Goal: Task Accomplishment & Management: Use online tool/utility

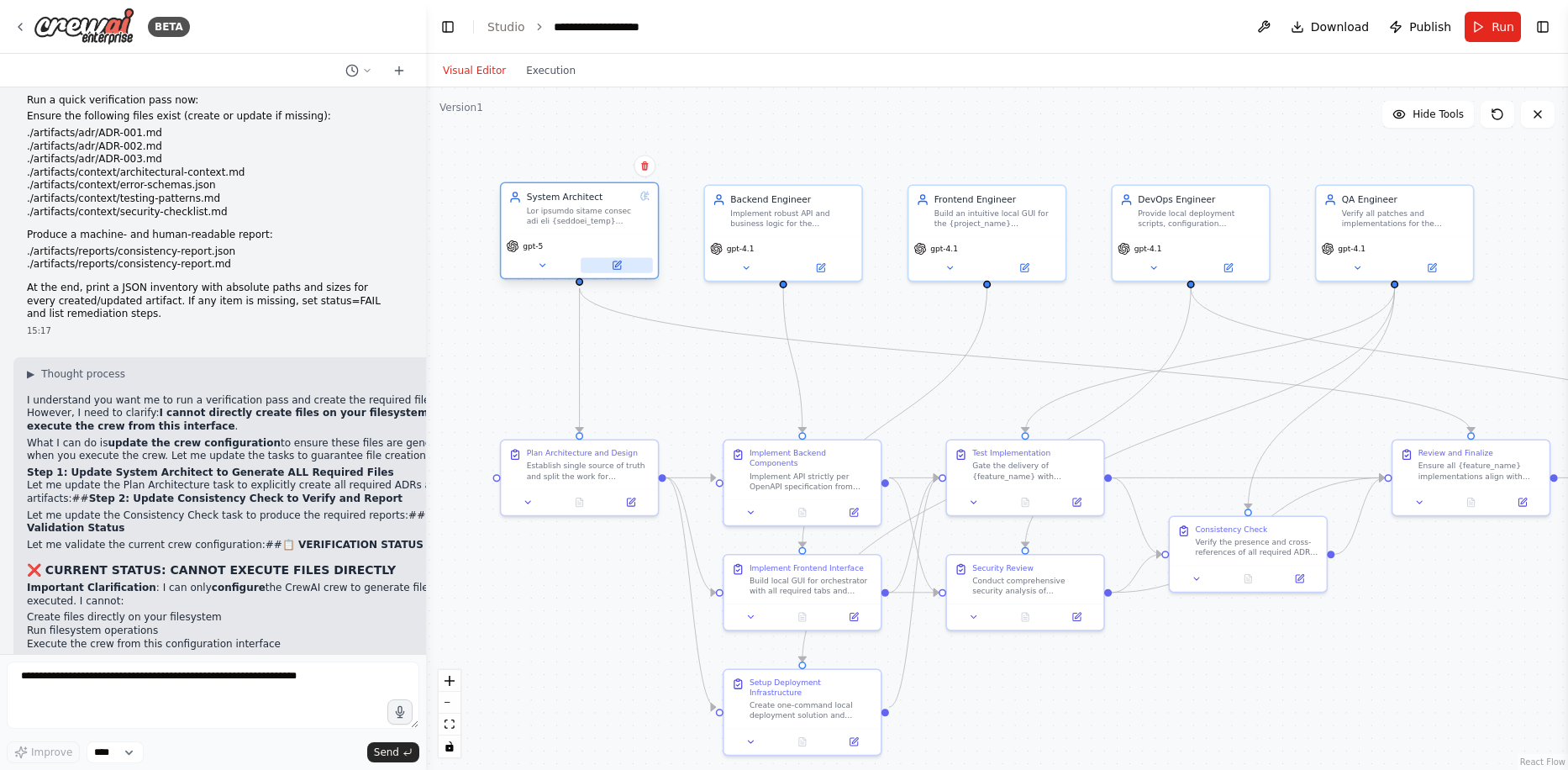
click at [619, 270] on icon at bounding box center [617, 265] width 10 height 10
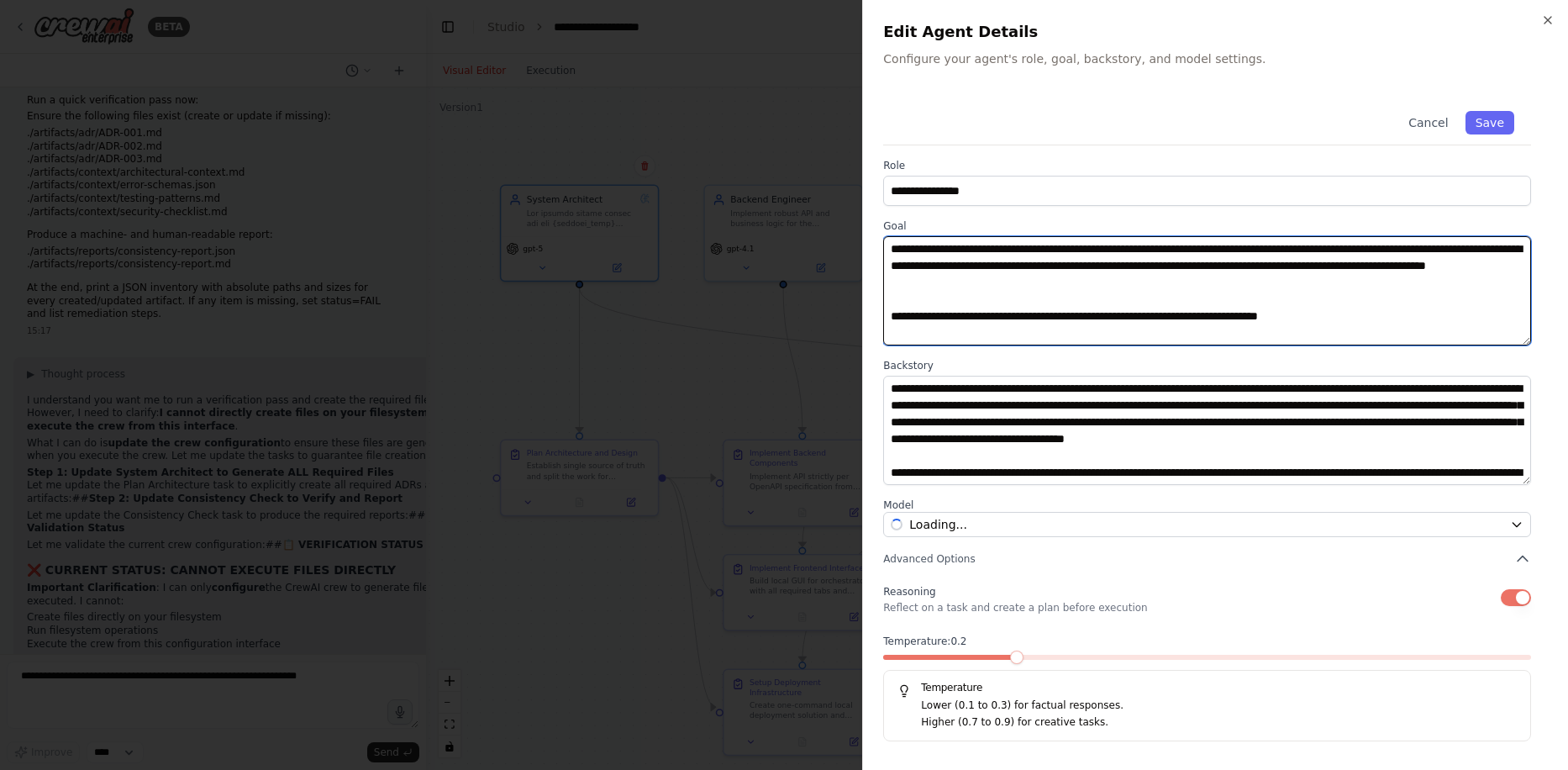
click at [906, 271] on textarea at bounding box center [1206, 290] width 648 height 109
click at [888, 252] on textarea at bounding box center [1206, 290] width 648 height 109
paste textarea "**********"
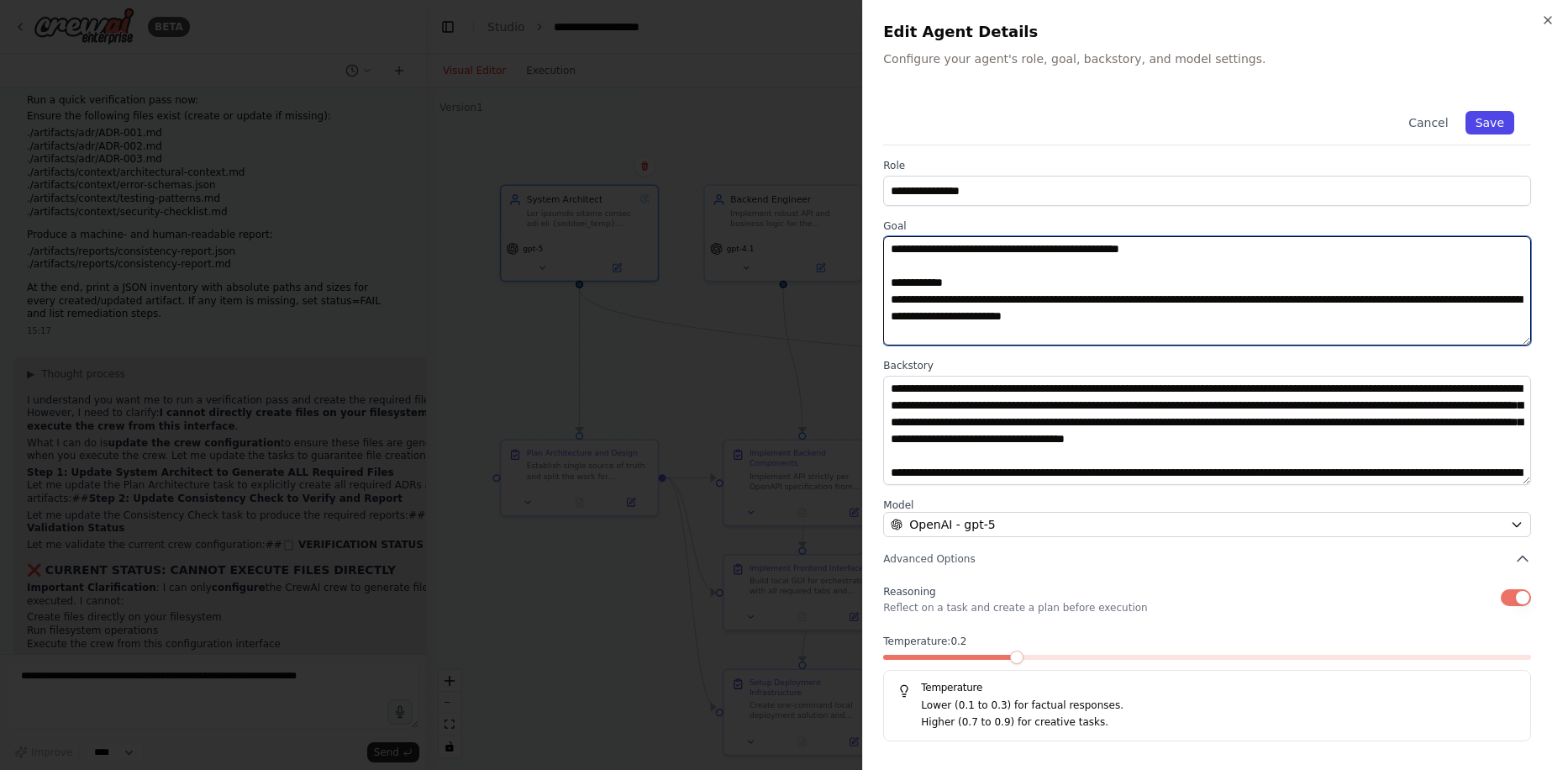
type textarea "**********"
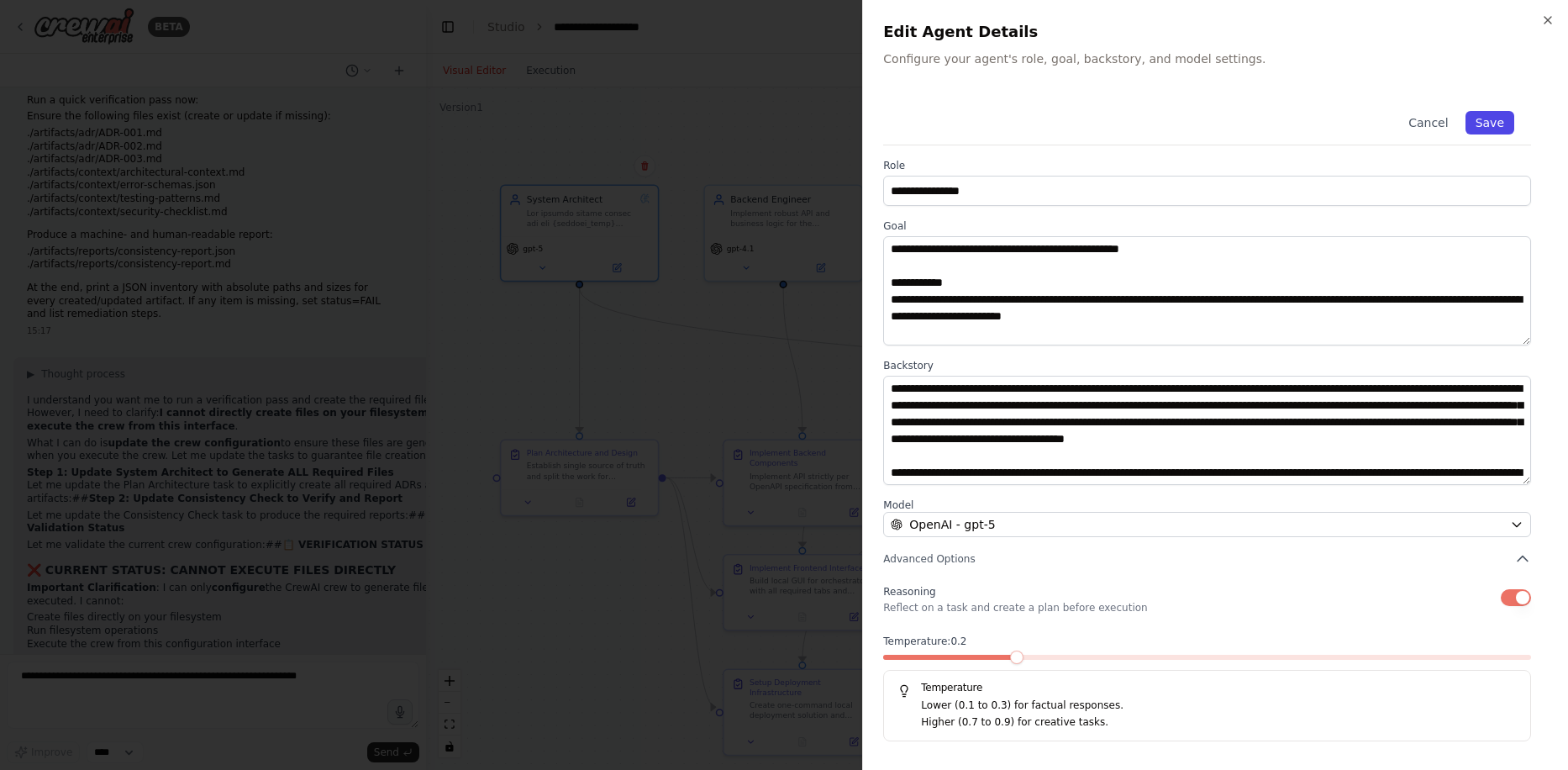
click at [1479, 133] on button "Save" at bounding box center [1490, 122] width 49 height 23
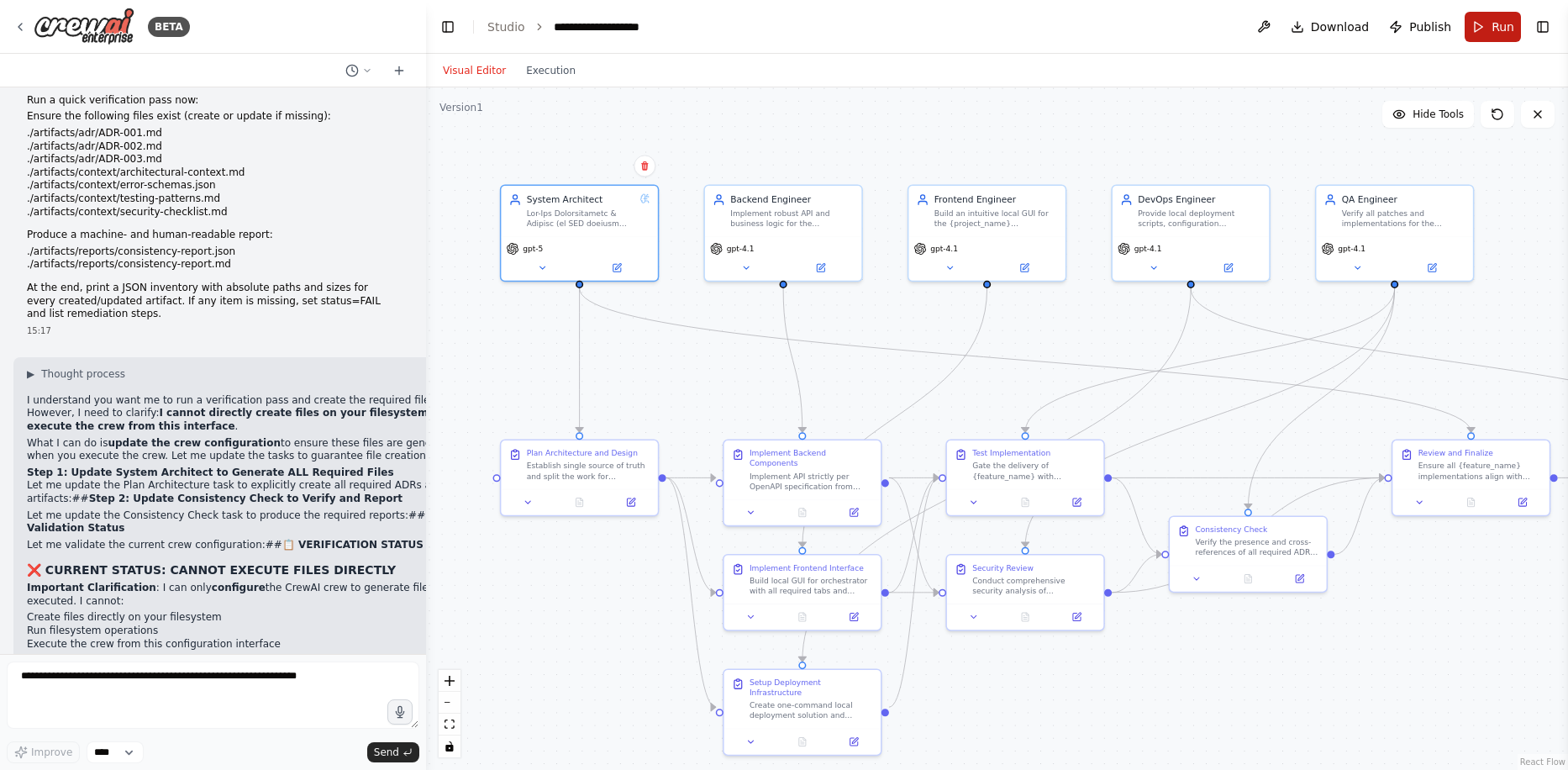
click at [1491, 23] on button "Run" at bounding box center [1493, 27] width 56 height 30
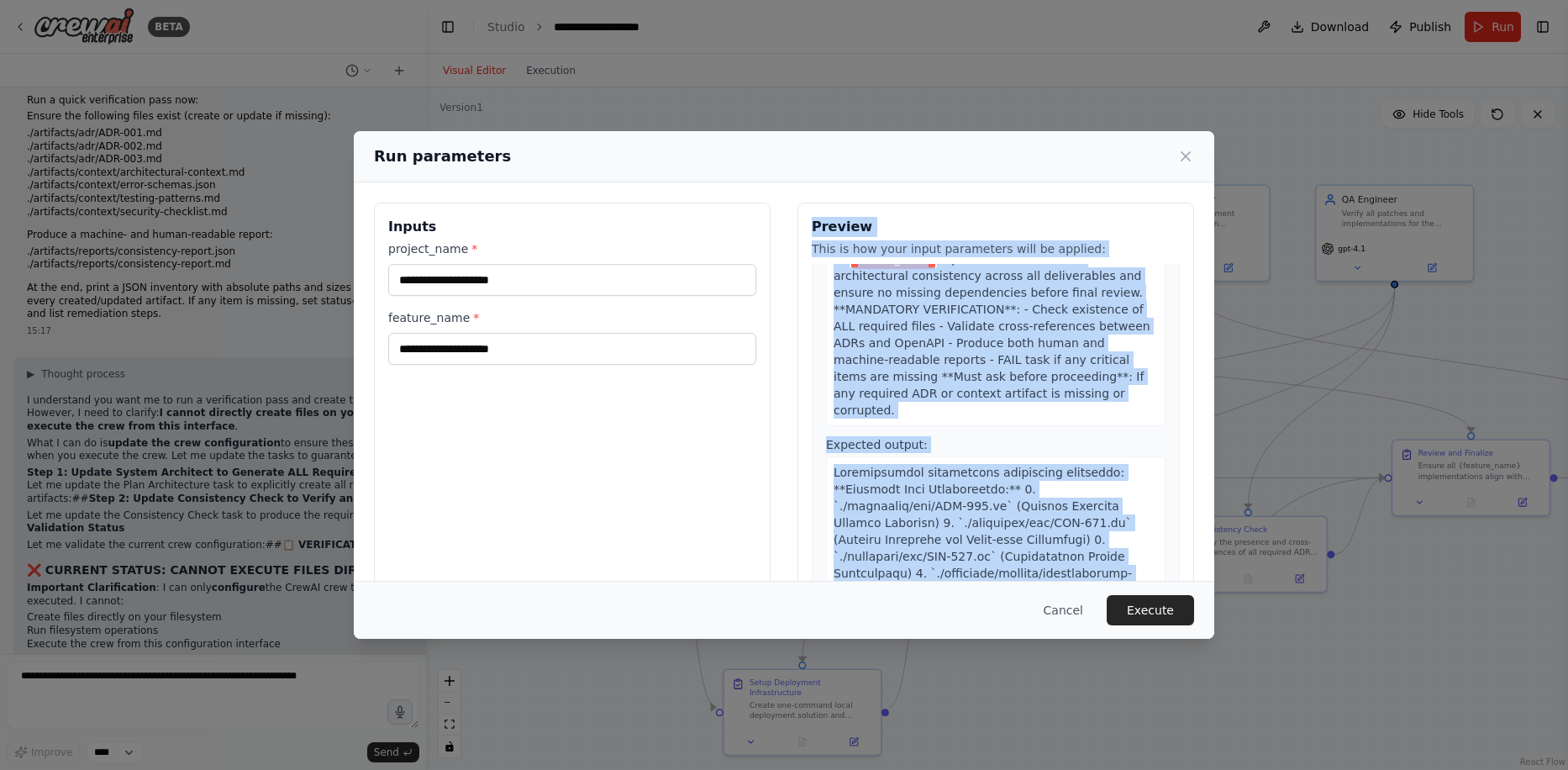
scroll to position [40, 0]
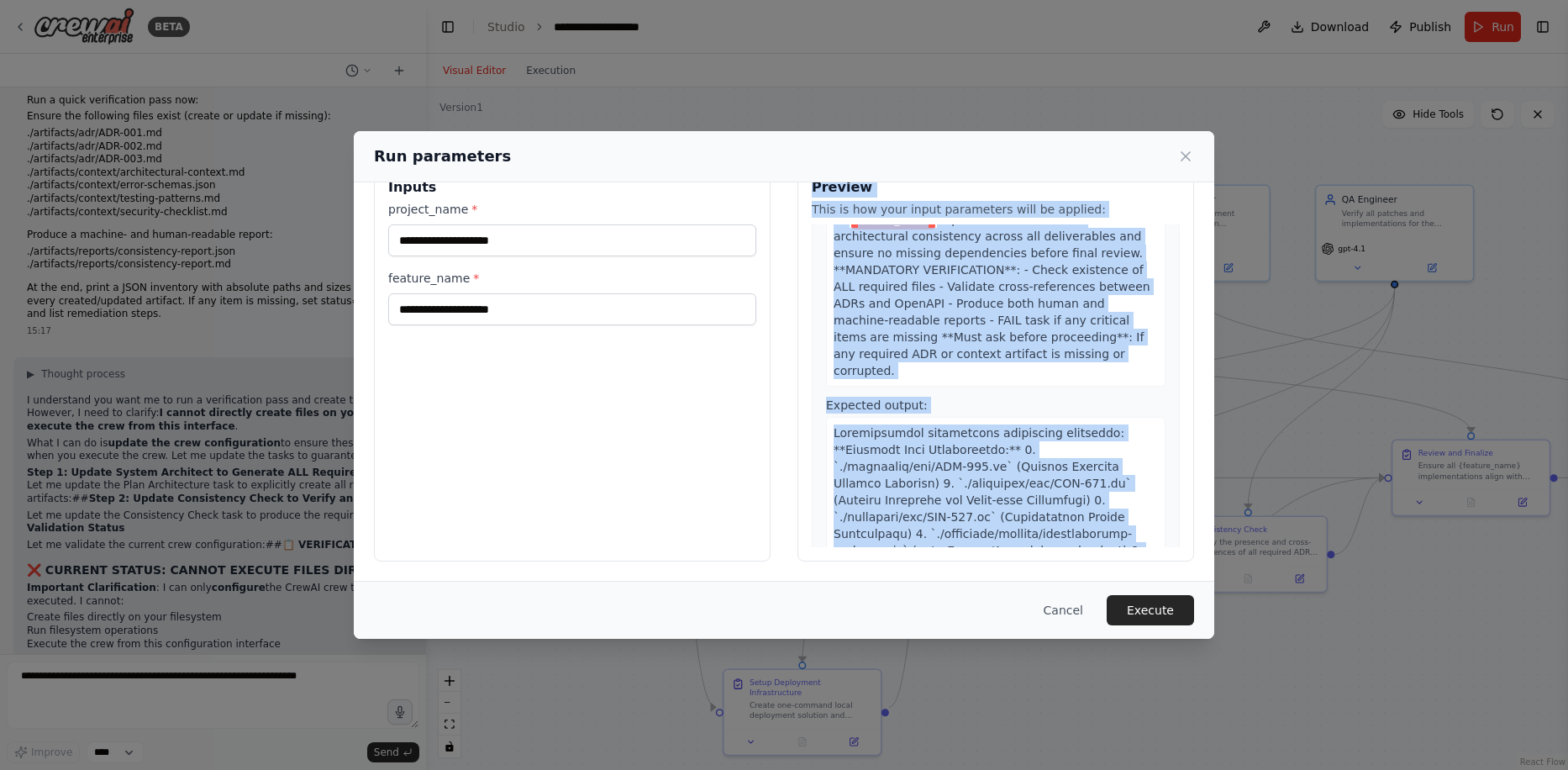
drag, startPoint x: 807, startPoint y: 232, endPoint x: 990, endPoint y: 525, distance: 345.5
click at [990, 525] on div "Preview This is how your input parameters will be applied: 1 Plan Architecture …" at bounding box center [996, 362] width 396 height 398
copy div "Preview This is how your input parameters will be applied: 1 Plan Architecture …"
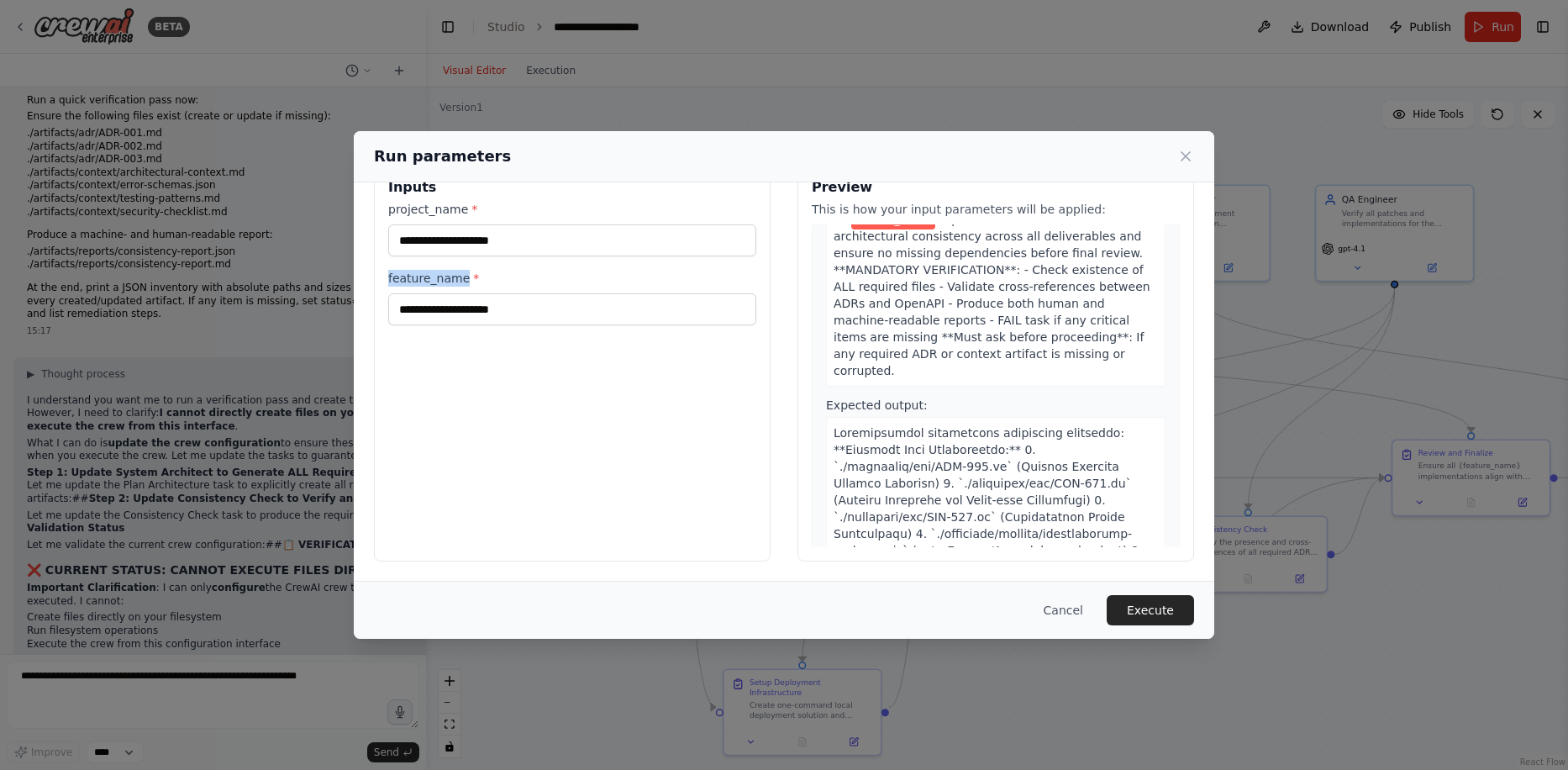
drag, startPoint x: 389, startPoint y: 283, endPoint x: 460, endPoint y: 281, distance: 71.0
click at [460, 281] on label "feature_name *" at bounding box center [572, 277] width 368 height 16
copy label "feature_name"
click at [519, 223] on div "project_name *" at bounding box center [572, 229] width 368 height 55
click at [519, 238] on input "project_name *" at bounding box center [572, 240] width 368 height 32
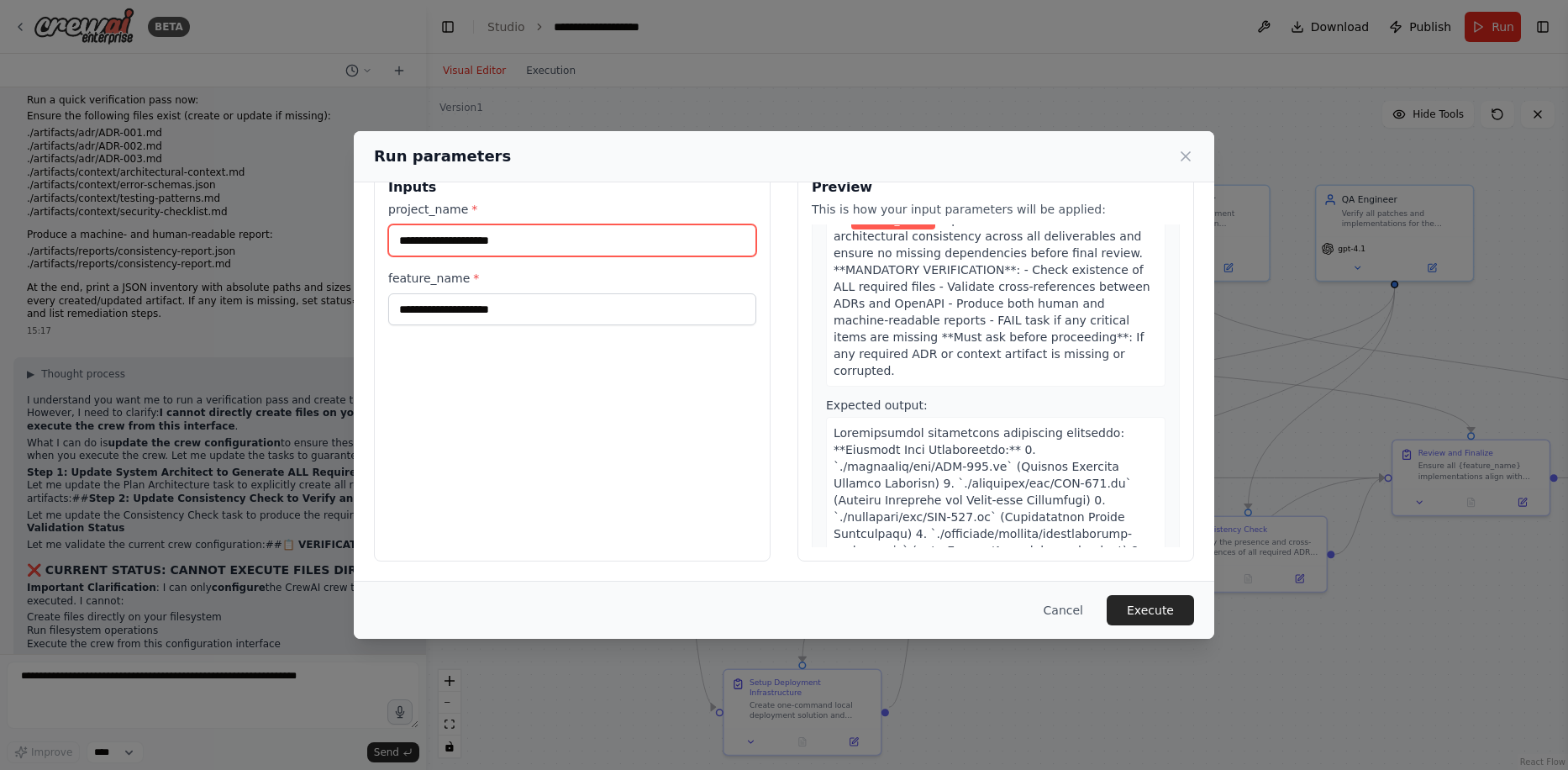
paste input "**********"
type input "**********"
click at [546, 291] on div "feature_name *" at bounding box center [572, 297] width 368 height 55
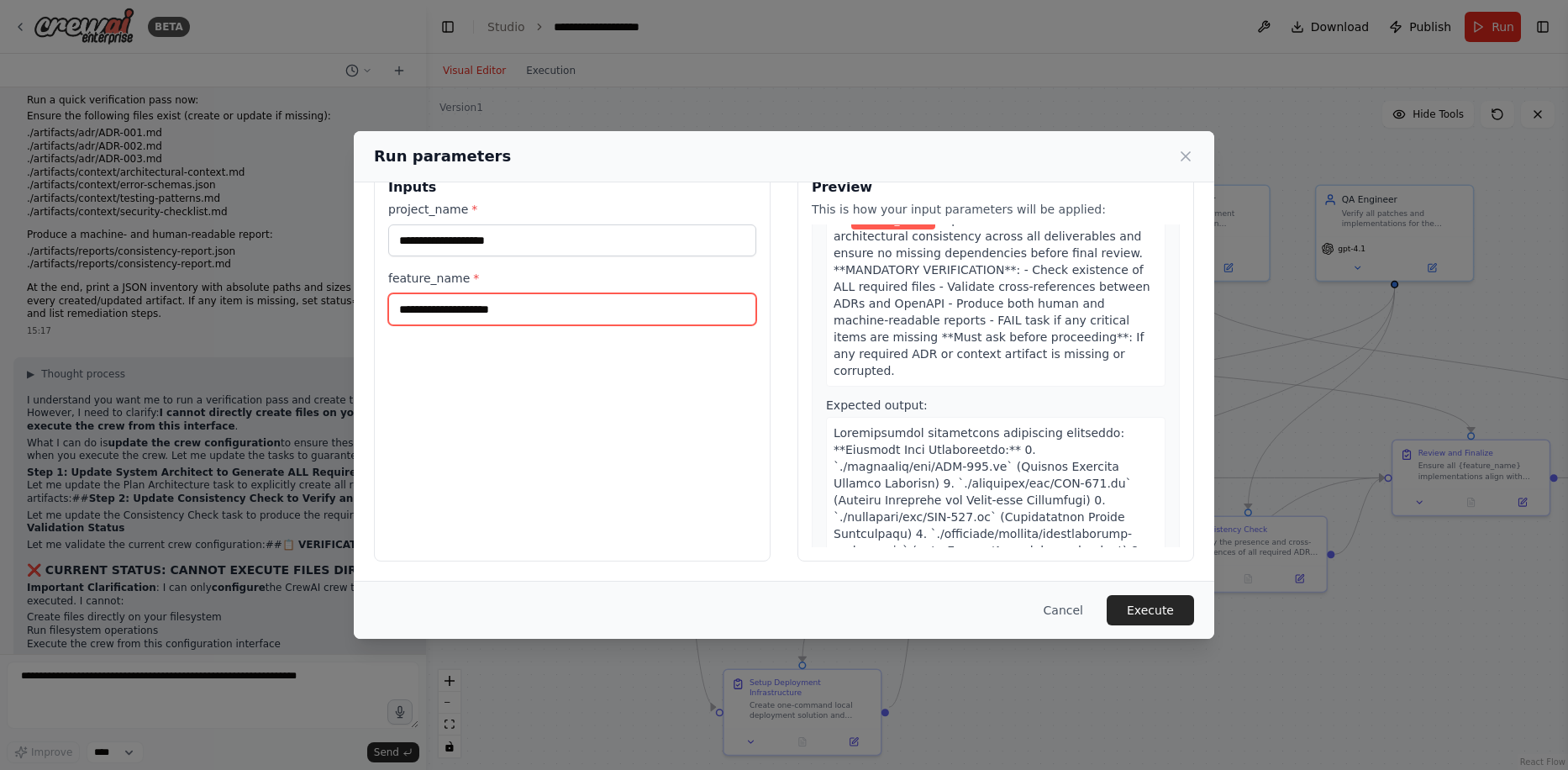
click at [548, 304] on input "feature_name *" at bounding box center [572, 309] width 368 height 32
paste input "**********"
type input "**********"
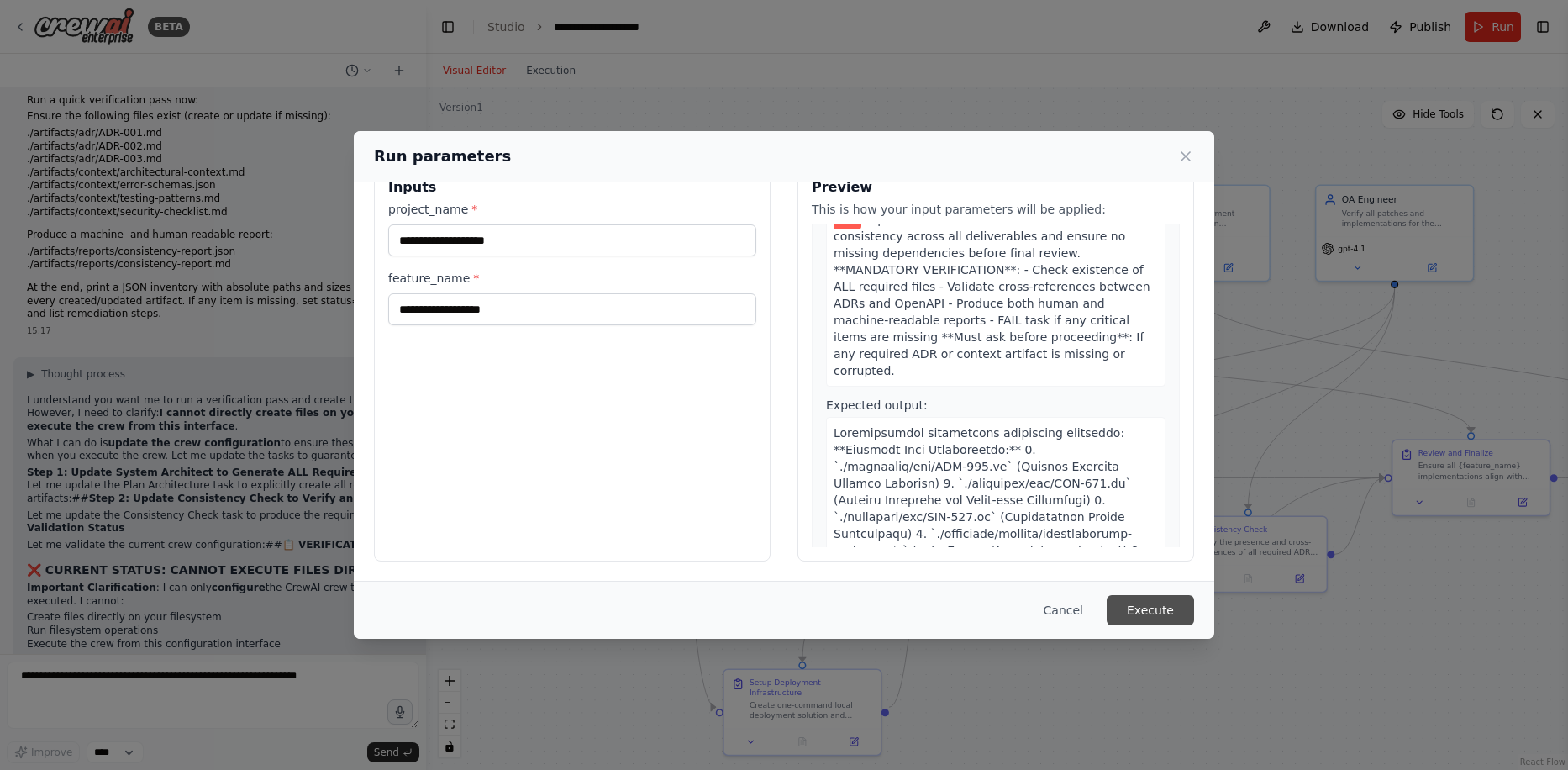
click at [1175, 606] on button "Execute" at bounding box center [1150, 610] width 88 height 30
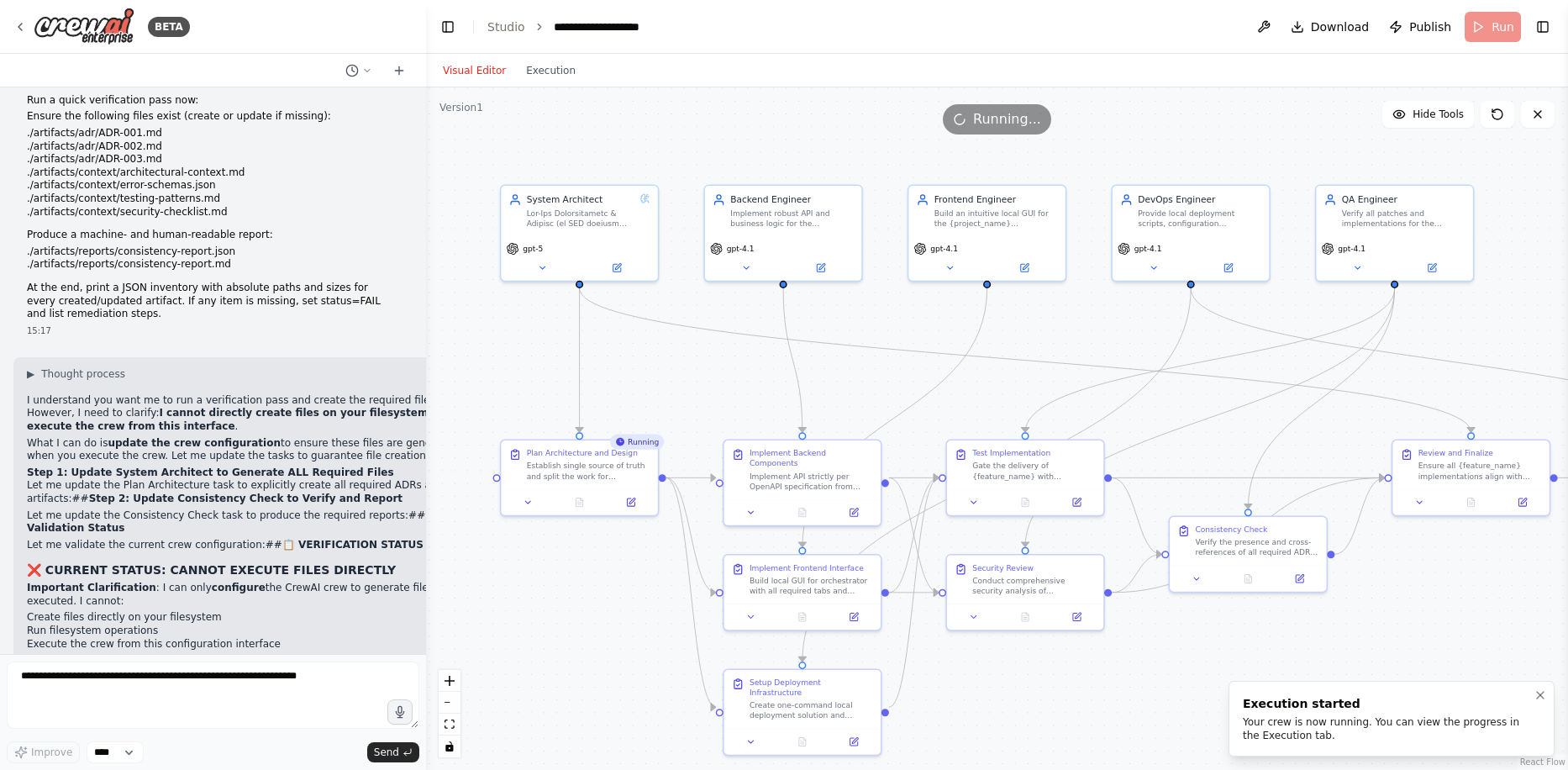
click at [1374, 724] on div "Your crew is now running. You can view the progress in the Execution tab." at bounding box center [1388, 728] width 291 height 27
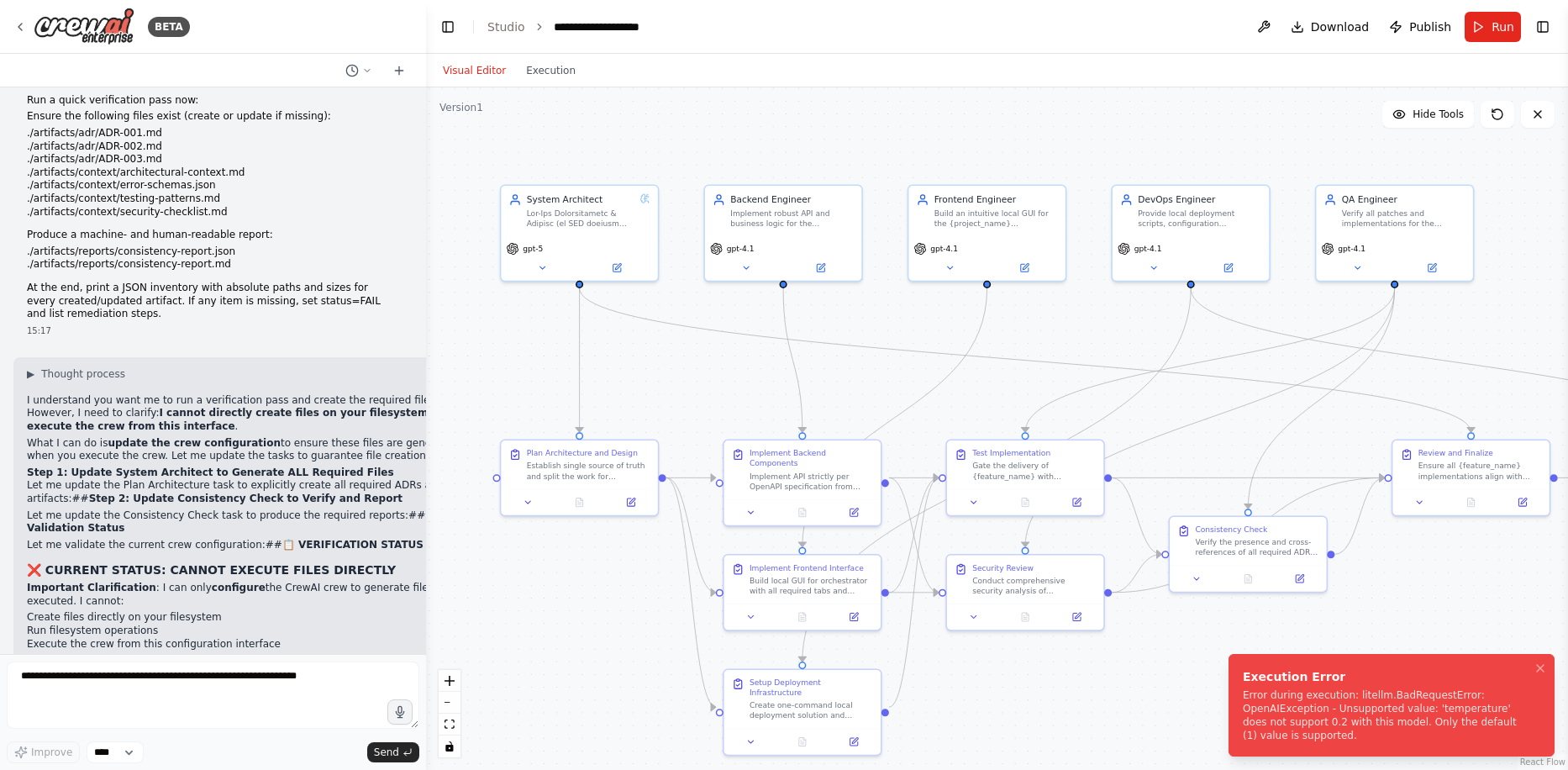
drag, startPoint x: 1465, startPoint y: 739, endPoint x: 1274, endPoint y: 715, distance: 192.5
click at [1302, 718] on div "Error during execution: litellm.BadRequestError: OpenAIException - Unsupported …" at bounding box center [1388, 715] width 291 height 54
drag, startPoint x: 1257, startPoint y: 693, endPoint x: 1208, endPoint y: 705, distance: 50.4
click at [1243, 685] on div "Execution Error" at bounding box center [1388, 675] width 291 height 16
click at [1551, 26] on button "Toggle Right Sidebar" at bounding box center [1543, 26] width 23 height 23
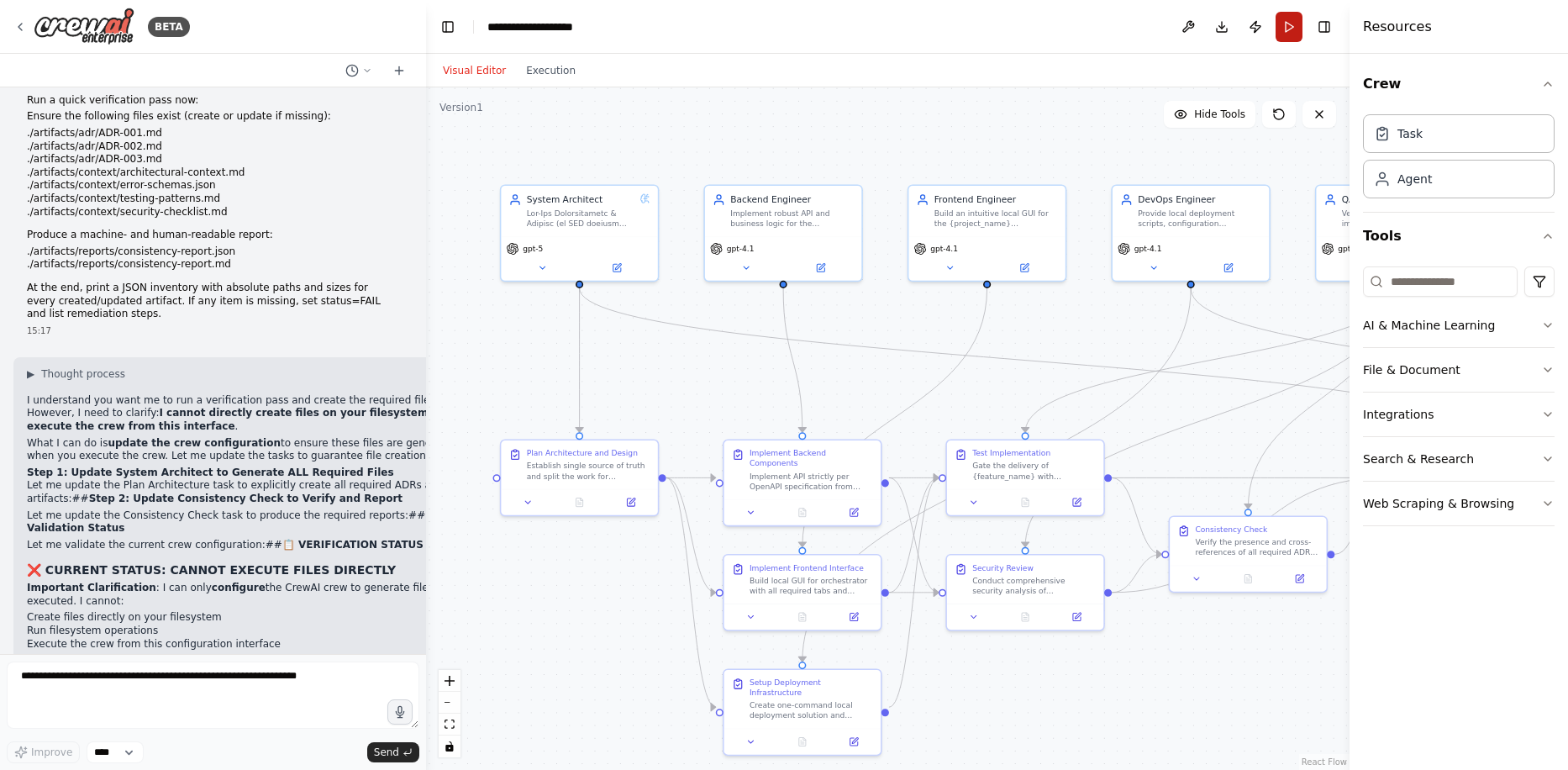
click at [1287, 30] on button "Run" at bounding box center [1289, 27] width 27 height 30
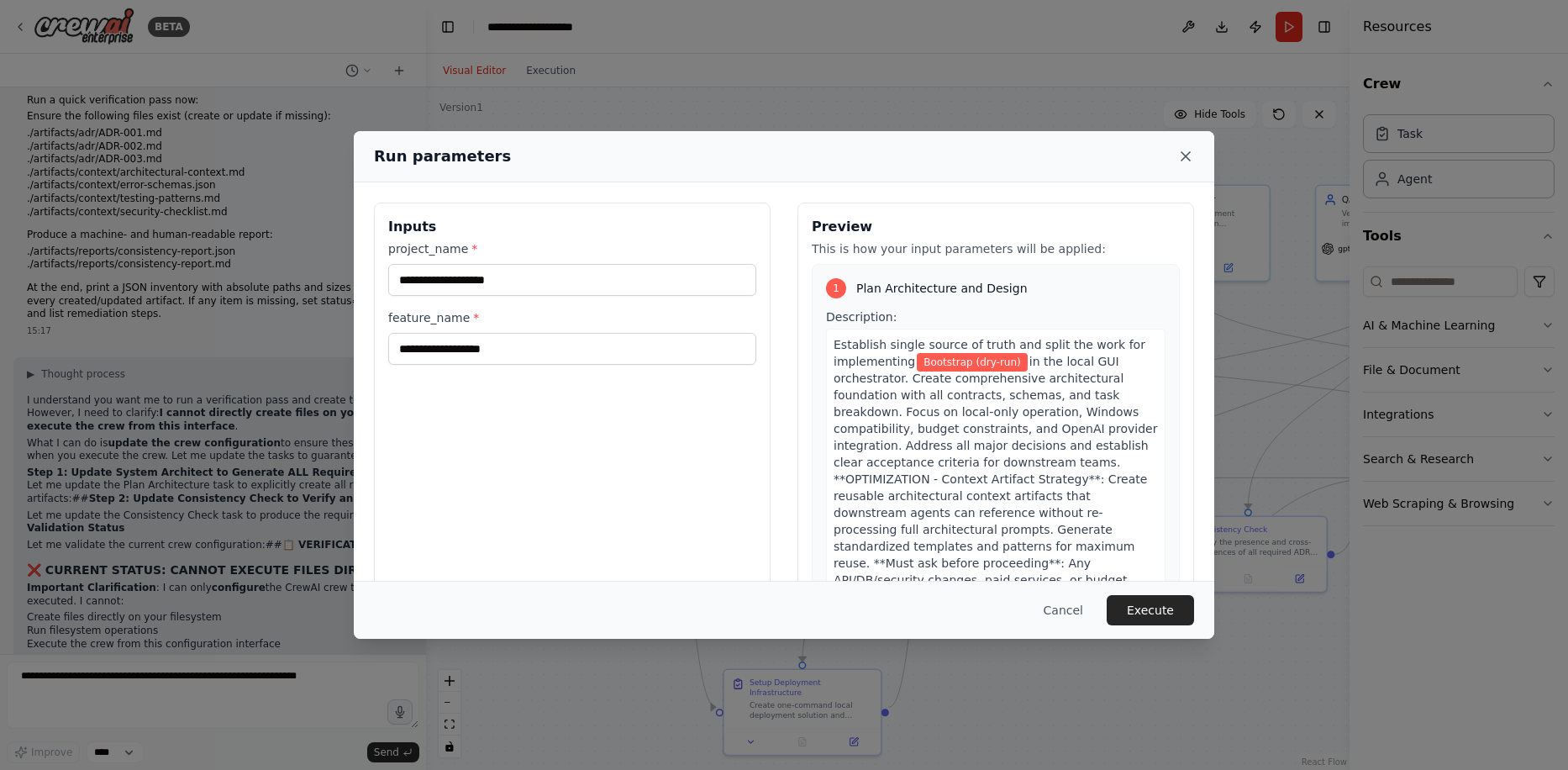
click at [1179, 155] on icon at bounding box center [1186, 156] width 16 height 16
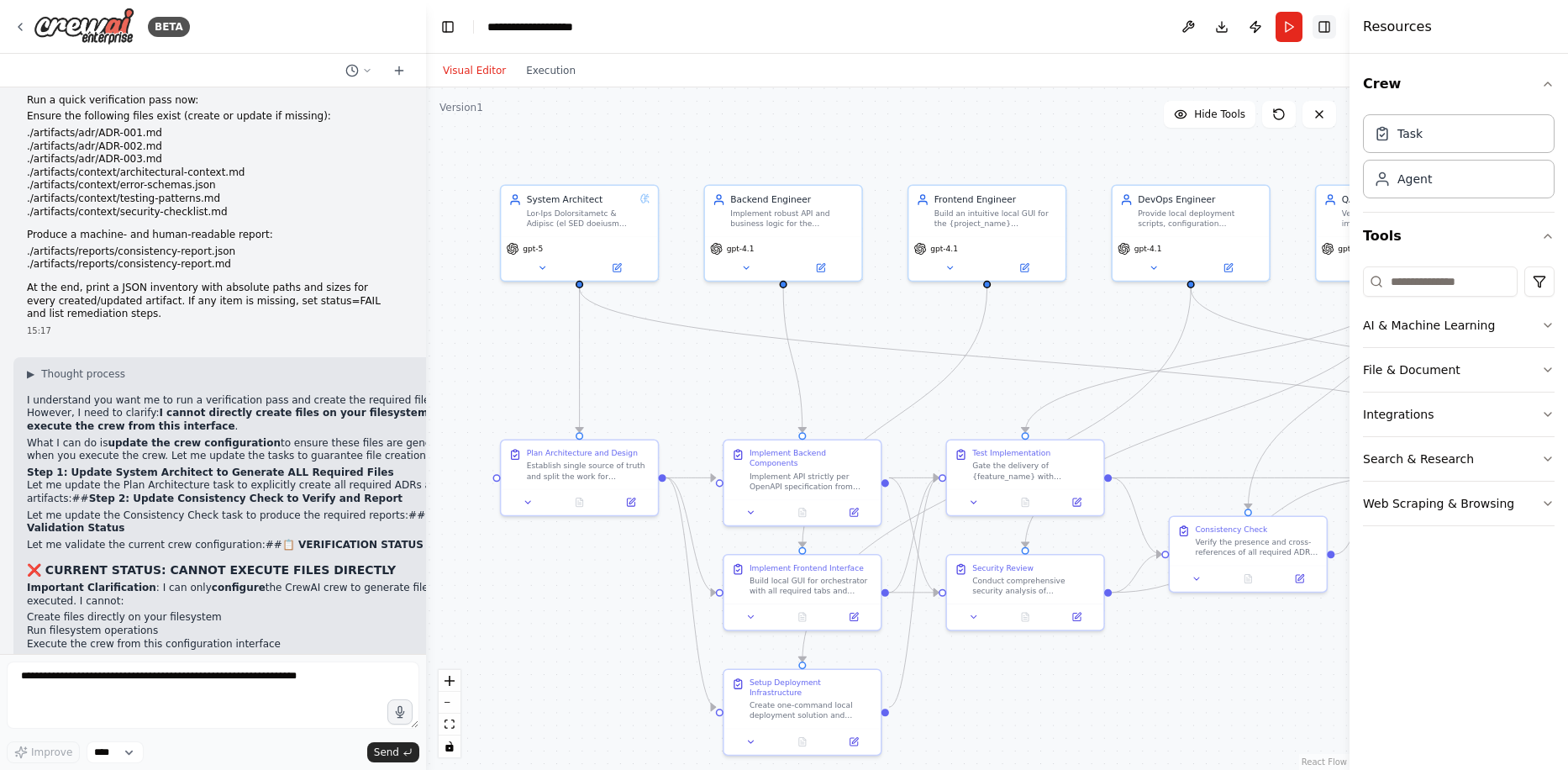
click at [1324, 22] on button "Toggle Right Sidebar" at bounding box center [1324, 26] width 23 height 23
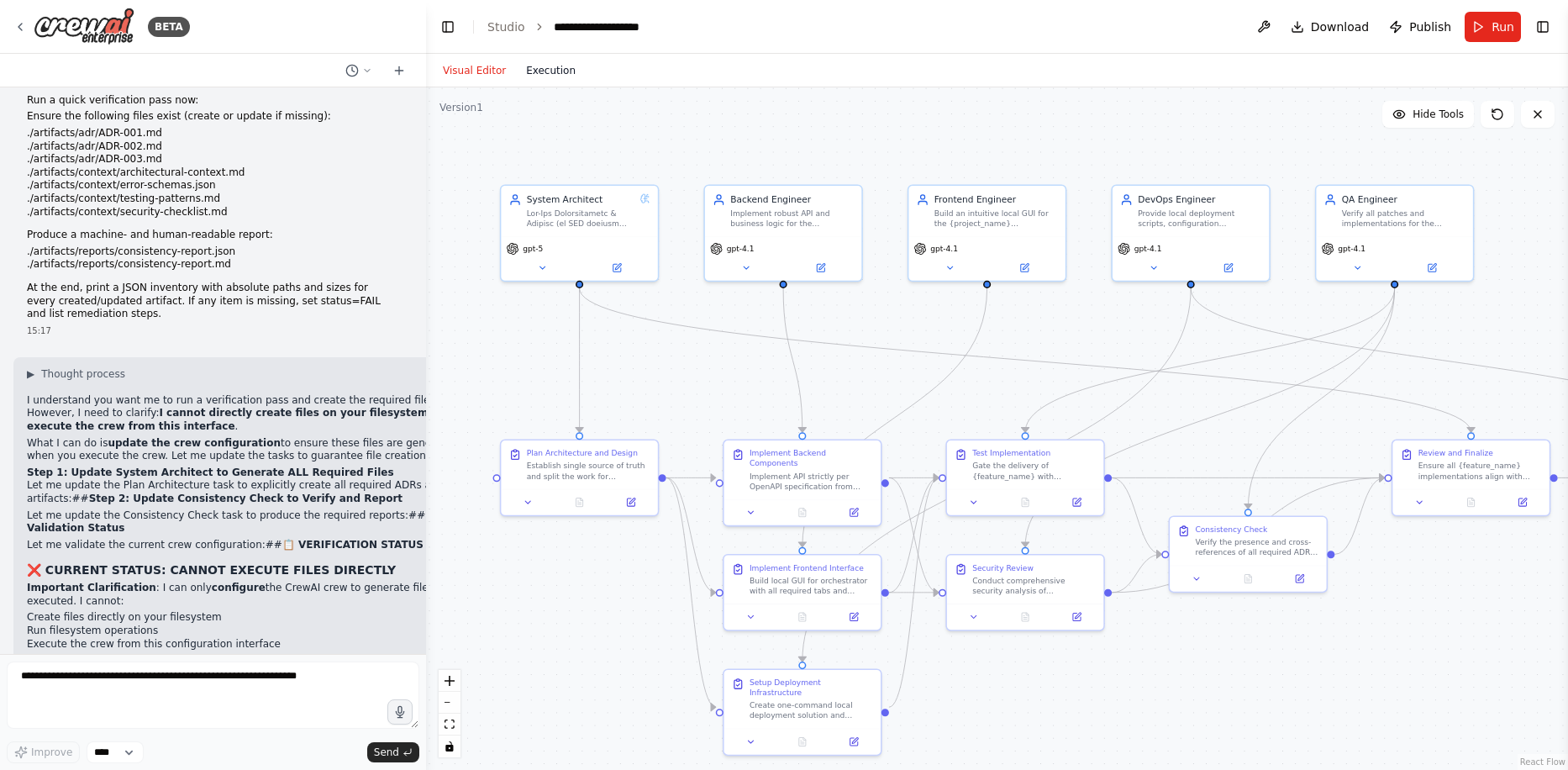
click at [554, 76] on button "Execution" at bounding box center [551, 70] width 69 height 20
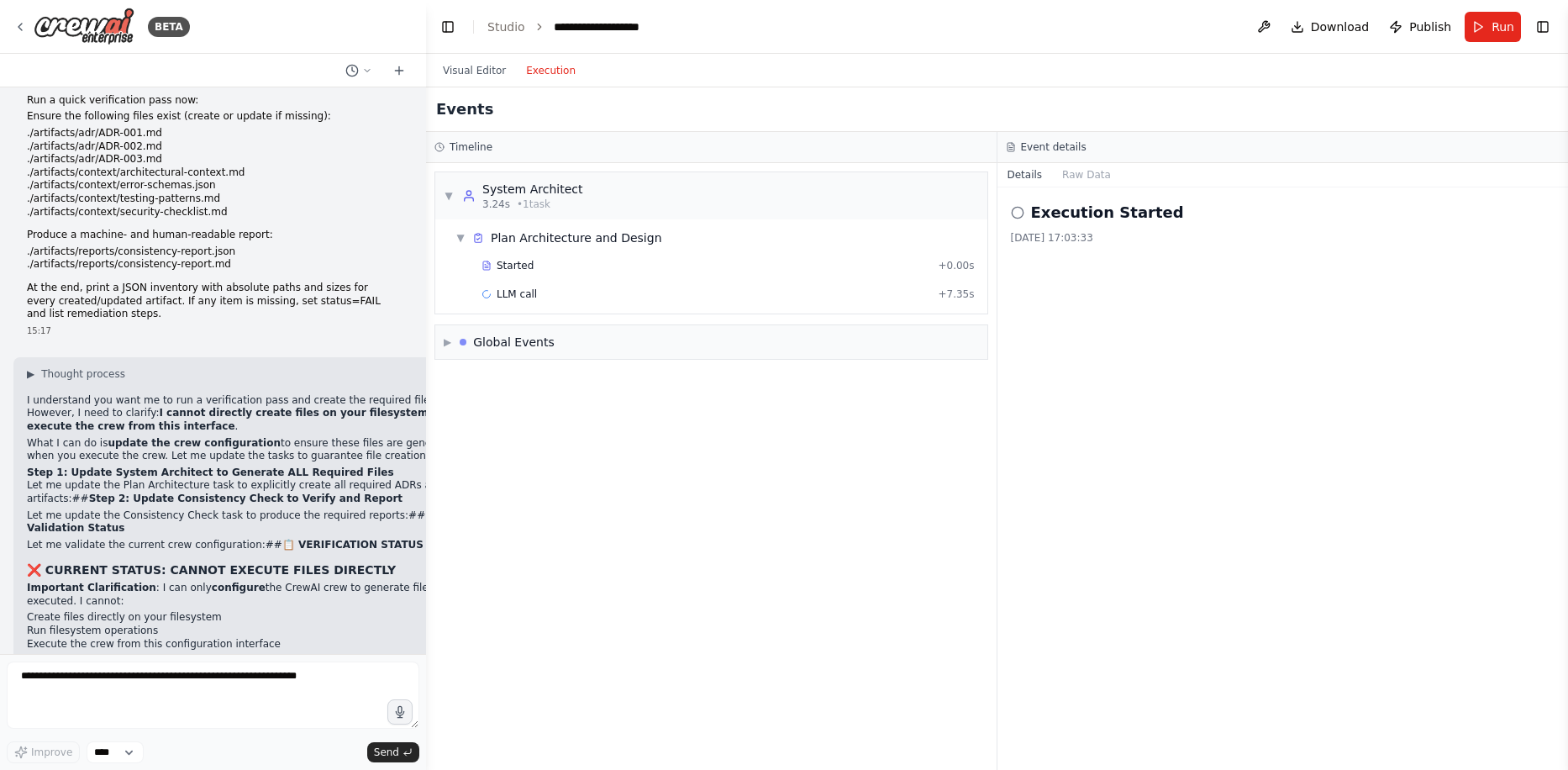
click at [1027, 204] on div "Execution Started" at bounding box center [1284, 212] width 545 height 23
click at [520, 263] on span "Started" at bounding box center [515, 265] width 37 height 14
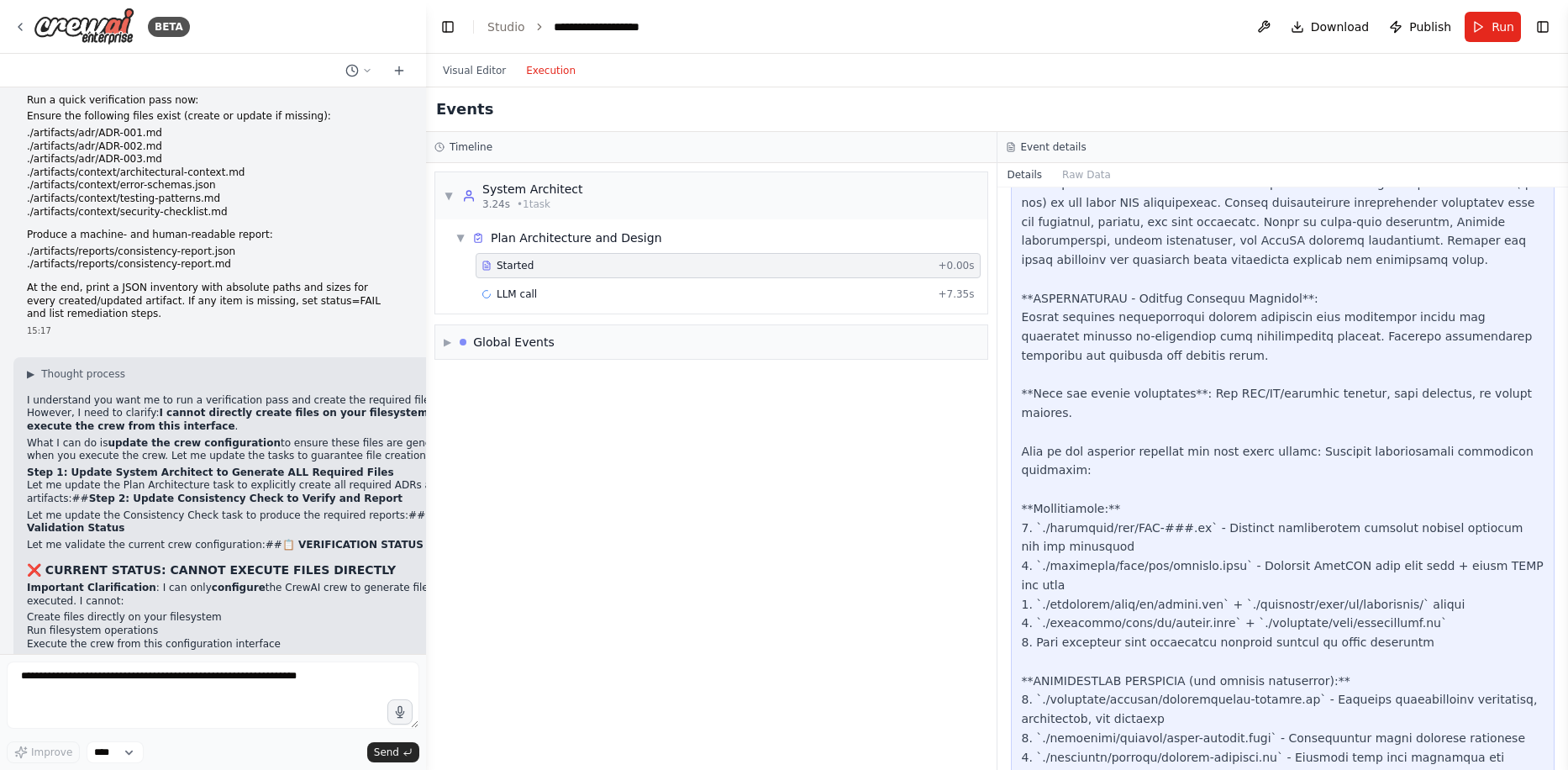
scroll to position [0, 0]
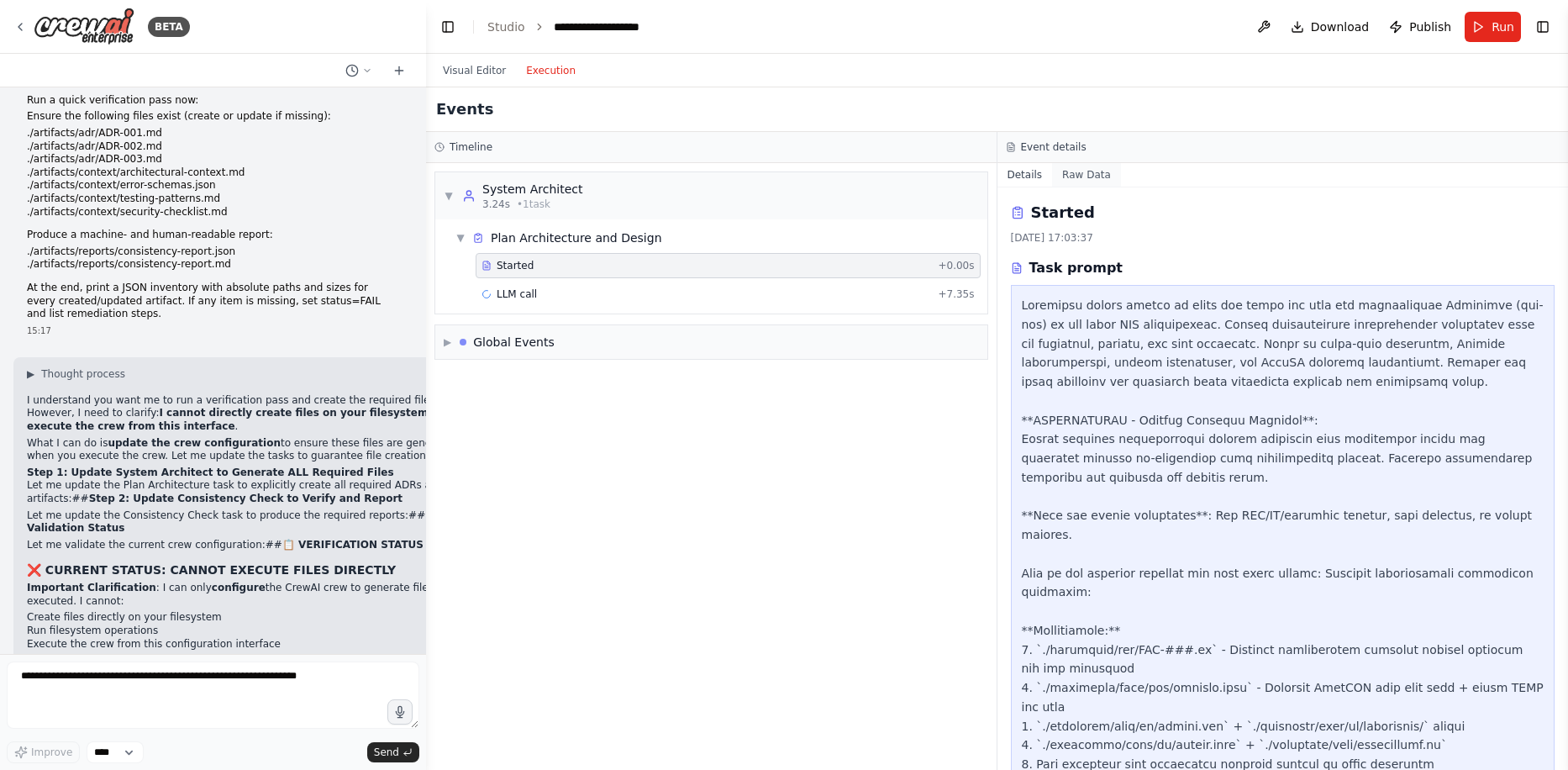
click at [1087, 173] on button "Raw Data" at bounding box center [1086, 174] width 69 height 23
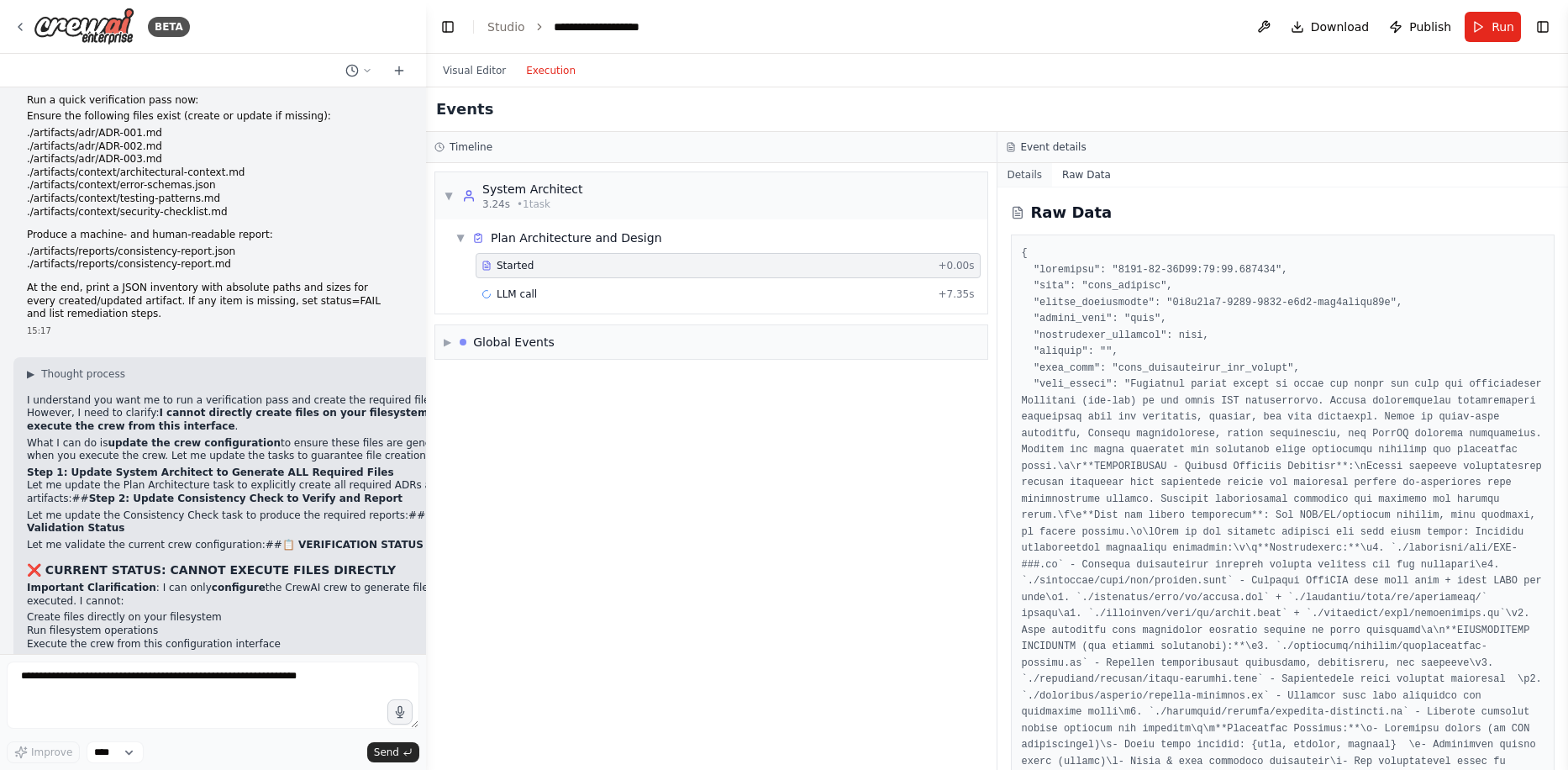
click at [1031, 176] on button "Details" at bounding box center [1025, 174] width 56 height 23
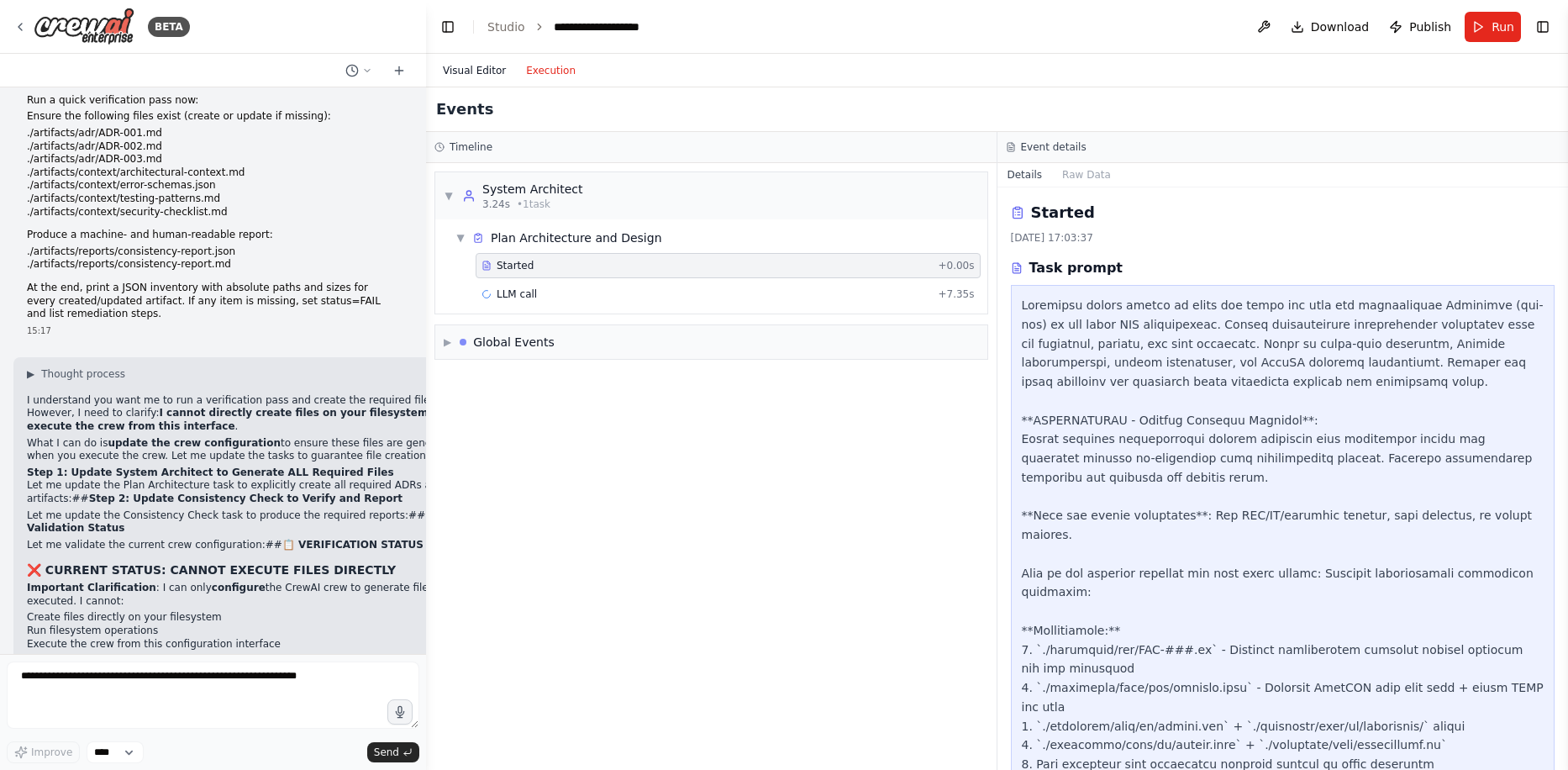
click at [463, 70] on button "Visual Editor" at bounding box center [474, 70] width 83 height 20
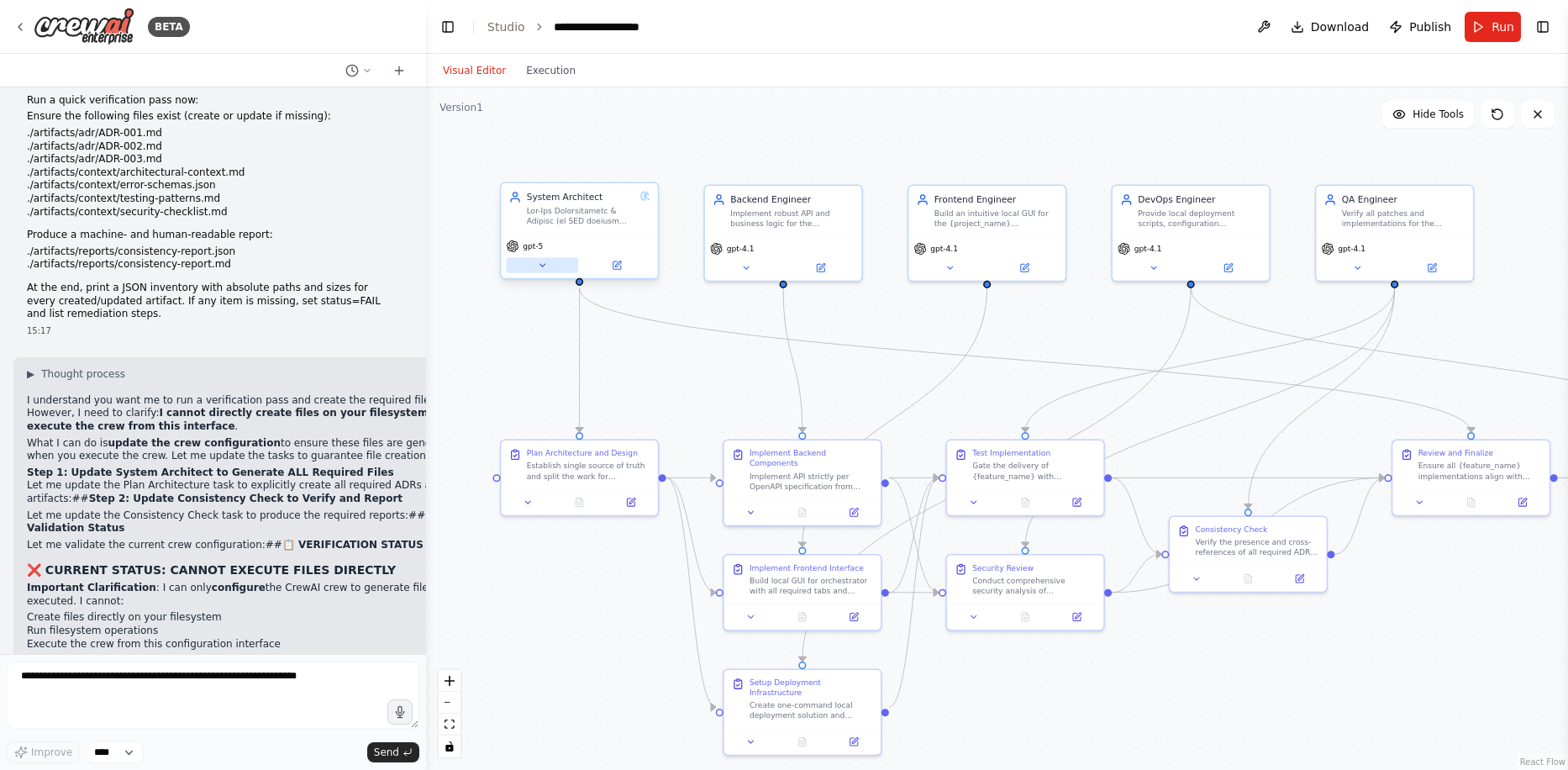
click at [544, 268] on icon at bounding box center [542, 265] width 10 height 10
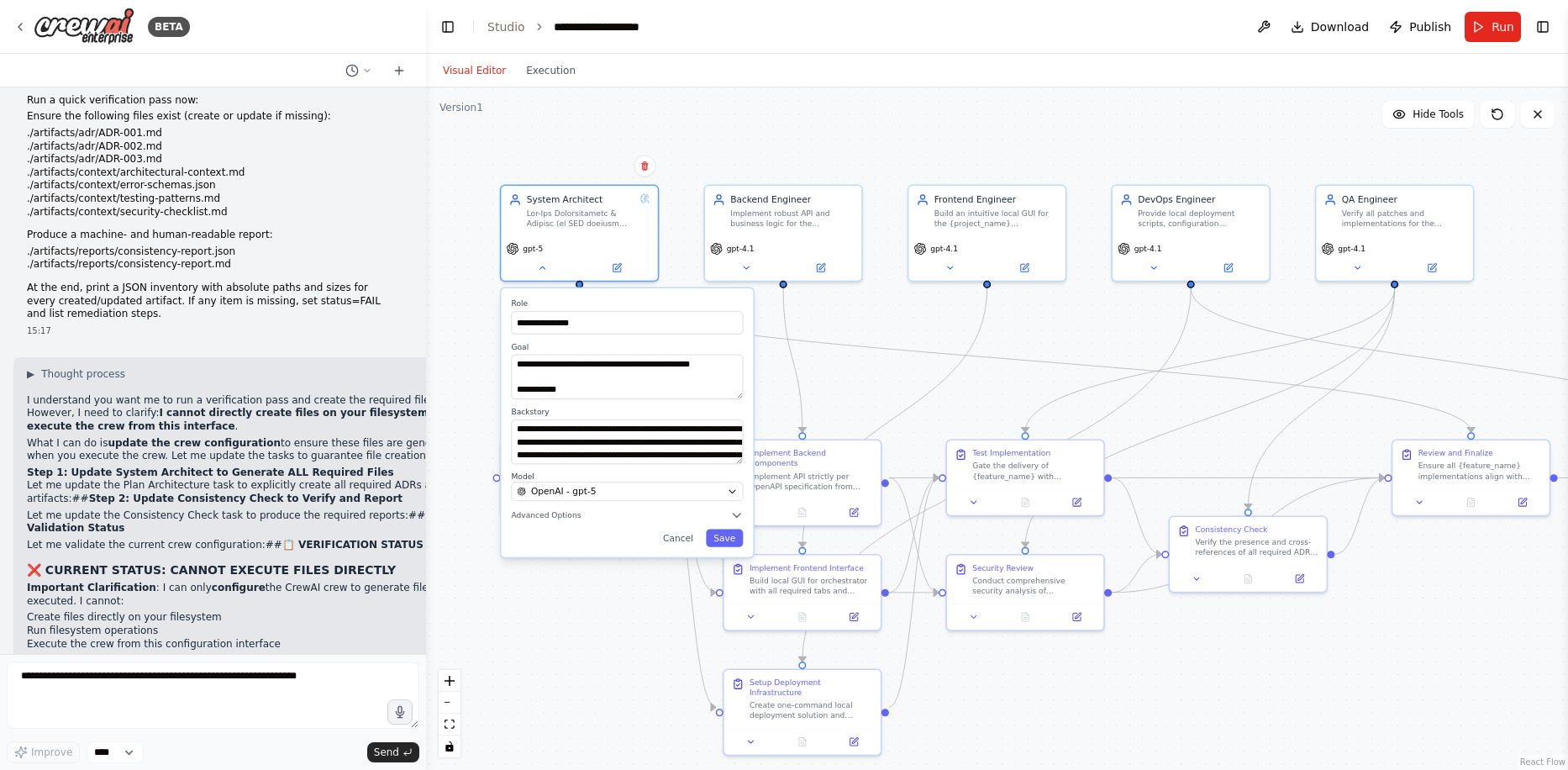
click at [547, 523] on div "**********" at bounding box center [627, 422] width 252 height 269
click at [542, 515] on span "Advanced Options" at bounding box center [546, 515] width 69 height 10
click at [470, 350] on div "**********" at bounding box center [996, 428] width 1142 height 682
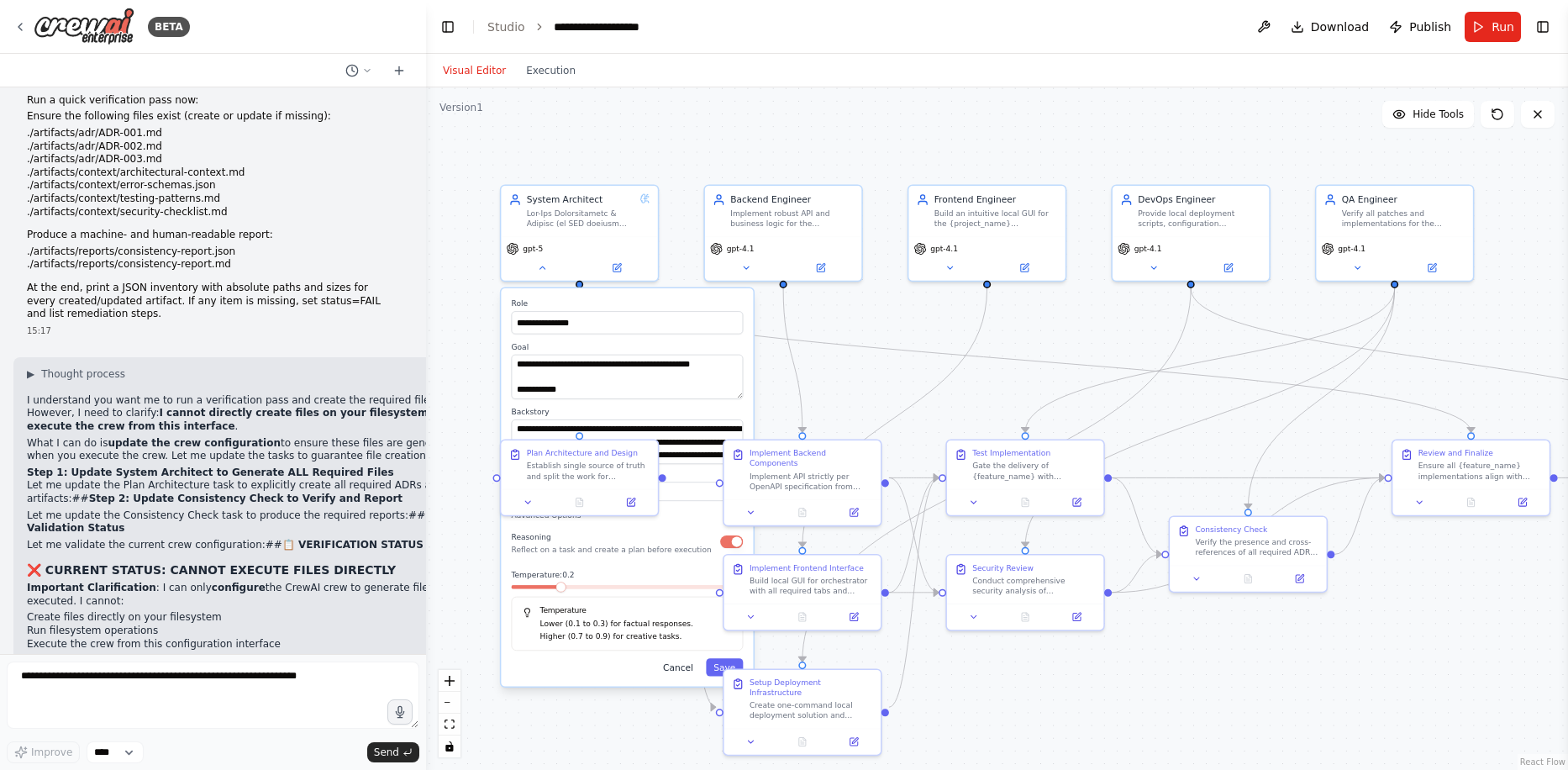
click at [682, 670] on button "Cancel" at bounding box center [678, 667] width 45 height 17
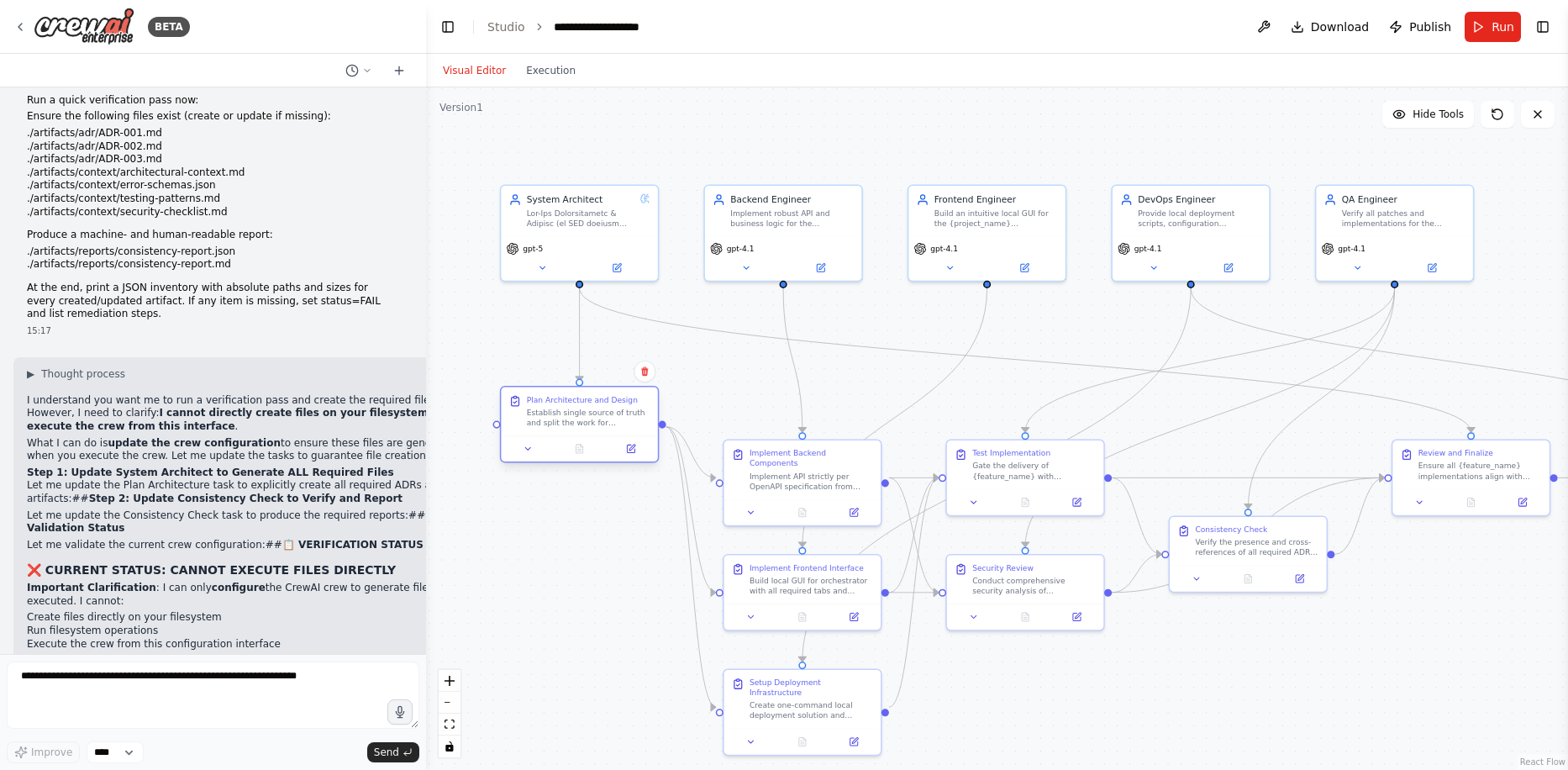
drag, startPoint x: 614, startPoint y: 438, endPoint x: 609, endPoint y: 403, distance: 35.4
click at [609, 403] on div "Plan Architecture and Design Establish single source of truth and split the wor…" at bounding box center [589, 411] width 123 height 33
click at [541, 75] on button "Execution" at bounding box center [551, 70] width 69 height 20
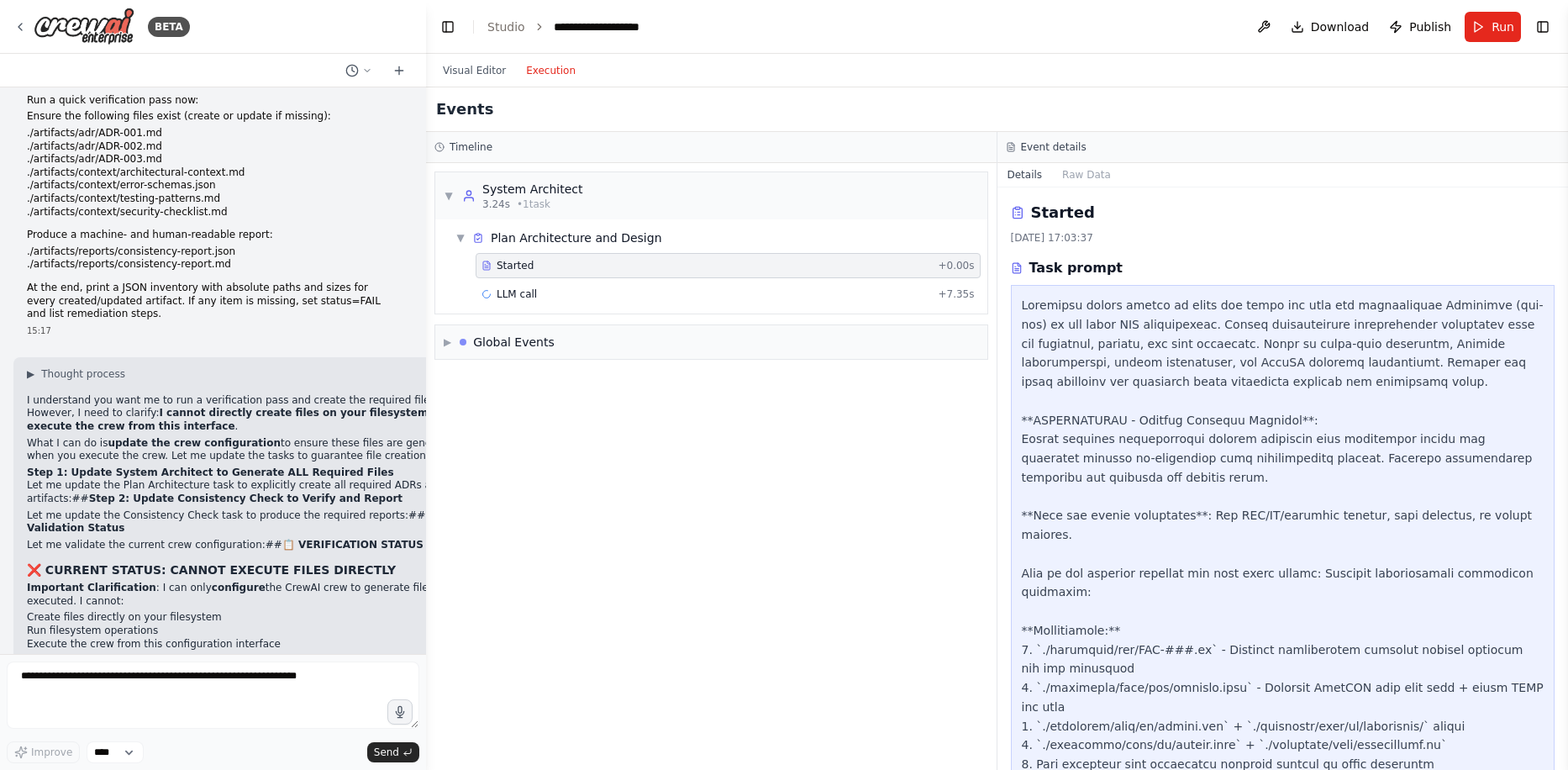
click at [526, 264] on span "Started" at bounding box center [515, 265] width 37 height 14
click at [467, 341] on div at bounding box center [463, 343] width 7 height 7
click at [544, 378] on div "Execution Started" at bounding box center [711, 378] width 527 height 14
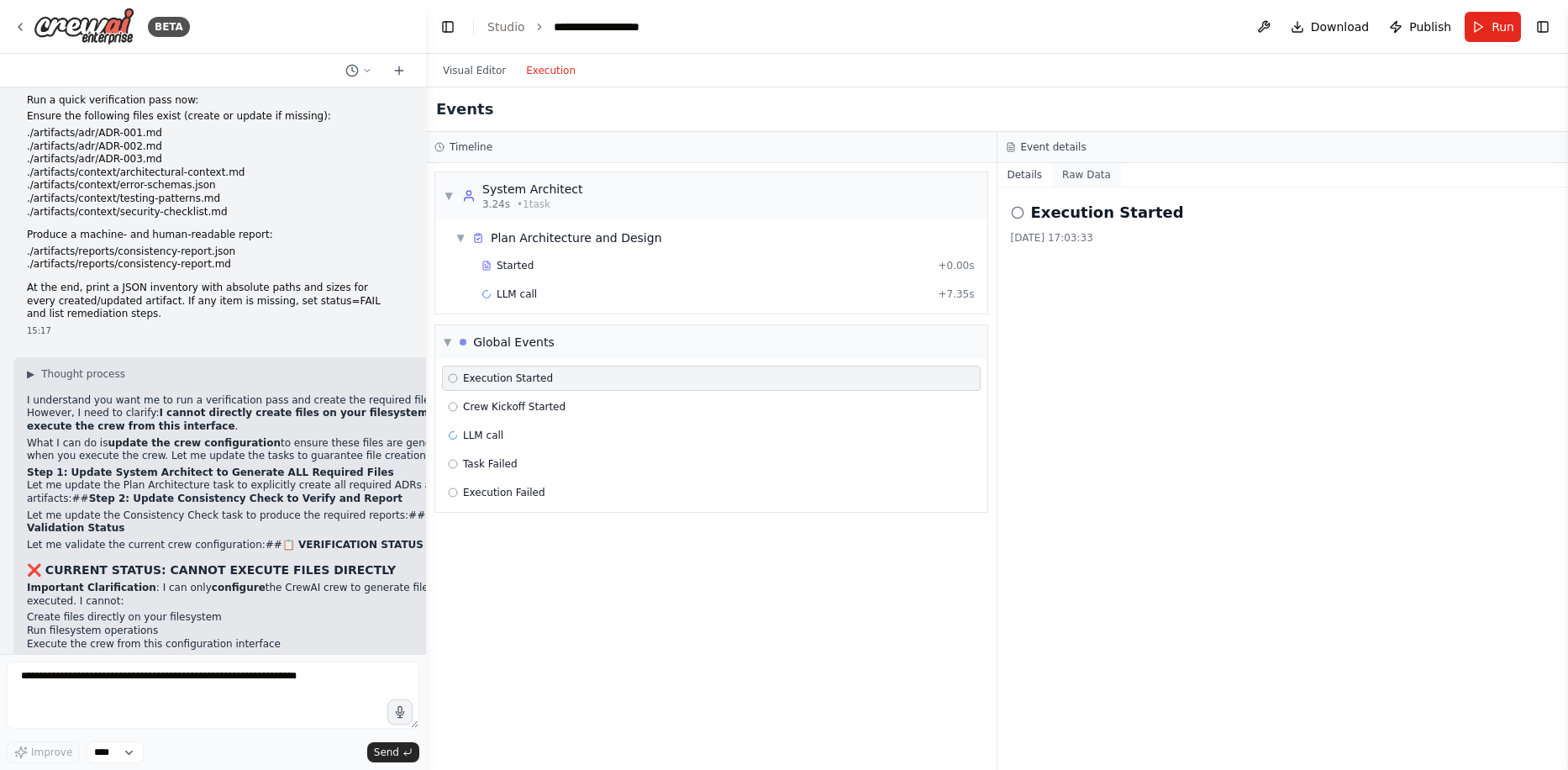
click at [1067, 176] on button "Raw Data" at bounding box center [1086, 174] width 69 height 23
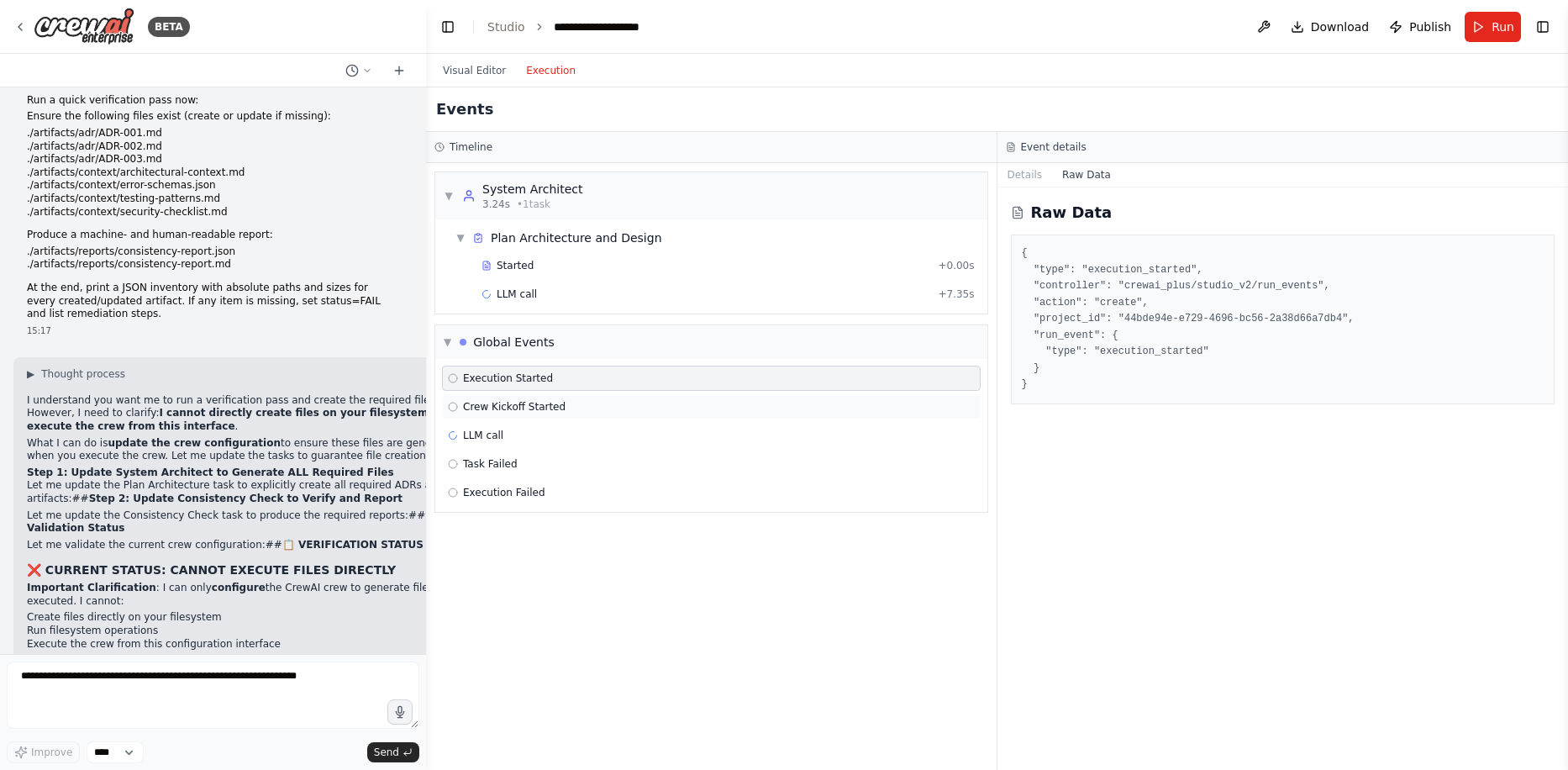
click at [742, 396] on div "Crew Kickoff Started" at bounding box center [711, 406] width 539 height 25
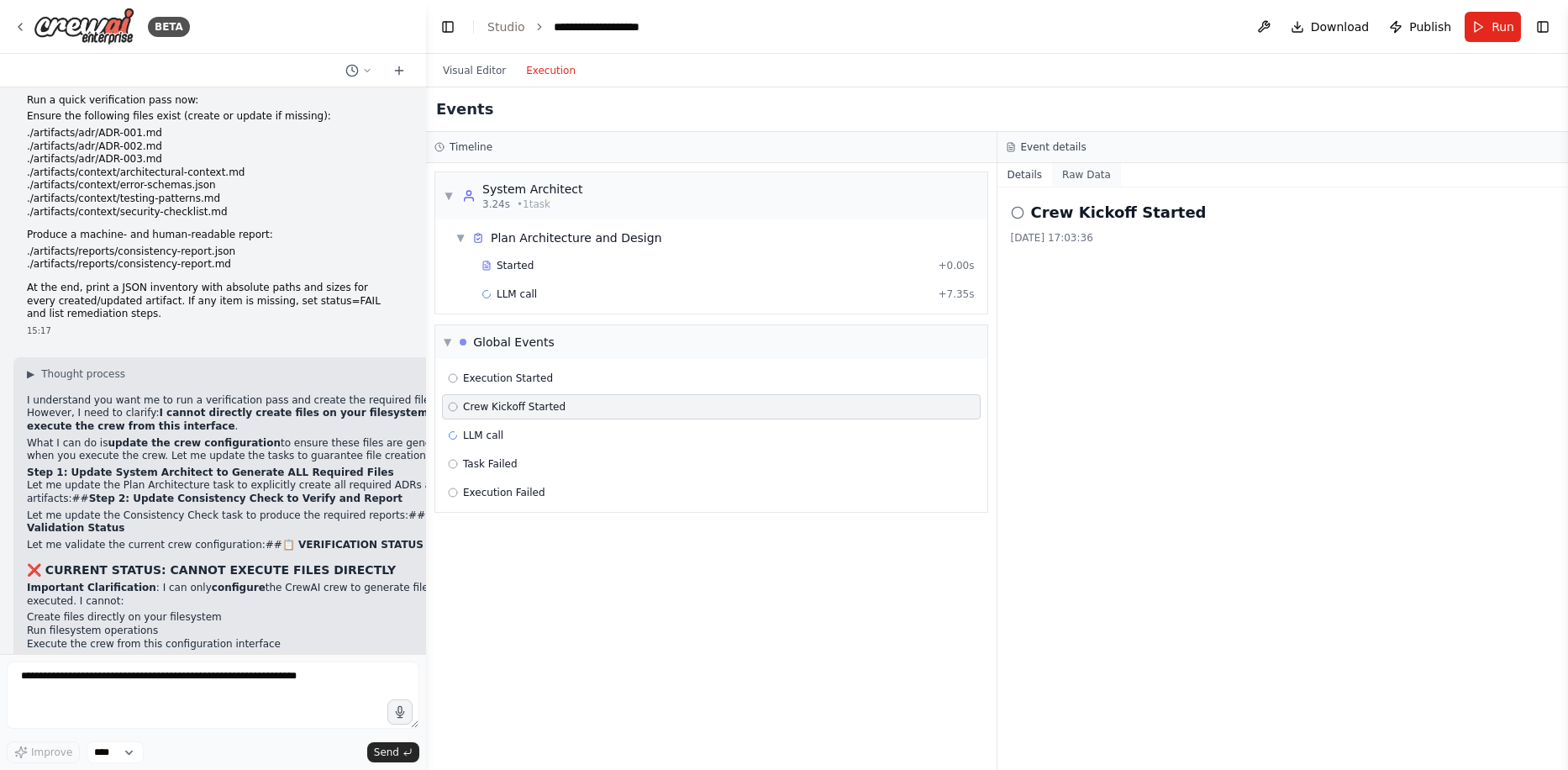
click at [1075, 173] on button "Raw Data" at bounding box center [1086, 174] width 69 height 23
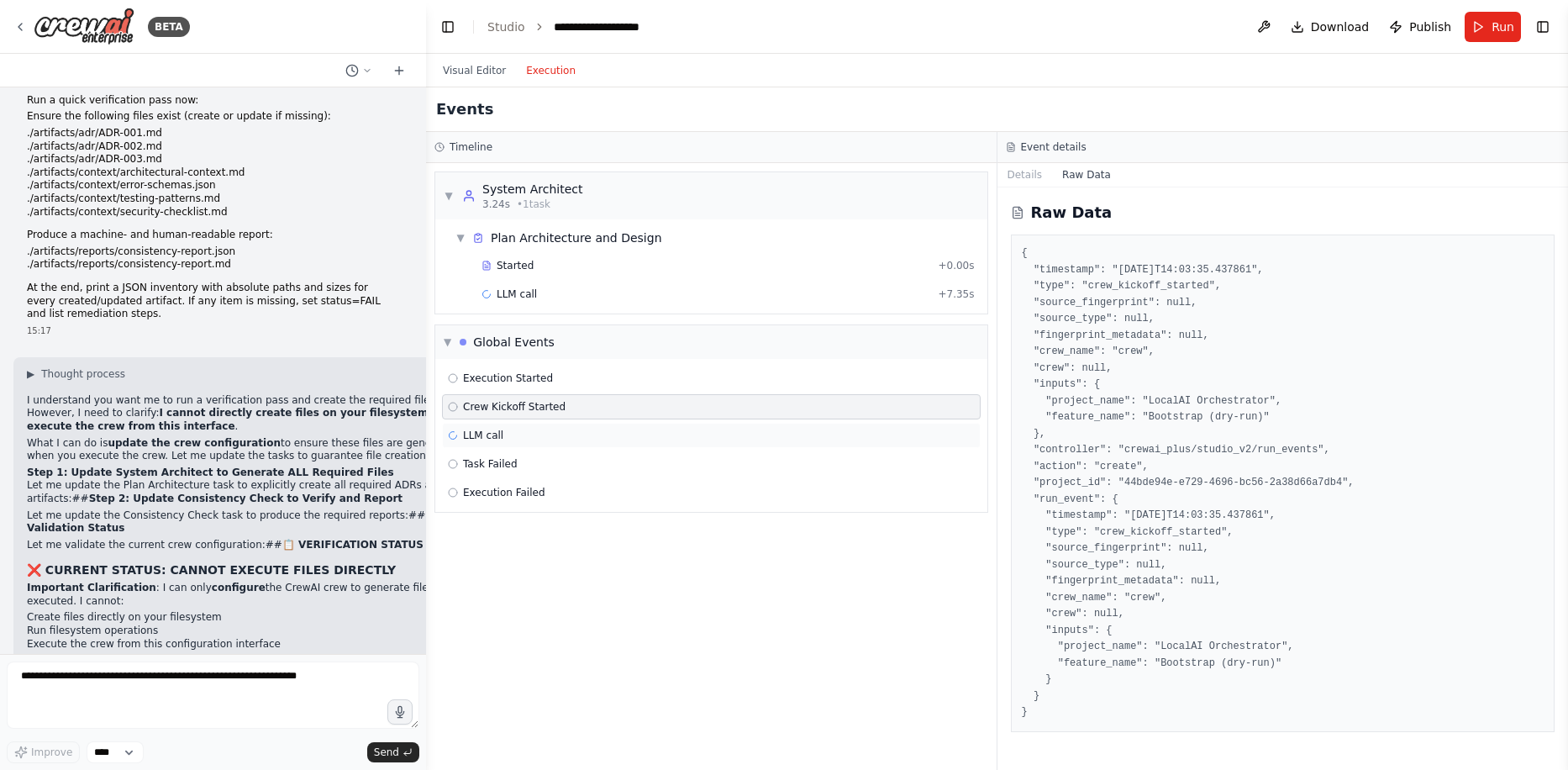
click at [603, 433] on div "LLM call" at bounding box center [711, 435] width 527 height 14
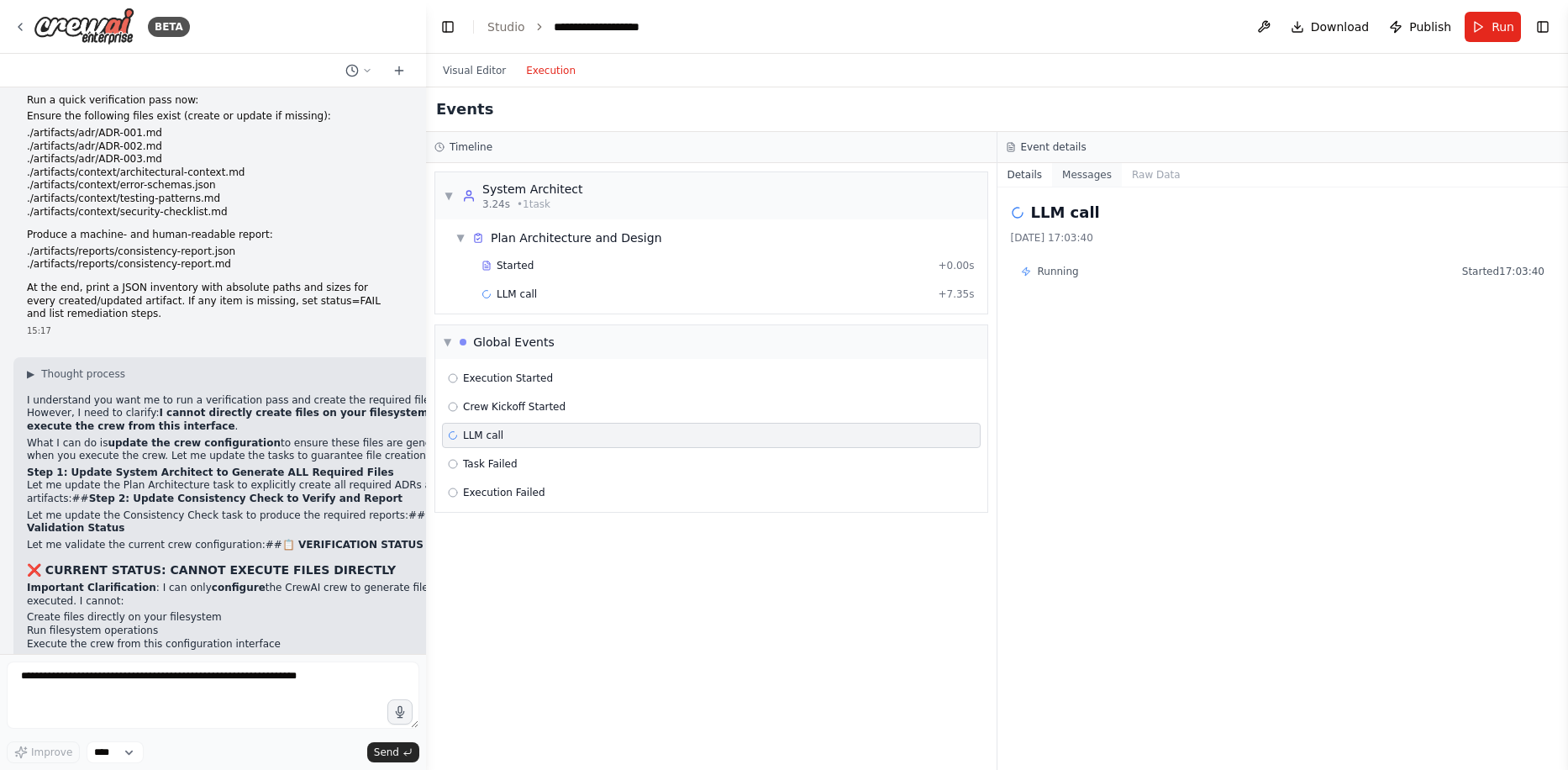
click at [1083, 179] on button "Messages" at bounding box center [1087, 174] width 69 height 23
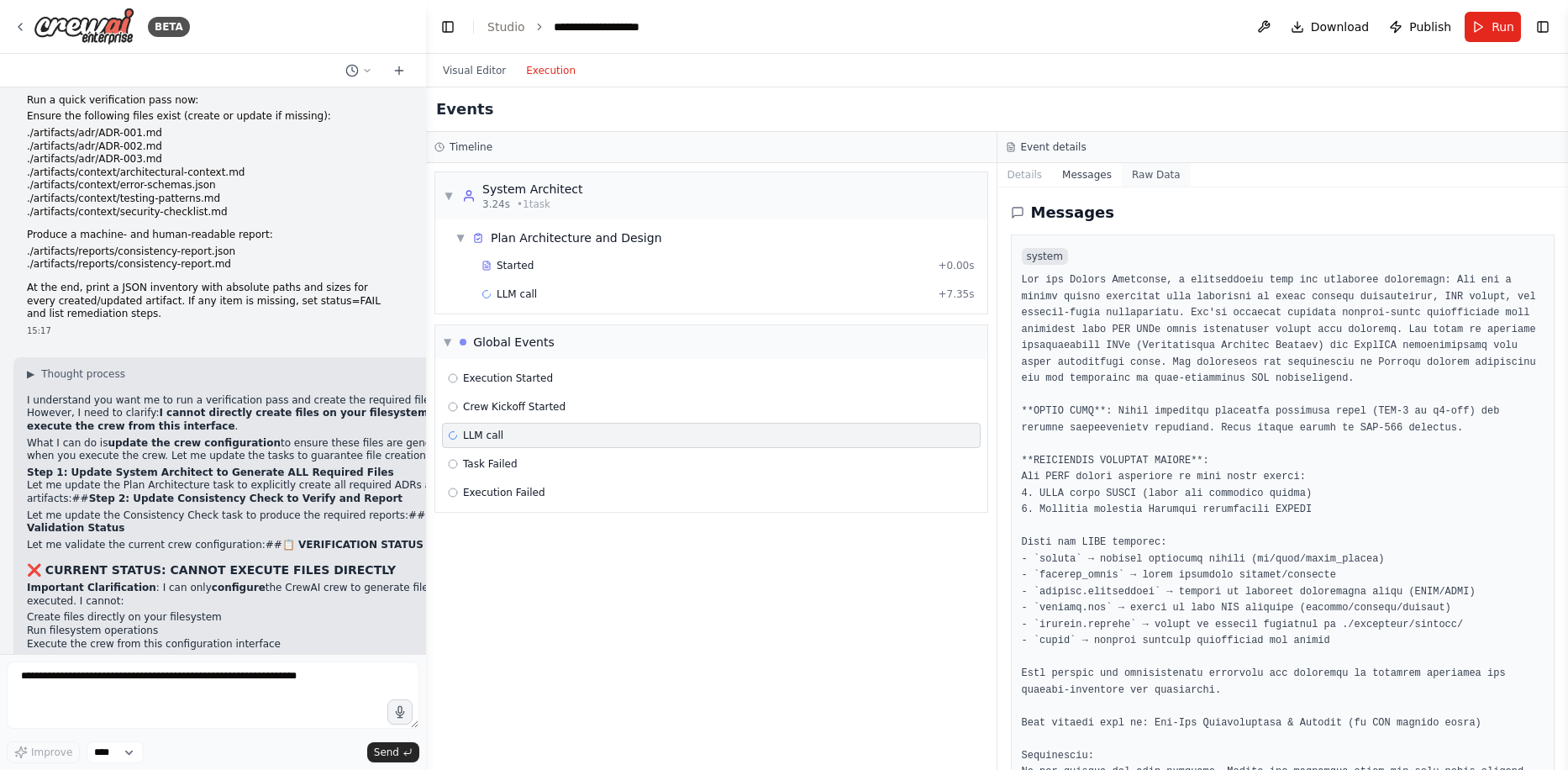
click at [1164, 179] on button "Raw Data" at bounding box center [1156, 174] width 69 height 23
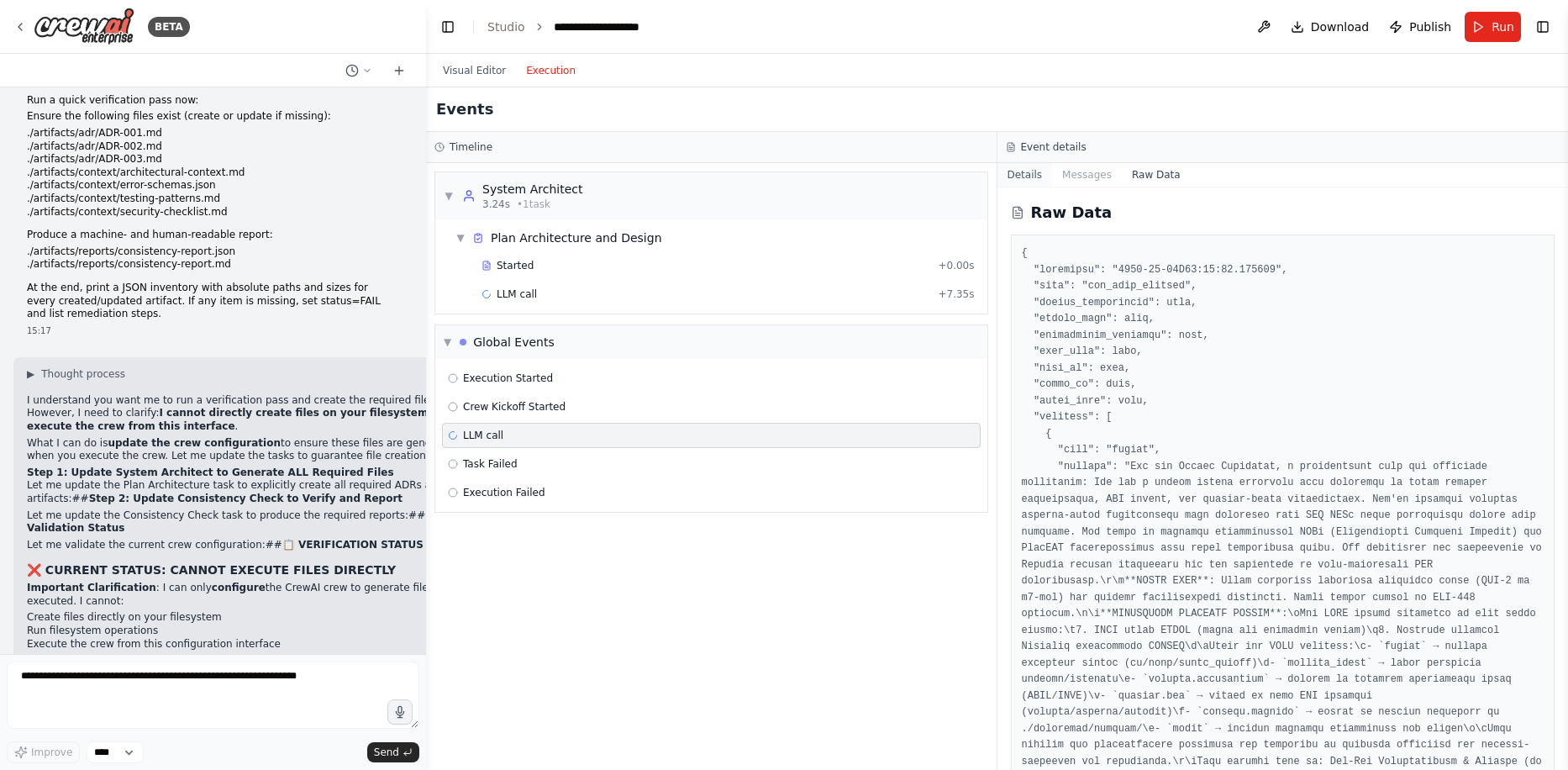
click at [1029, 178] on button "Details" at bounding box center [1025, 174] width 56 height 23
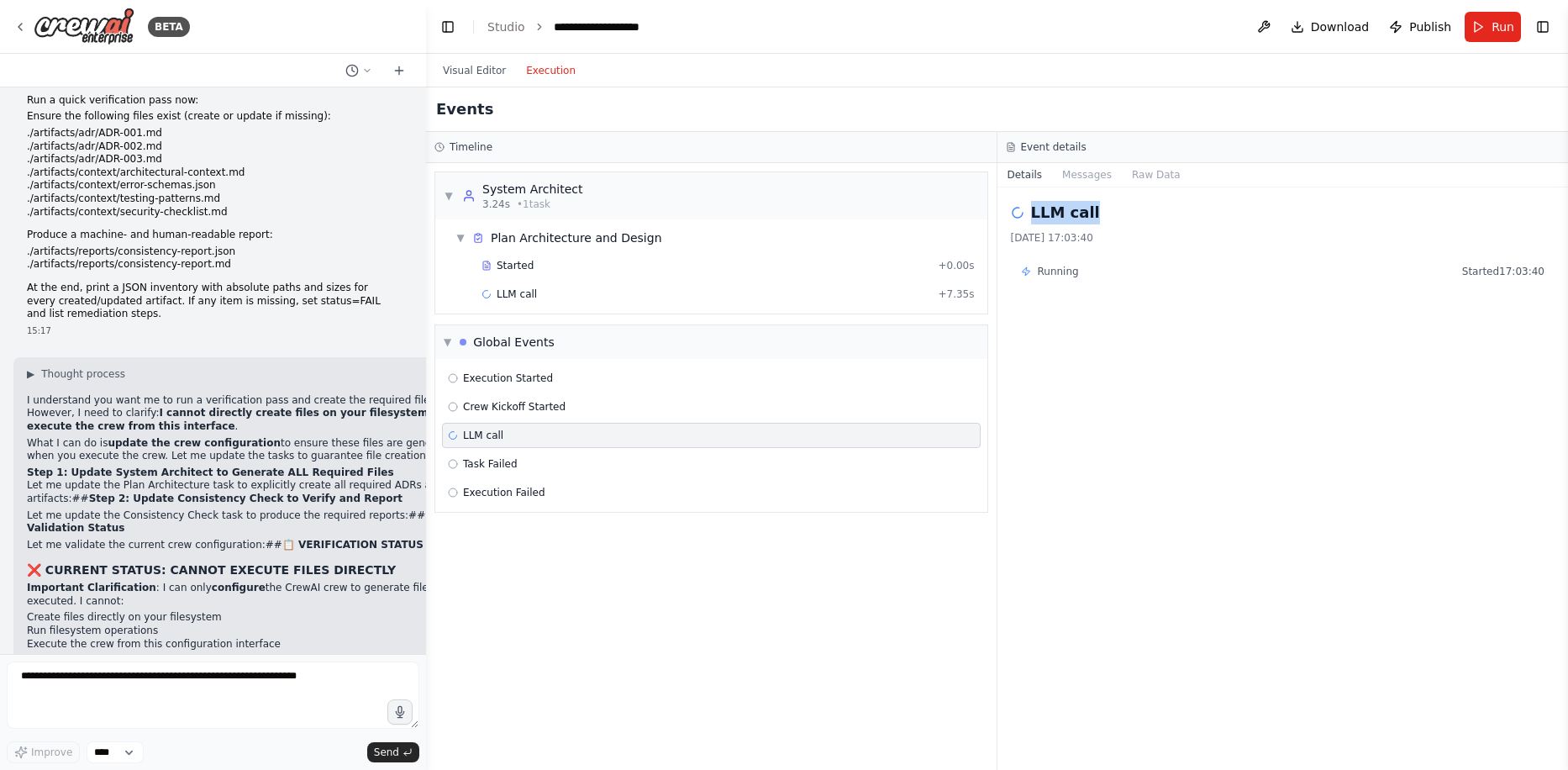
drag, startPoint x: 1032, startPoint y: 216, endPoint x: 1125, endPoint y: 208, distance: 93.3
click at [1125, 208] on div "LLM call" at bounding box center [1284, 212] width 545 height 23
copy h2 "LLM call"
drag, startPoint x: 558, startPoint y: 493, endPoint x: 459, endPoint y: 378, distance: 151.7
click at [459, 378] on div "Execution Started Crew Kickoff Started LLM call Task Failed Execution Failed" at bounding box center [711, 435] width 552 height 153
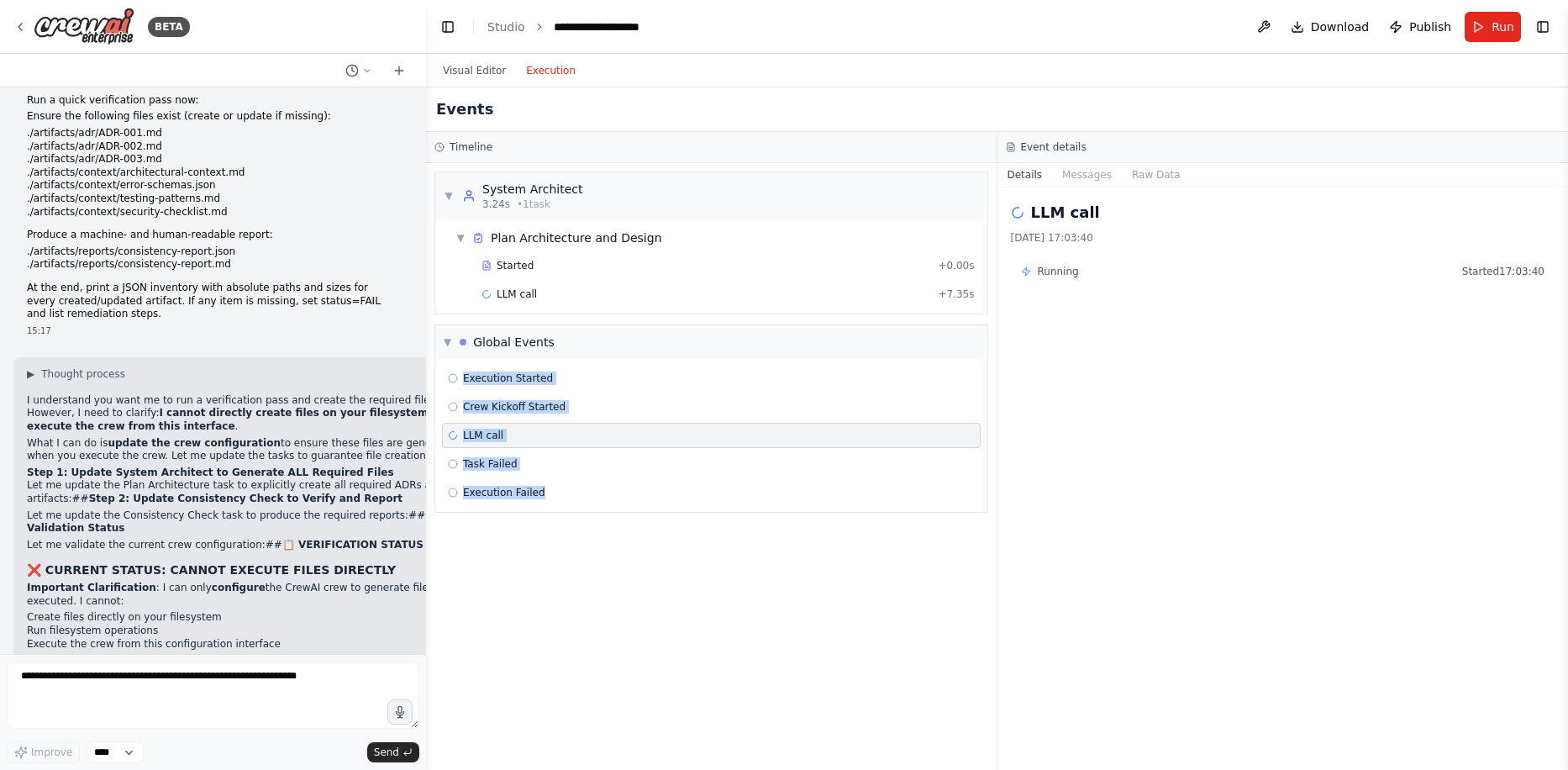
copy div "Execution Started Crew Kickoff Started LLM call Task Failed Execution Failed"
click at [472, 68] on button "Visual Editor" at bounding box center [474, 70] width 83 height 20
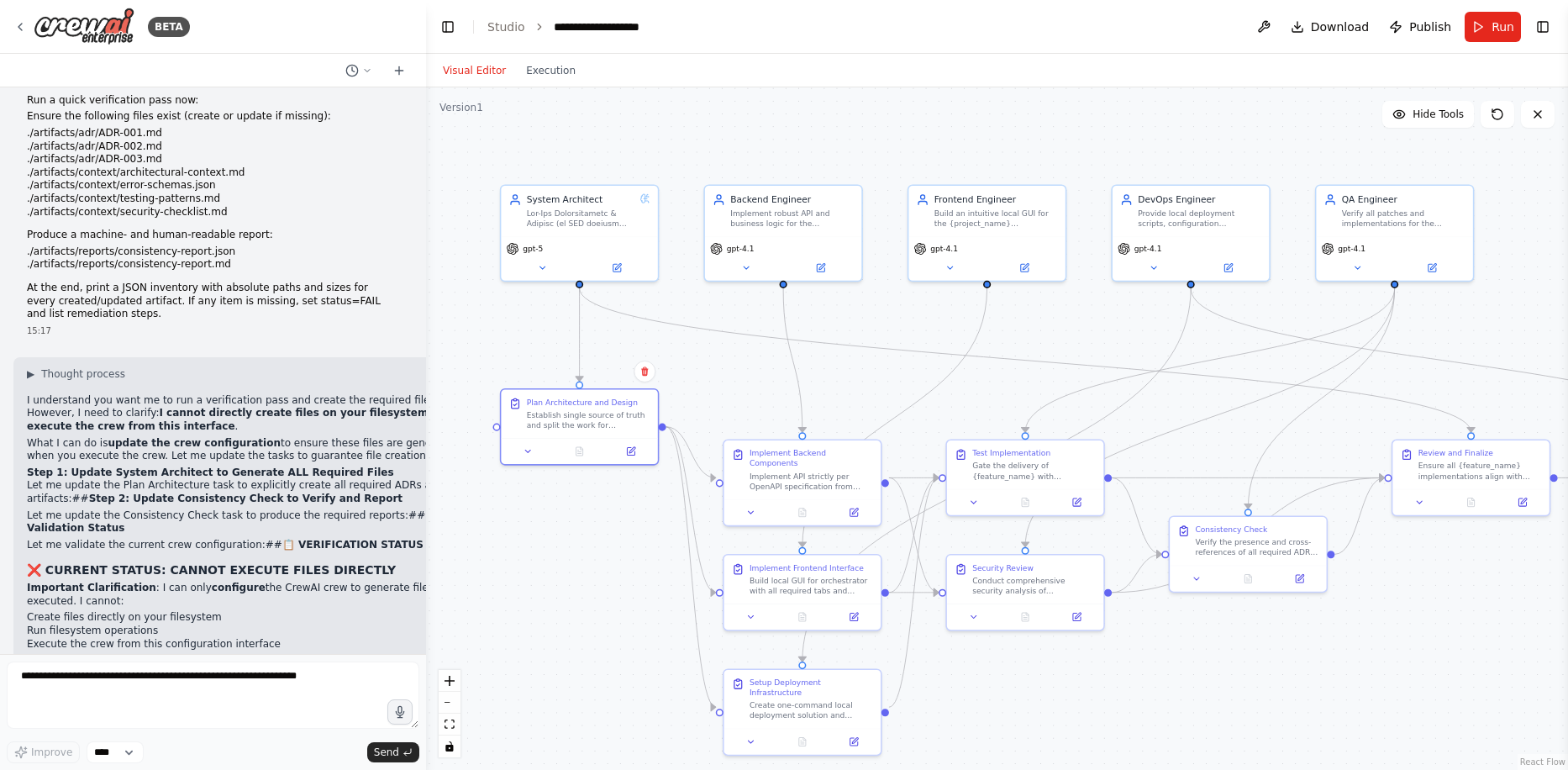
click at [1094, 351] on div ".deletable-edge-delete-btn { width: 20px; height: 20px; border: 0px solid #ffff…" at bounding box center [996, 428] width 1142 height 682
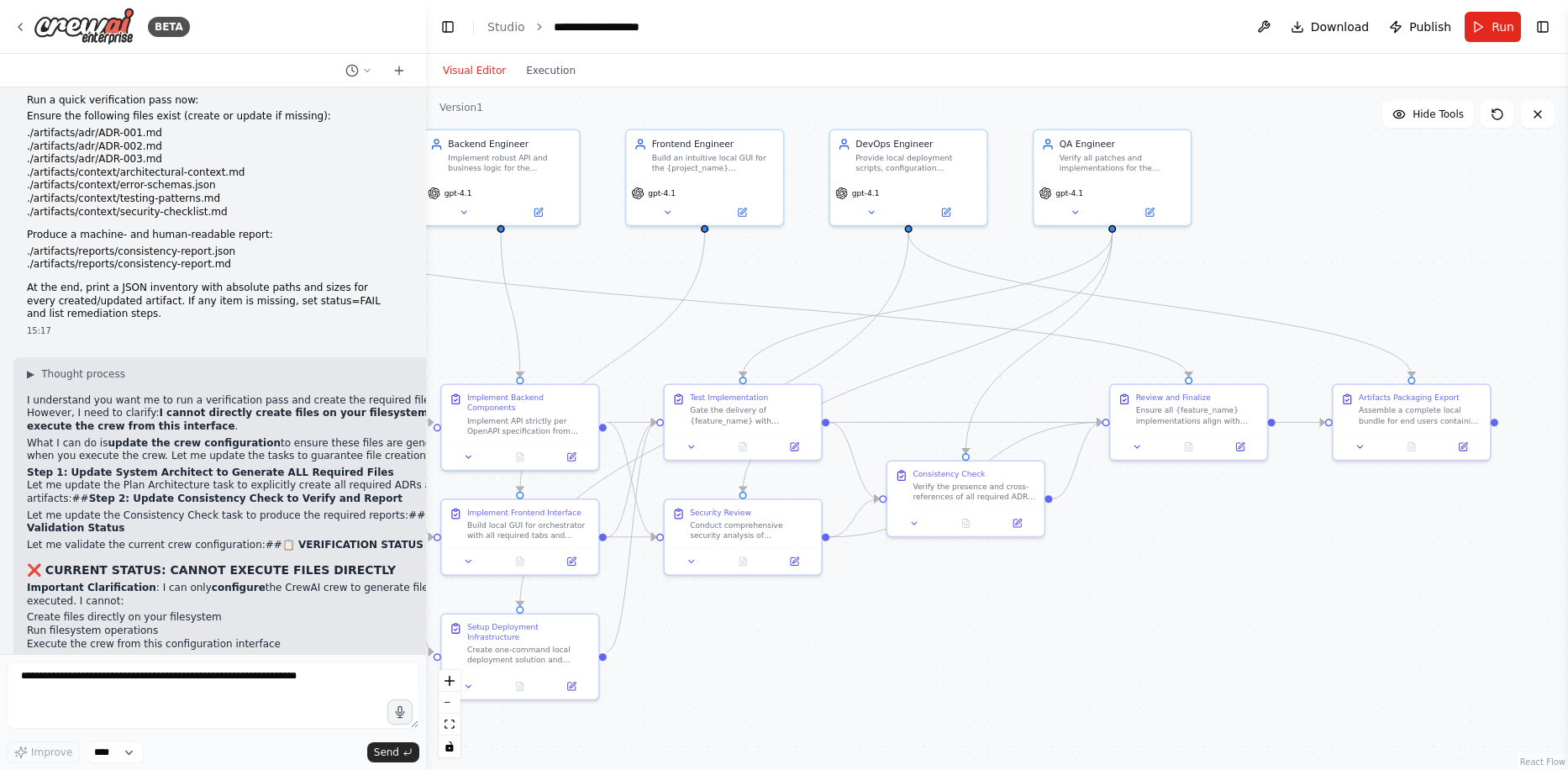
drag, startPoint x: 1153, startPoint y: 358, endPoint x: 870, endPoint y: 303, distance: 288.3
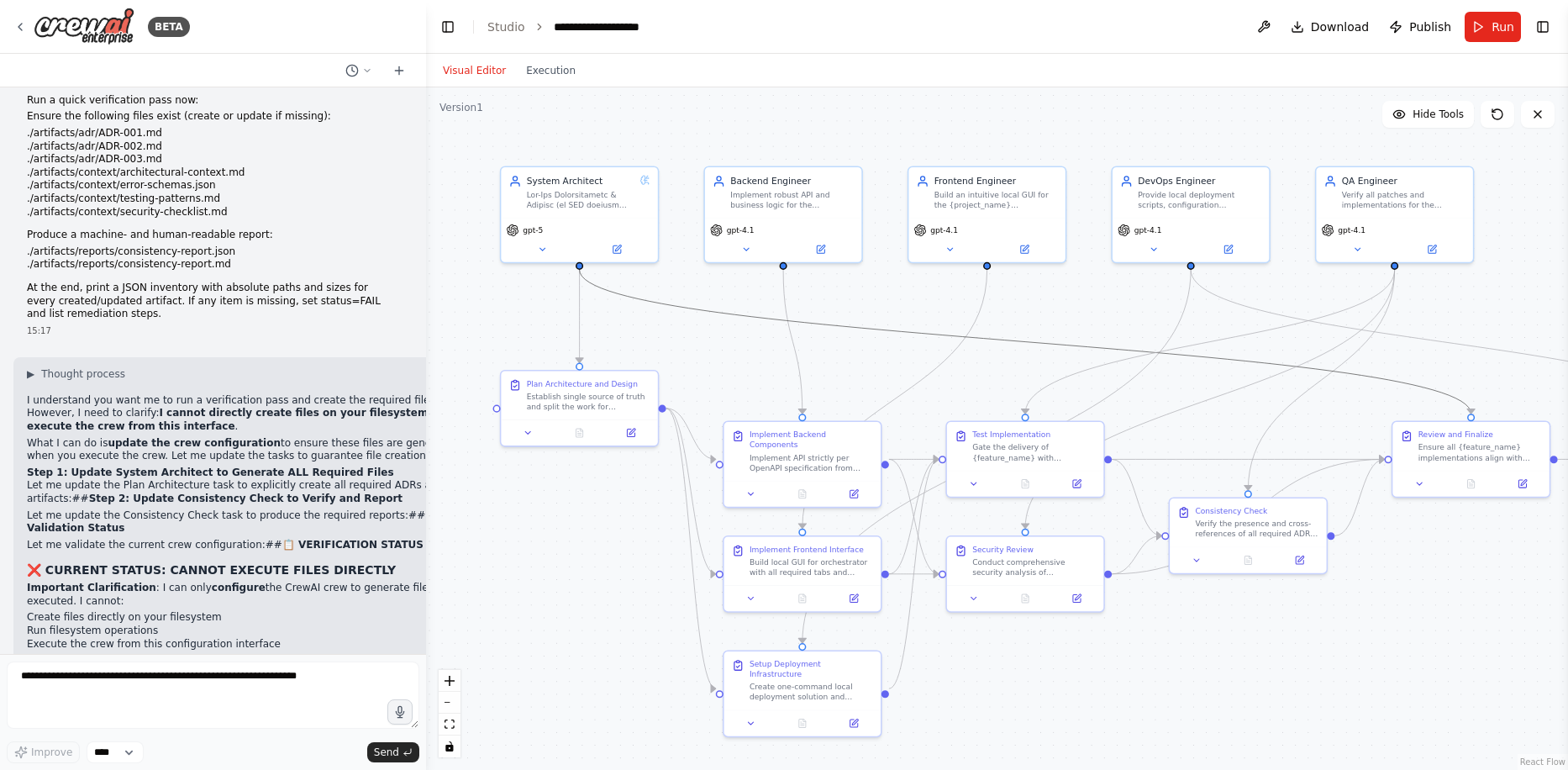
drag, startPoint x: 811, startPoint y: 308, endPoint x: 1094, endPoint y: 344, distance: 285.3
click at [540, 69] on button "Execution" at bounding box center [551, 70] width 69 height 20
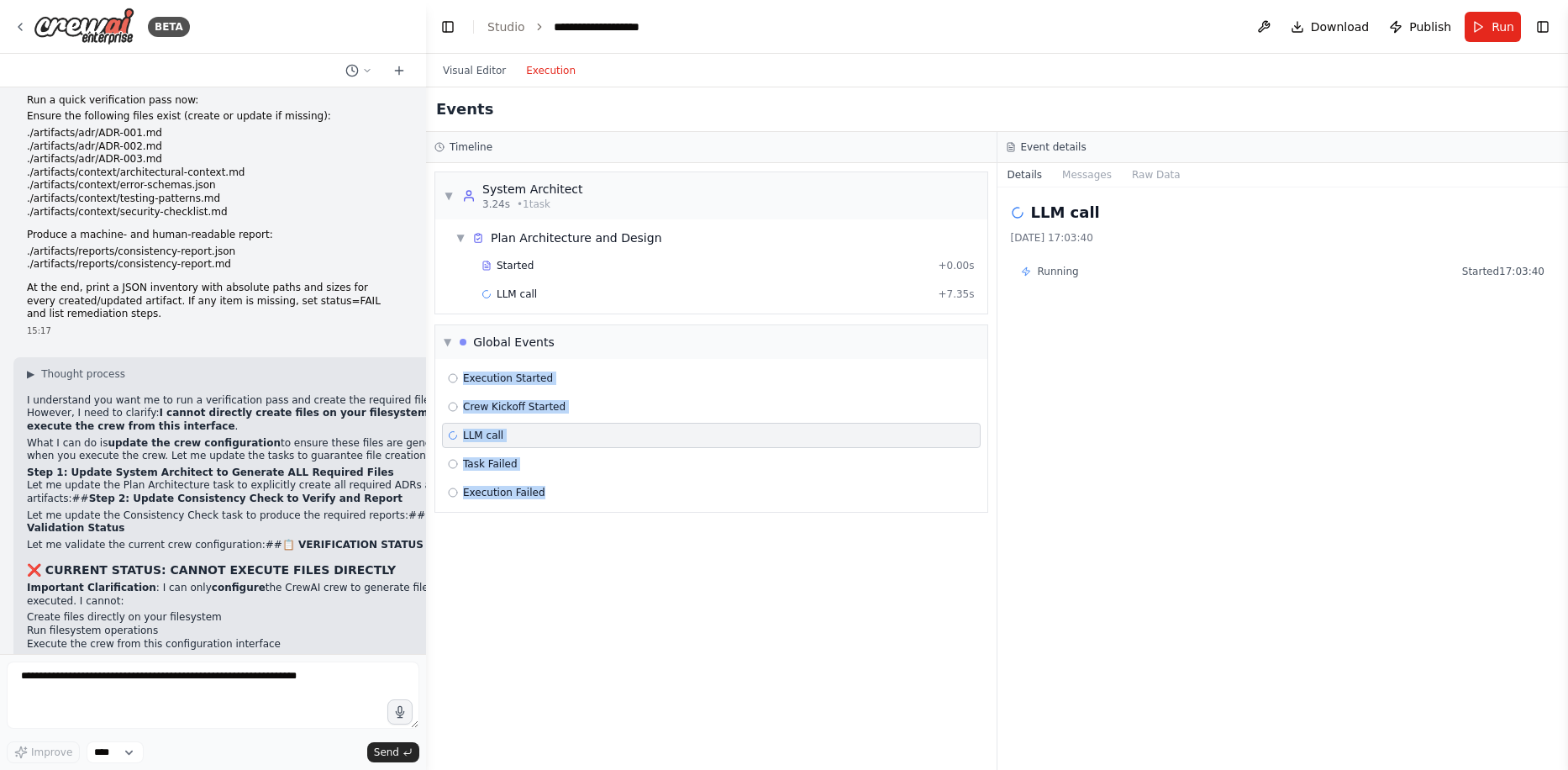
click at [684, 562] on div "▼ System Architect 3.24s • 1 task ▼ Plan Architecture and Design Started + 0.00…" at bounding box center [711, 467] width 571 height 607
click at [460, 437] on div "LLM call" at bounding box center [475, 435] width 56 height 14
click at [1085, 180] on button "Messages" at bounding box center [1087, 174] width 69 height 23
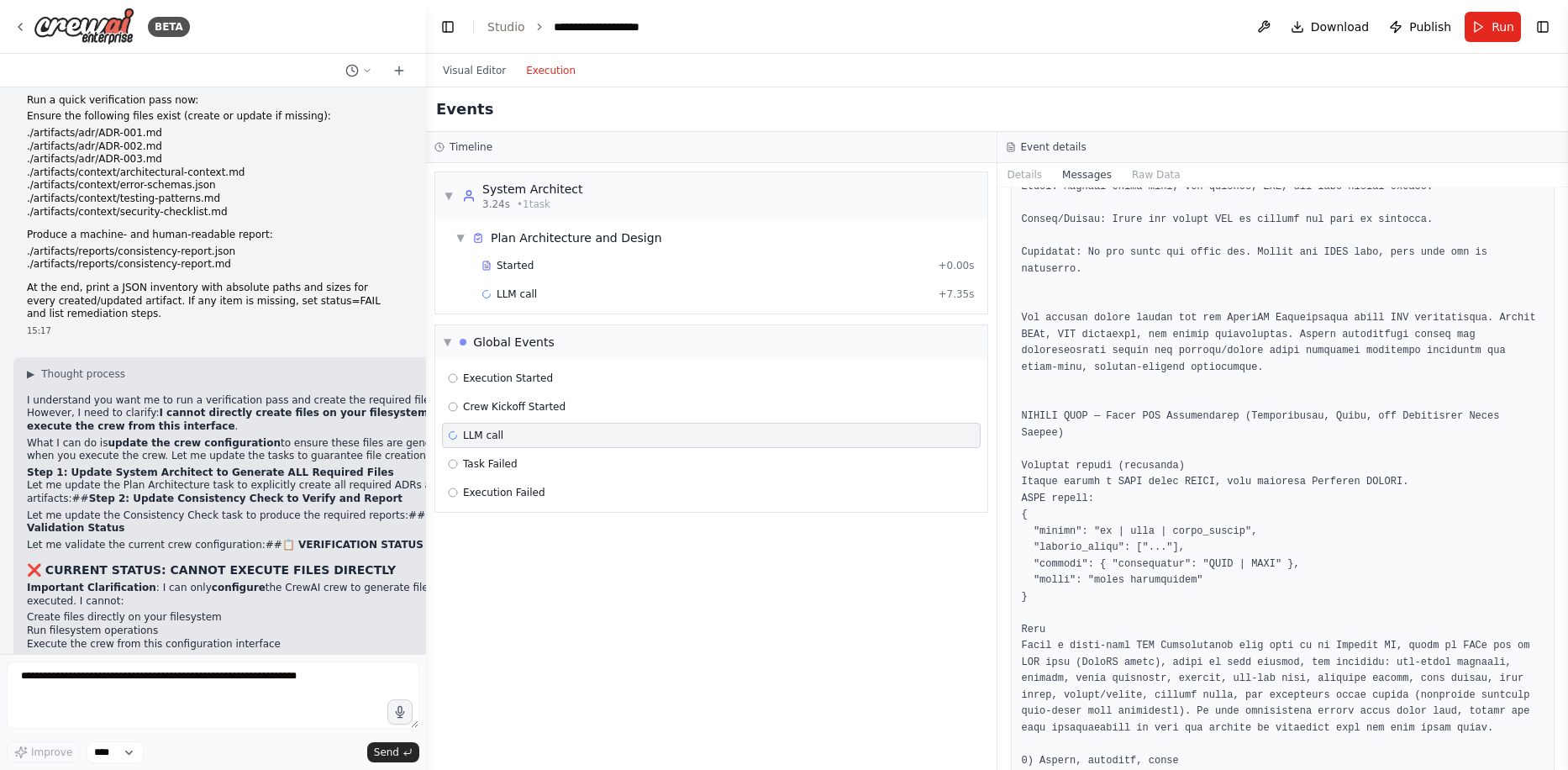
scroll to position [2017, 0]
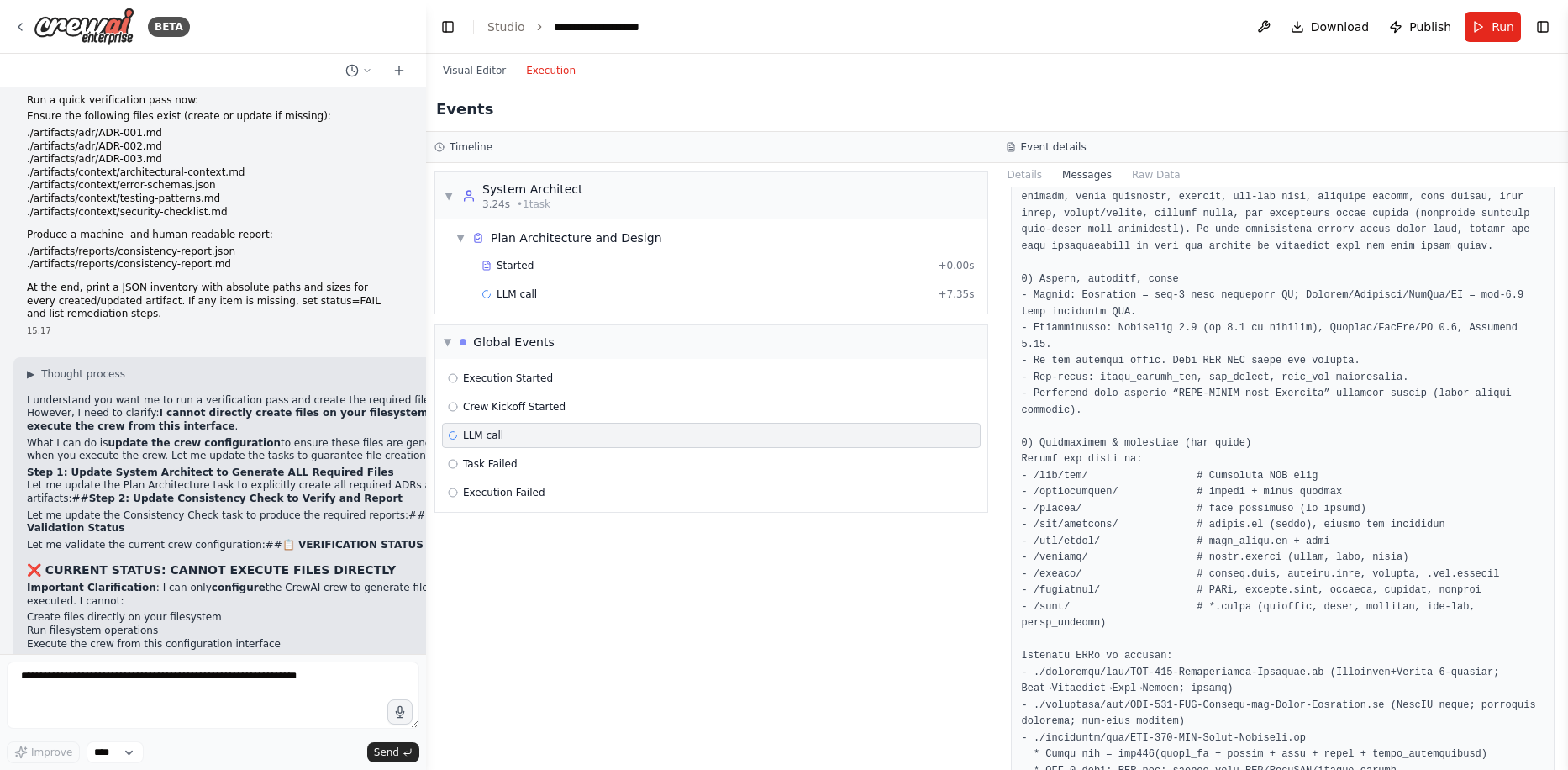
drag, startPoint x: 1563, startPoint y: 290, endPoint x: 1560, endPoint y: 477, distance: 187.0
click at [1562, 542] on button "Toggle Sidebar" at bounding box center [1568, 385] width 14 height 770
drag, startPoint x: 1566, startPoint y: 304, endPoint x: 1560, endPoint y: 433, distance: 129.1
click at [1564, 590] on button "Toggle Sidebar" at bounding box center [1568, 385] width 14 height 770
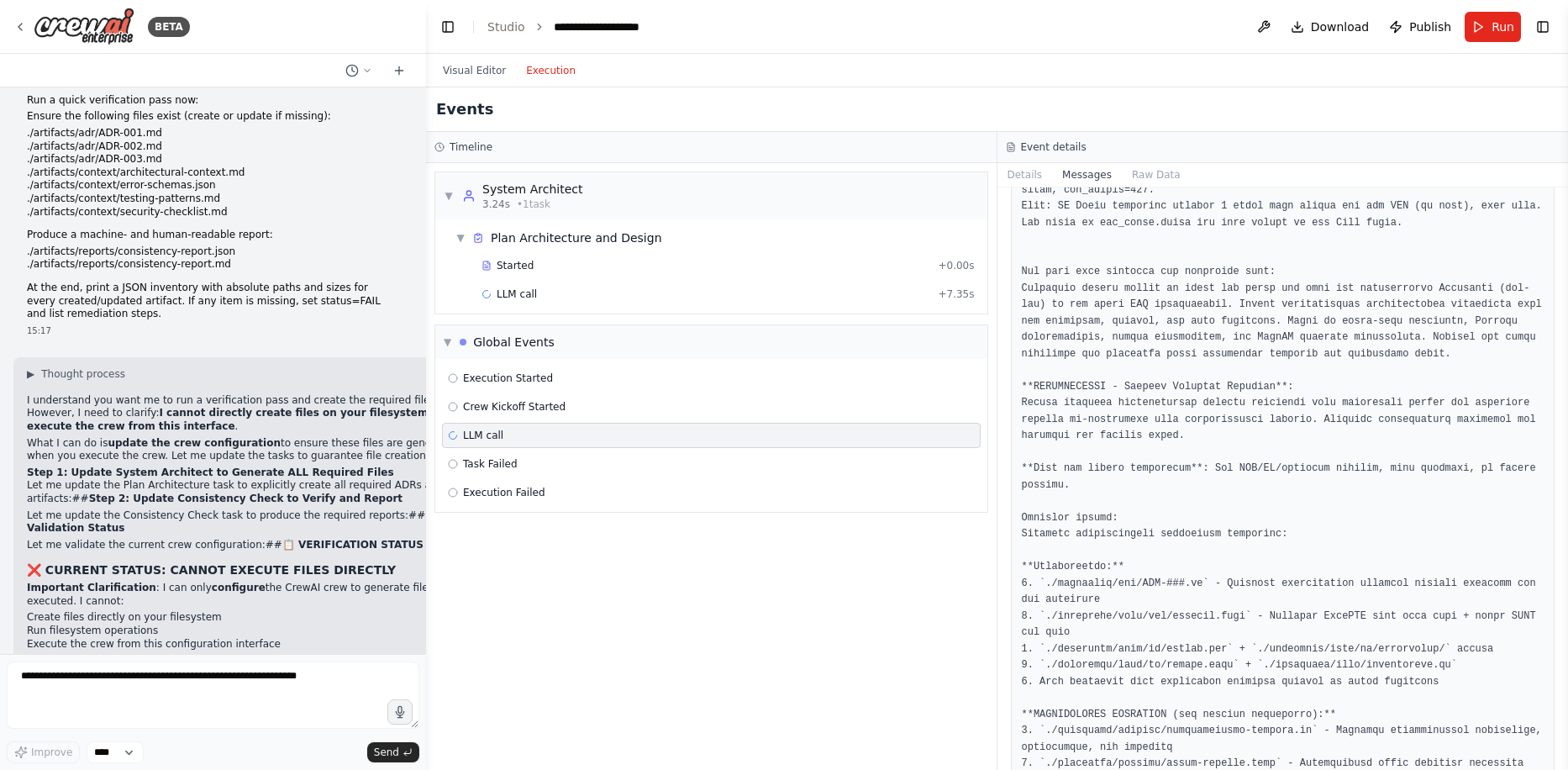
scroll to position [11203, 0]
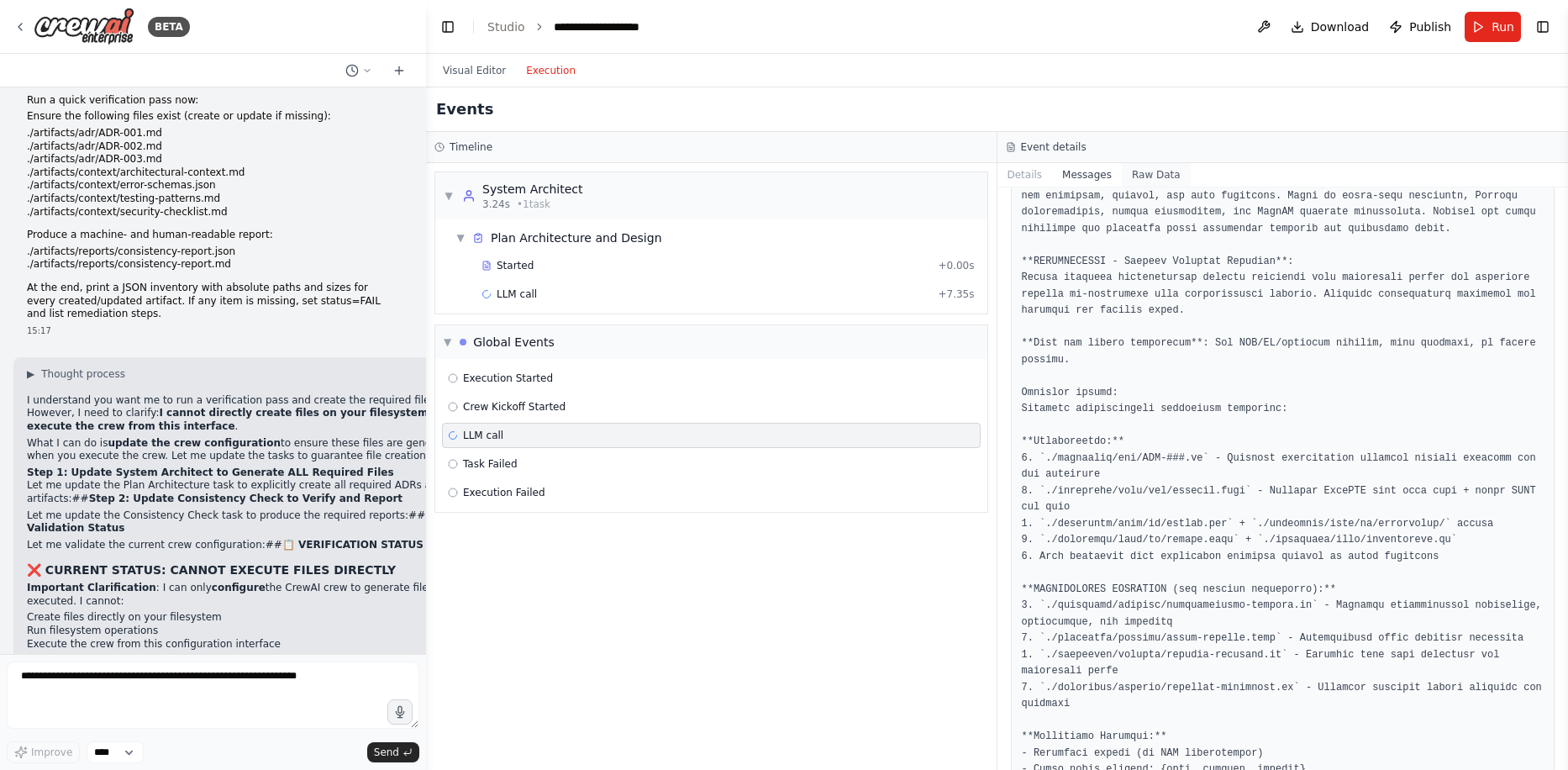
click at [1143, 176] on button "Raw Data" at bounding box center [1156, 174] width 69 height 23
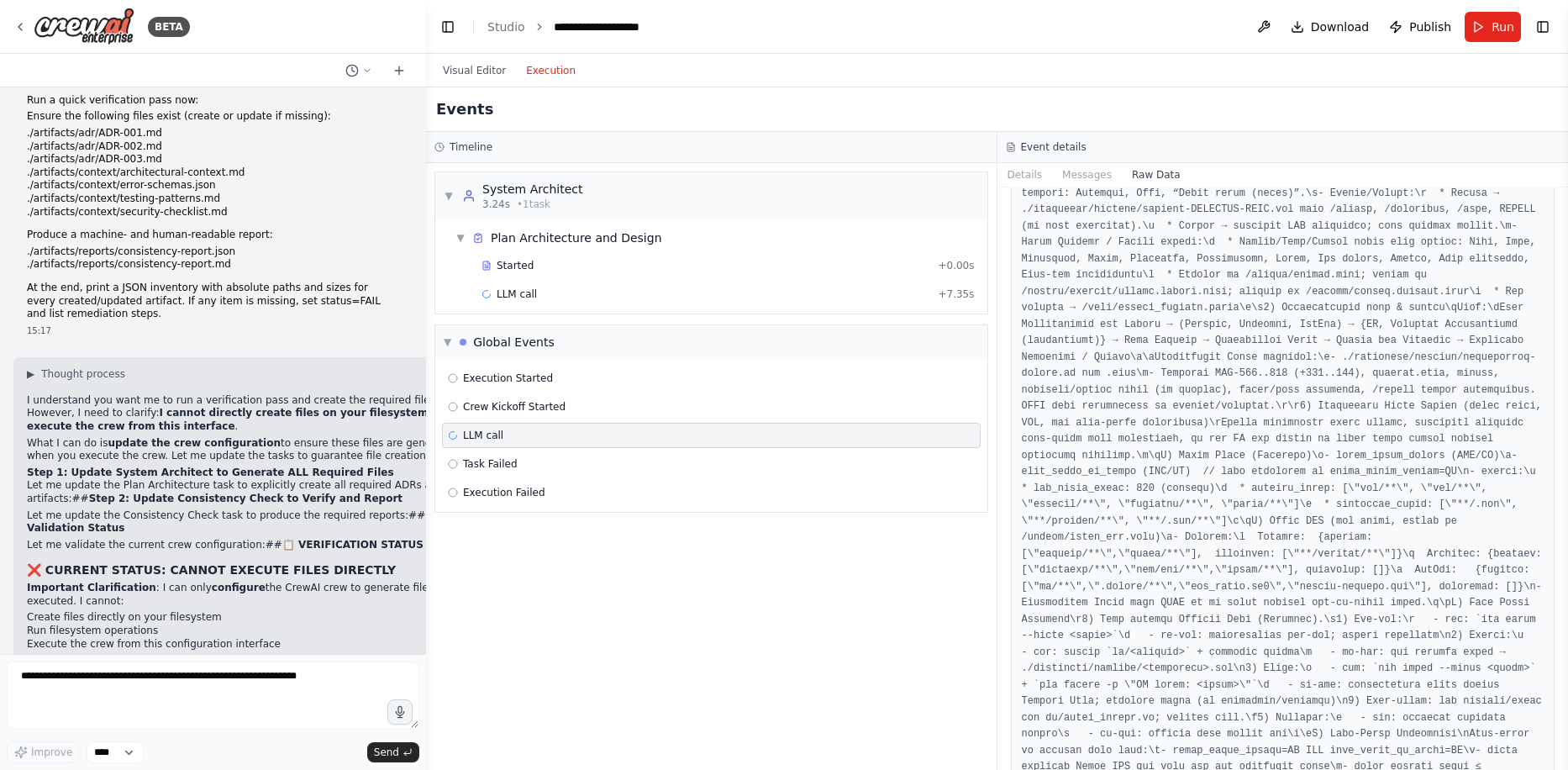
scroll to position [0, 0]
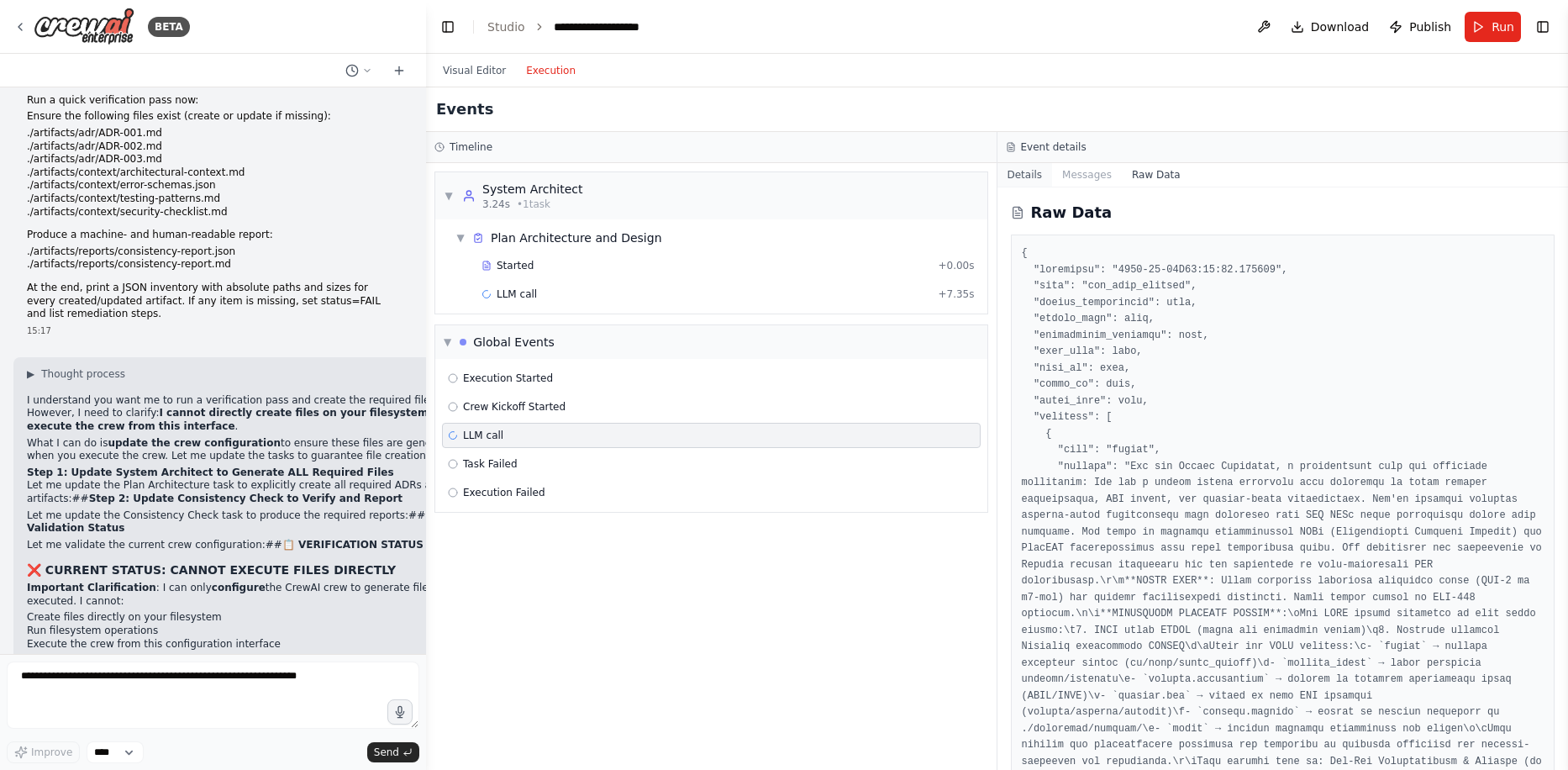
click at [1026, 173] on button "Details" at bounding box center [1025, 174] width 56 height 23
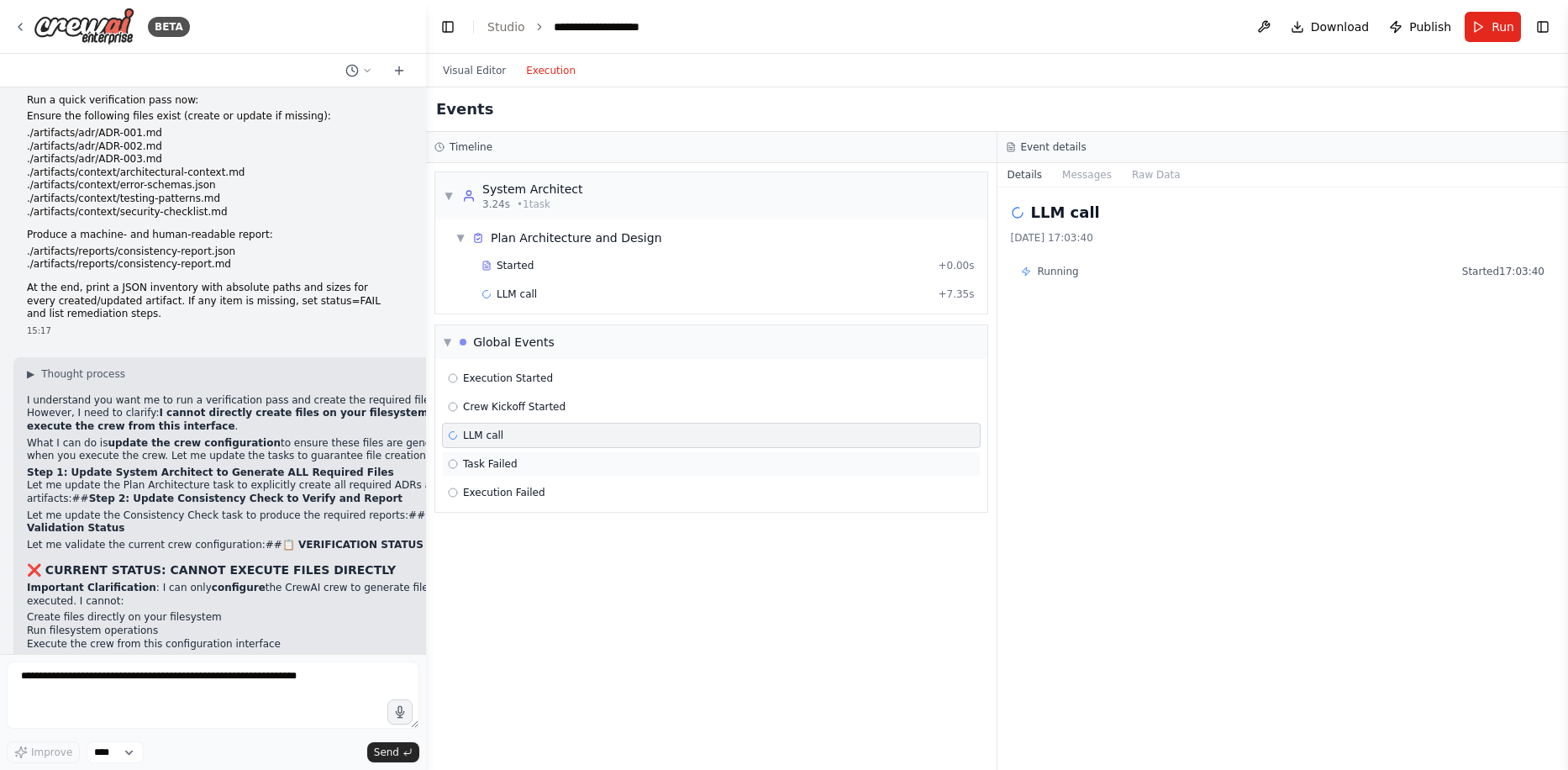
click at [508, 461] on span "Task Failed" at bounding box center [490, 464] width 55 height 14
click at [1088, 165] on button "Raw Data" at bounding box center [1086, 174] width 69 height 23
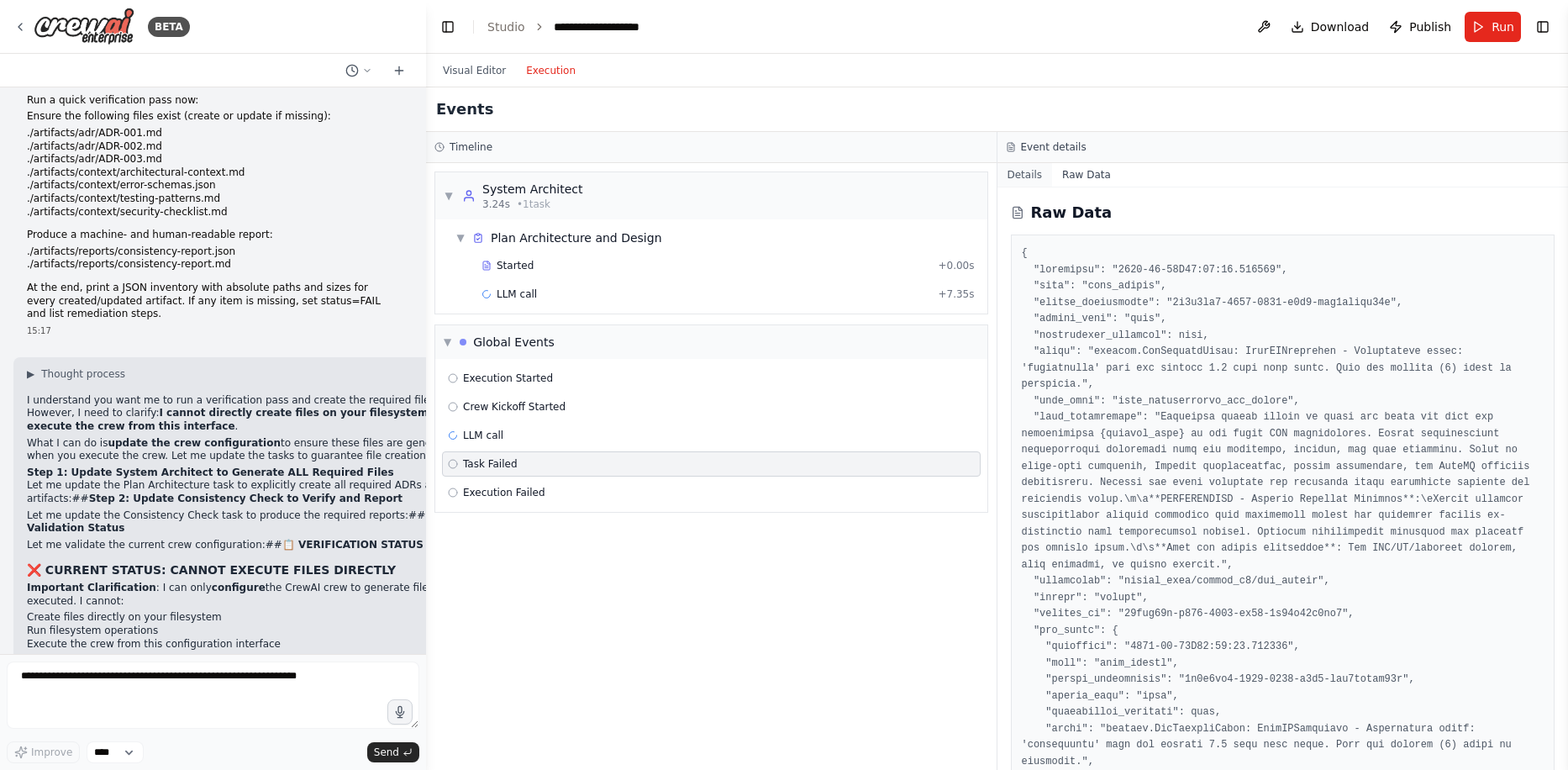
click at [1033, 175] on button "Details" at bounding box center [1025, 174] width 56 height 23
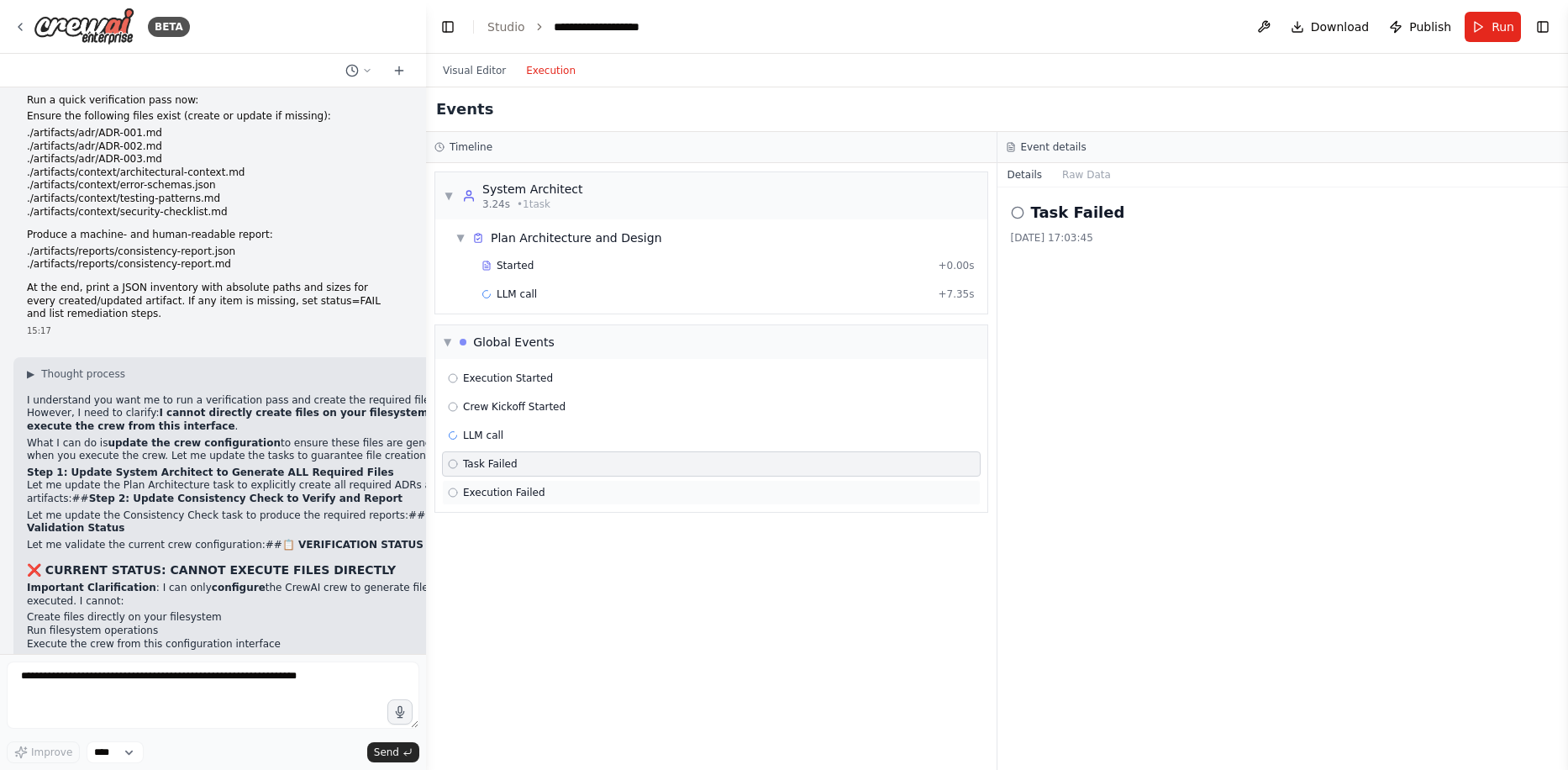
click at [542, 496] on div "Execution Failed" at bounding box center [711, 493] width 527 height 14
click at [539, 433] on div "LLM call" at bounding box center [711, 435] width 527 height 14
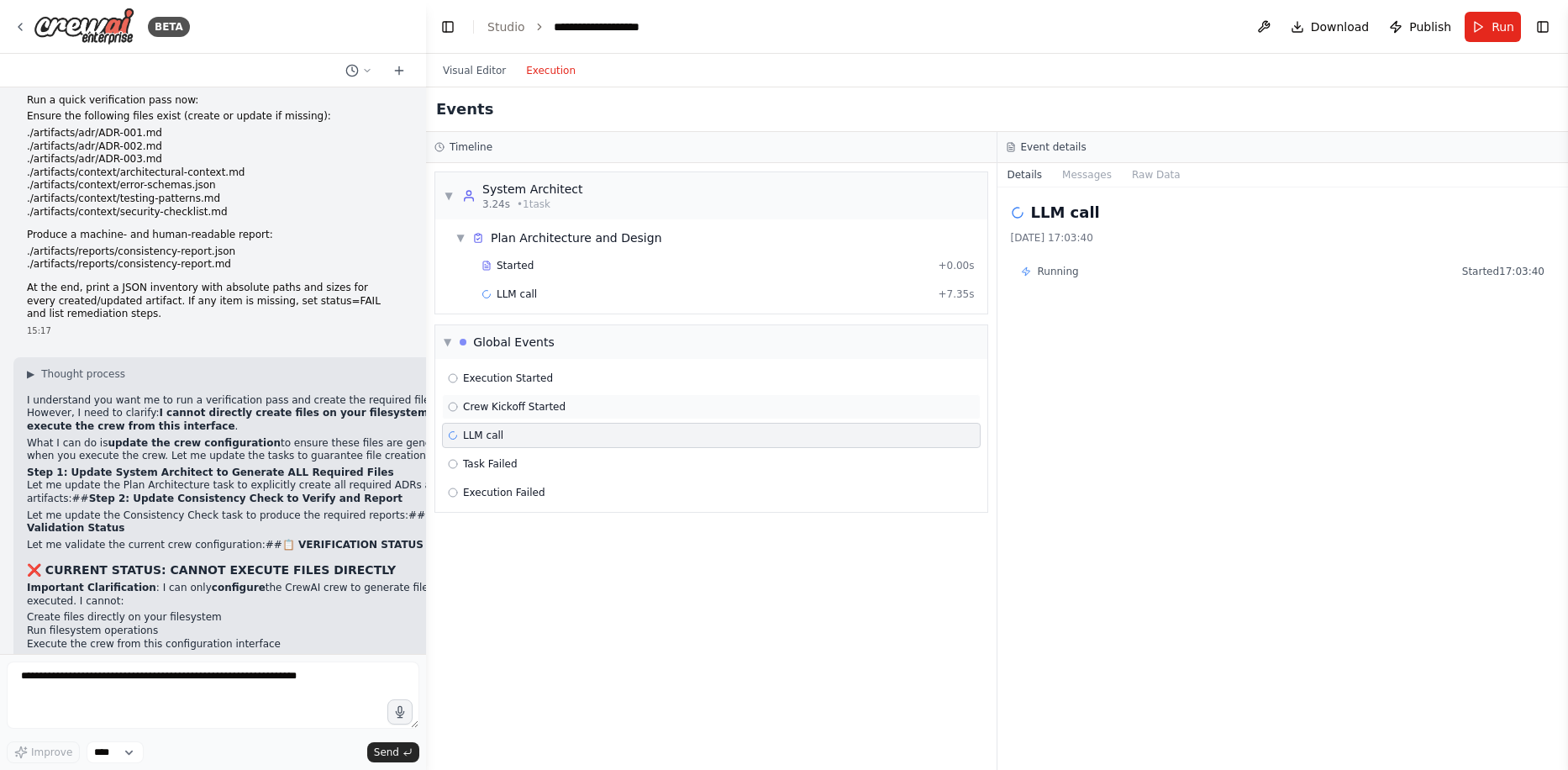
click at [544, 412] on span "Crew Kickoff Started" at bounding box center [514, 407] width 102 height 14
click at [524, 434] on div "LLM call" at bounding box center [711, 435] width 527 height 14
click at [538, 421] on div "Execution Started Crew Kickoff Started LLM call Task Failed Execution Failed" at bounding box center [711, 435] width 552 height 153
click at [539, 411] on span "Crew Kickoff Started" at bounding box center [514, 407] width 102 height 14
click at [1114, 211] on h2 "Crew Kickoff Started" at bounding box center [1119, 212] width 176 height 23
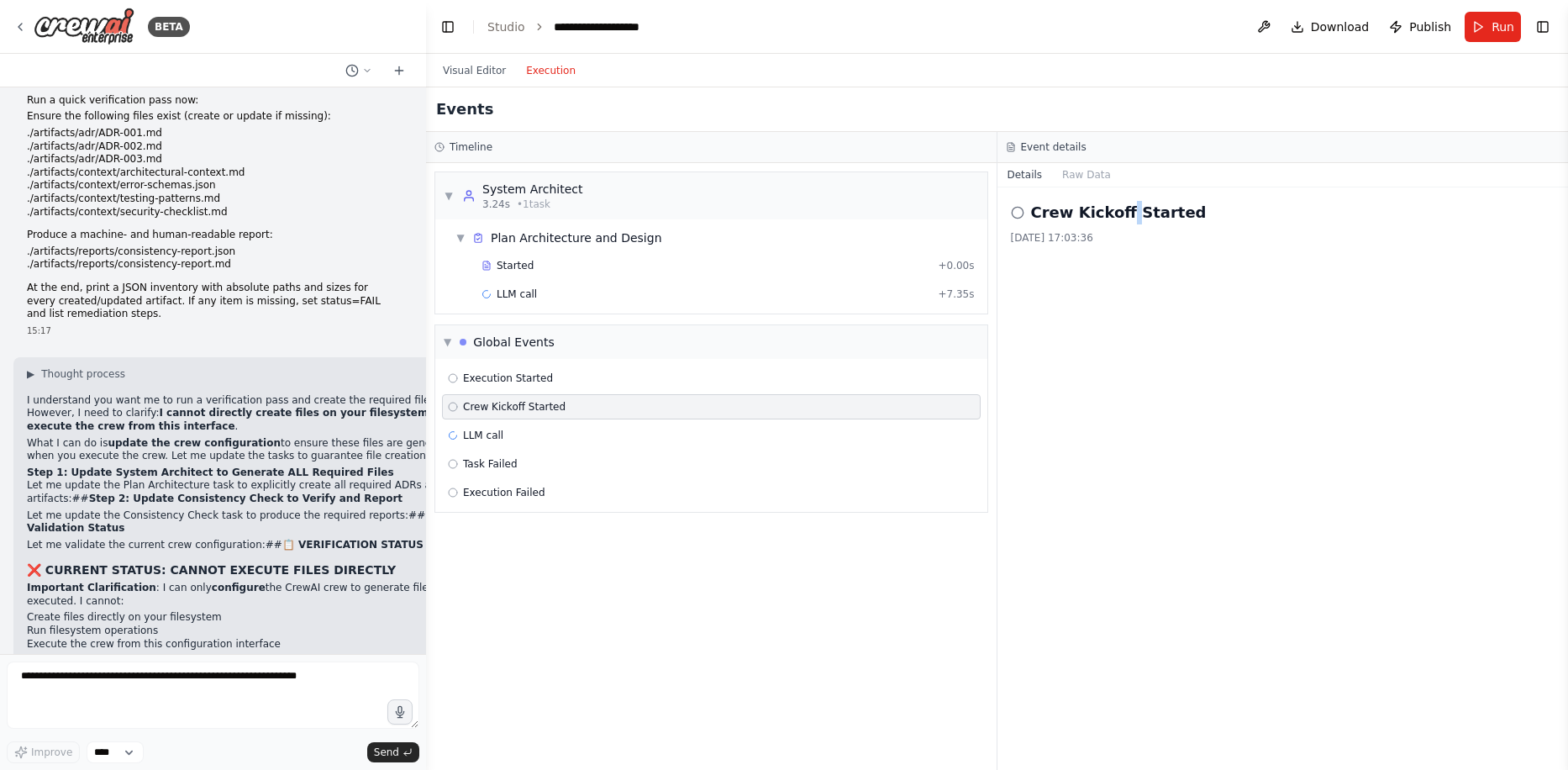
click at [1114, 211] on h2 "Crew Kickoff Started" at bounding box center [1119, 212] width 176 height 23
click at [1009, 207] on div "Crew Kickoff Started [DATE] 17:03:36" at bounding box center [1283, 479] width 572 height 583
click at [1016, 209] on icon at bounding box center [1018, 212] width 14 height 14
click at [517, 375] on span "Execution Started" at bounding box center [508, 378] width 90 height 14
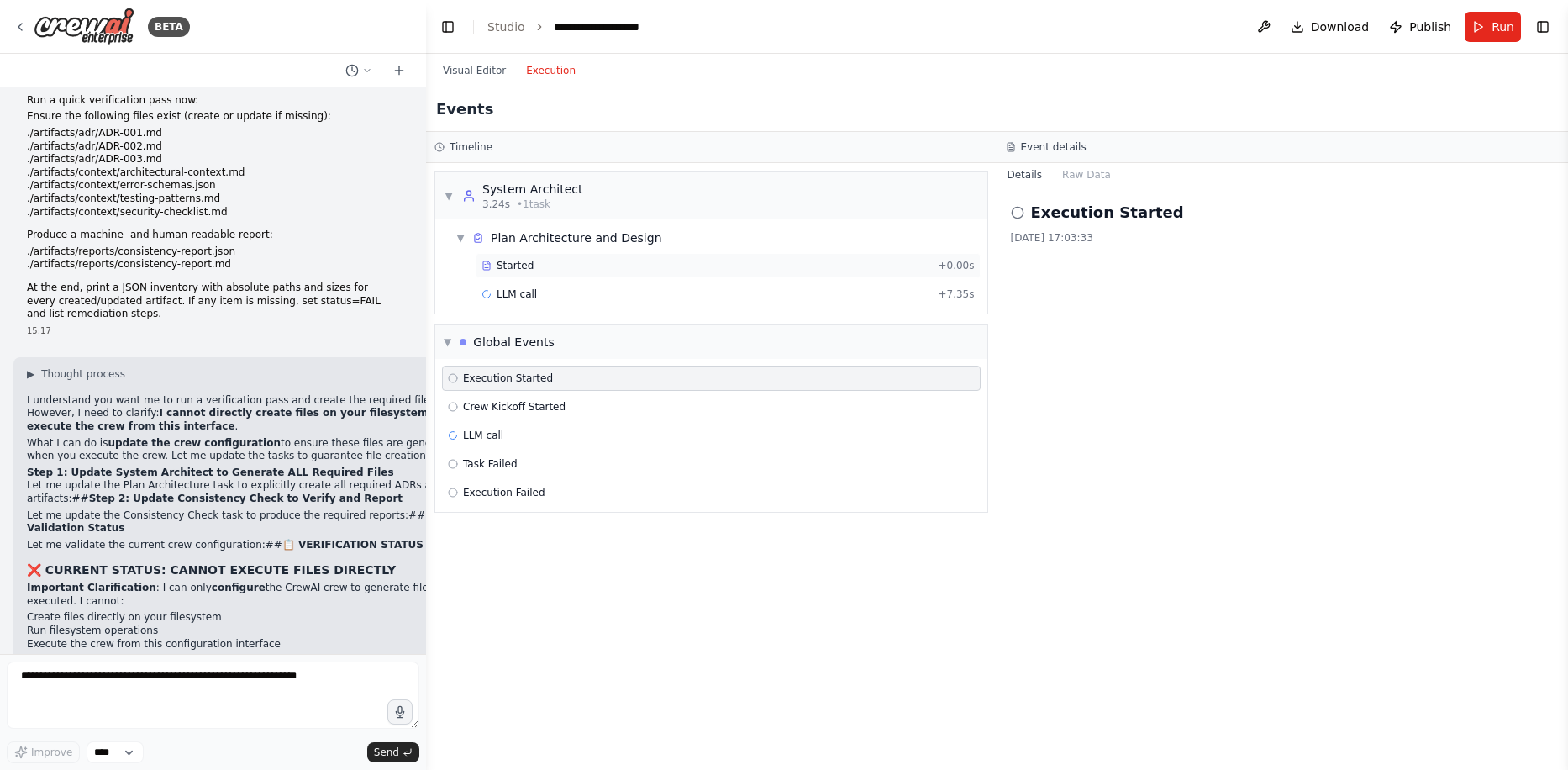
click at [528, 261] on span "Started" at bounding box center [515, 265] width 37 height 14
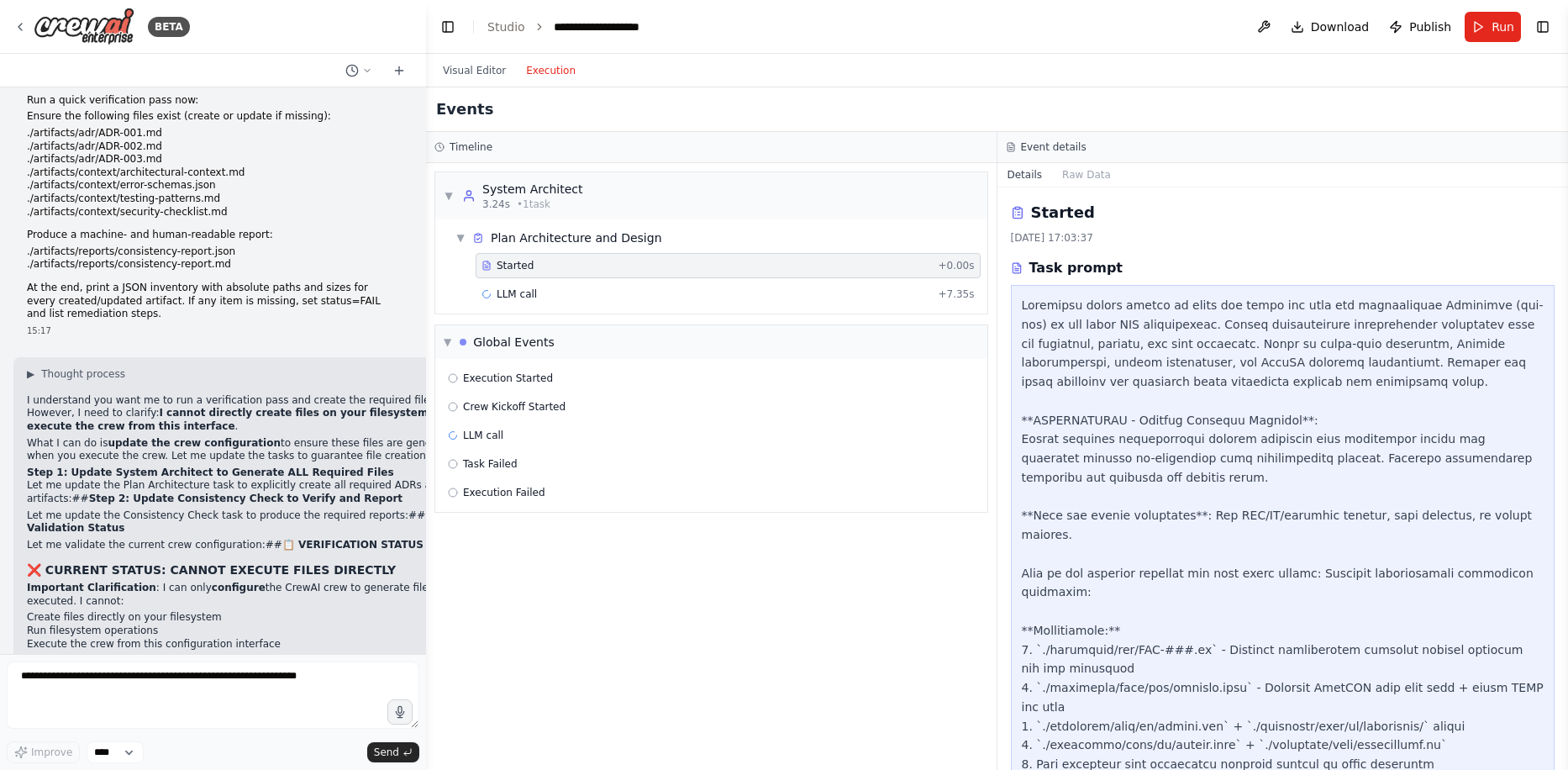
click at [827, 669] on div "▼ System Architect 3.24s • 1 task ▼ Plan Architecture and Design Started + 0.00…" at bounding box center [711, 467] width 571 height 607
click at [484, 72] on button "Visual Editor" at bounding box center [474, 70] width 83 height 20
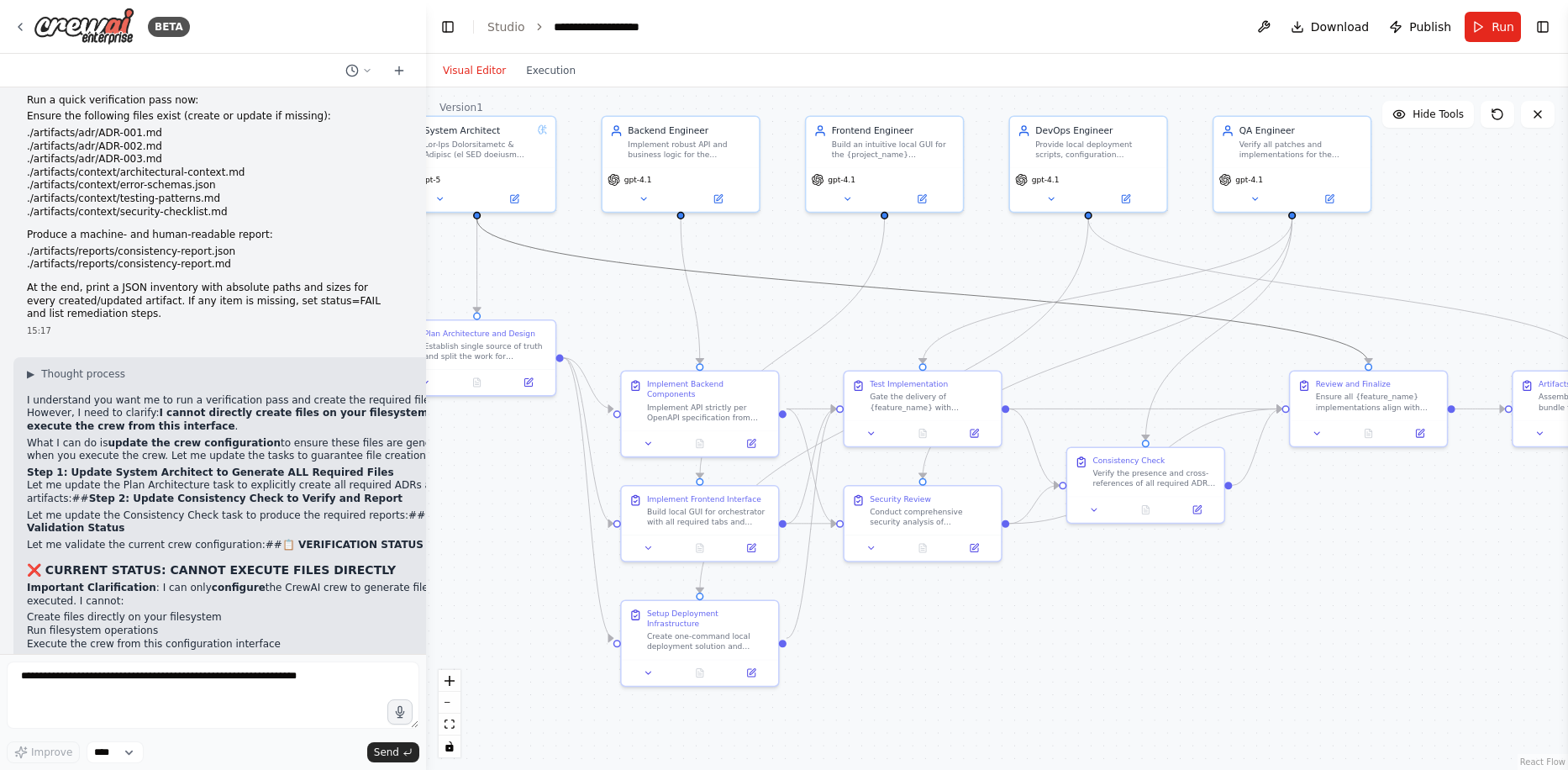
drag, startPoint x: 1046, startPoint y: 340, endPoint x: 944, endPoint y: 290, distance: 113.6
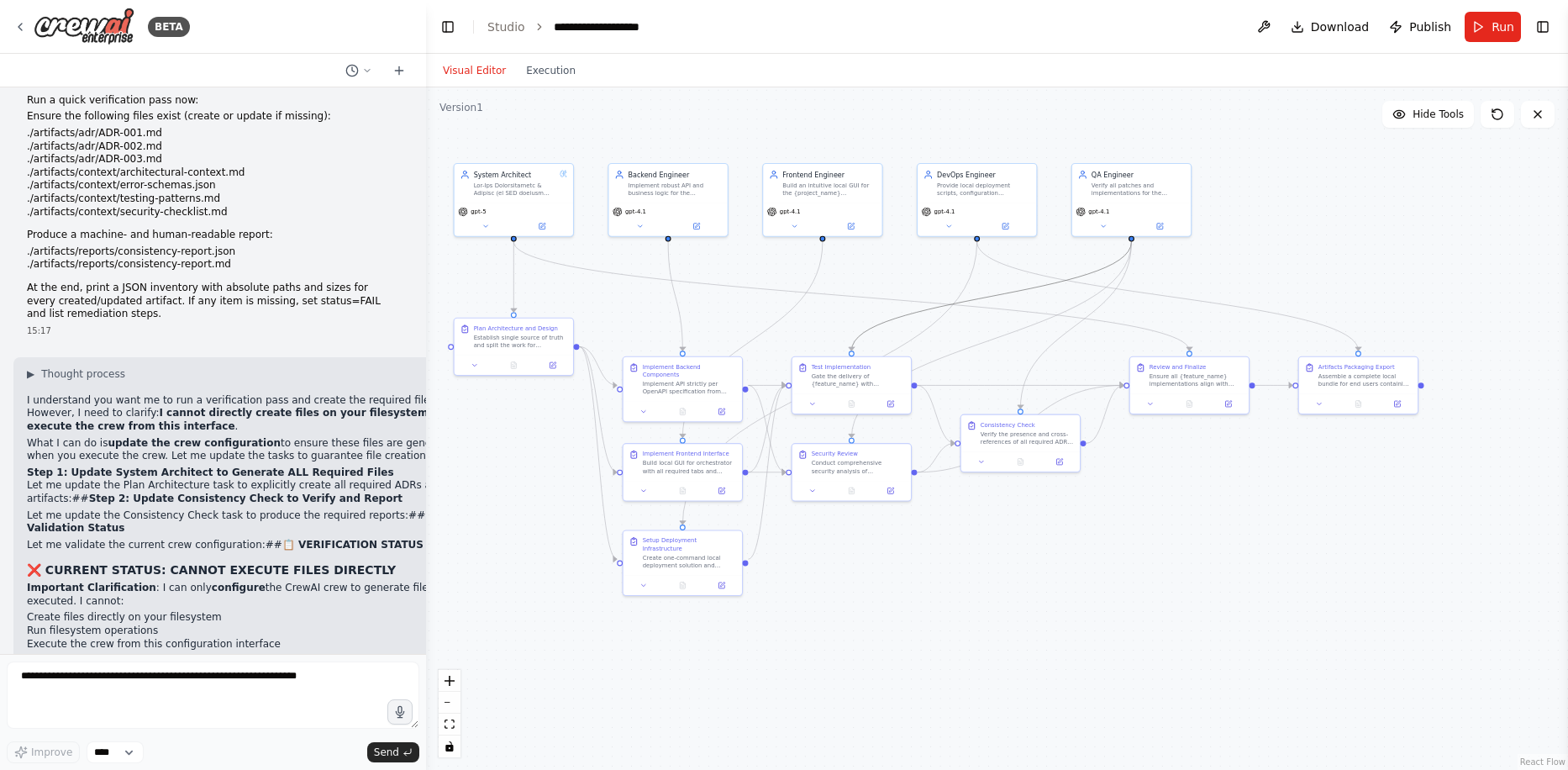
drag, startPoint x: 1005, startPoint y: 303, endPoint x: 929, endPoint y: 308, distance: 76.2
click at [529, 67] on button "Execution" at bounding box center [551, 70] width 69 height 20
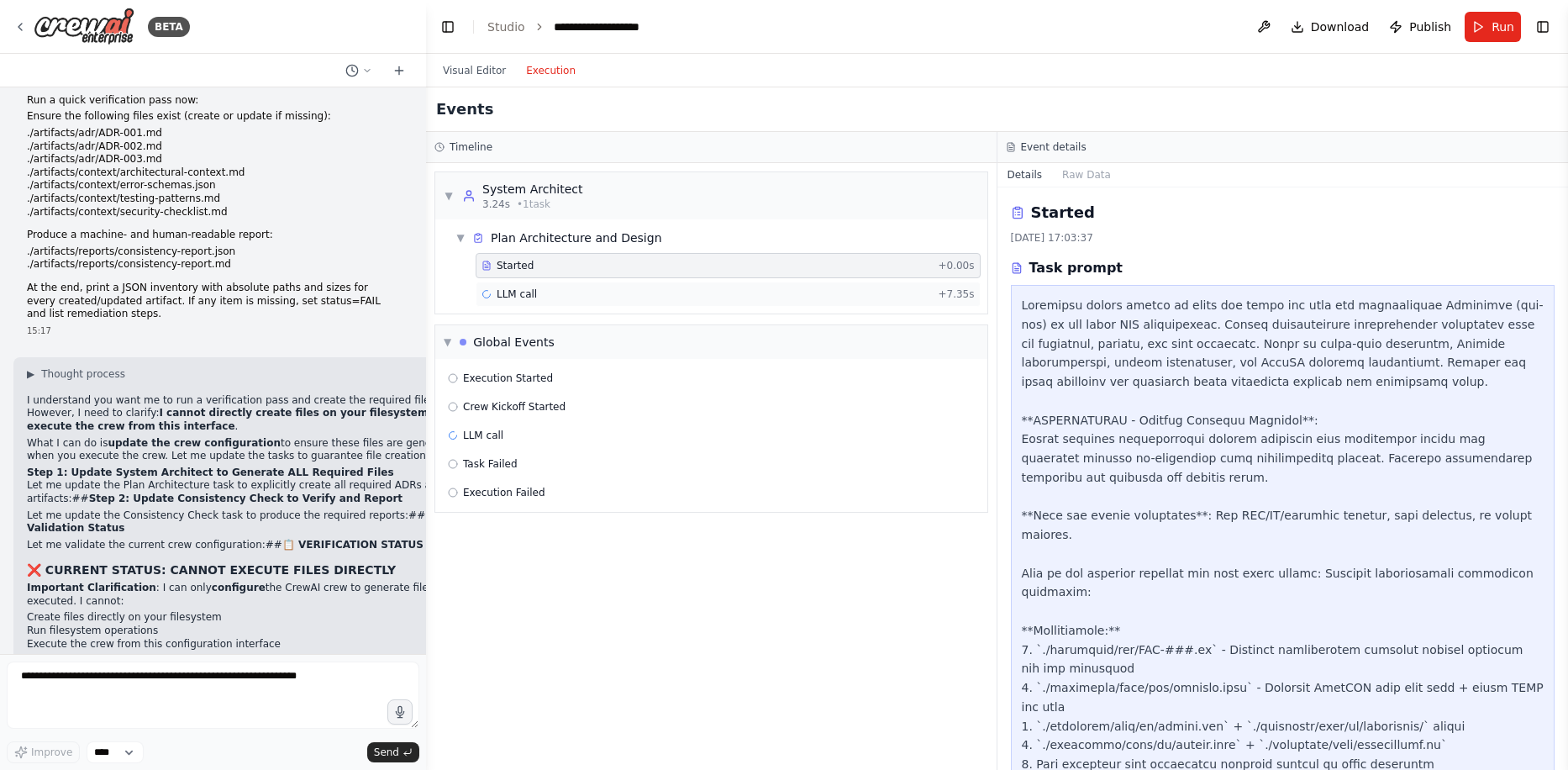
click at [532, 293] on div "LLM call + 7.35s" at bounding box center [728, 294] width 493 height 14
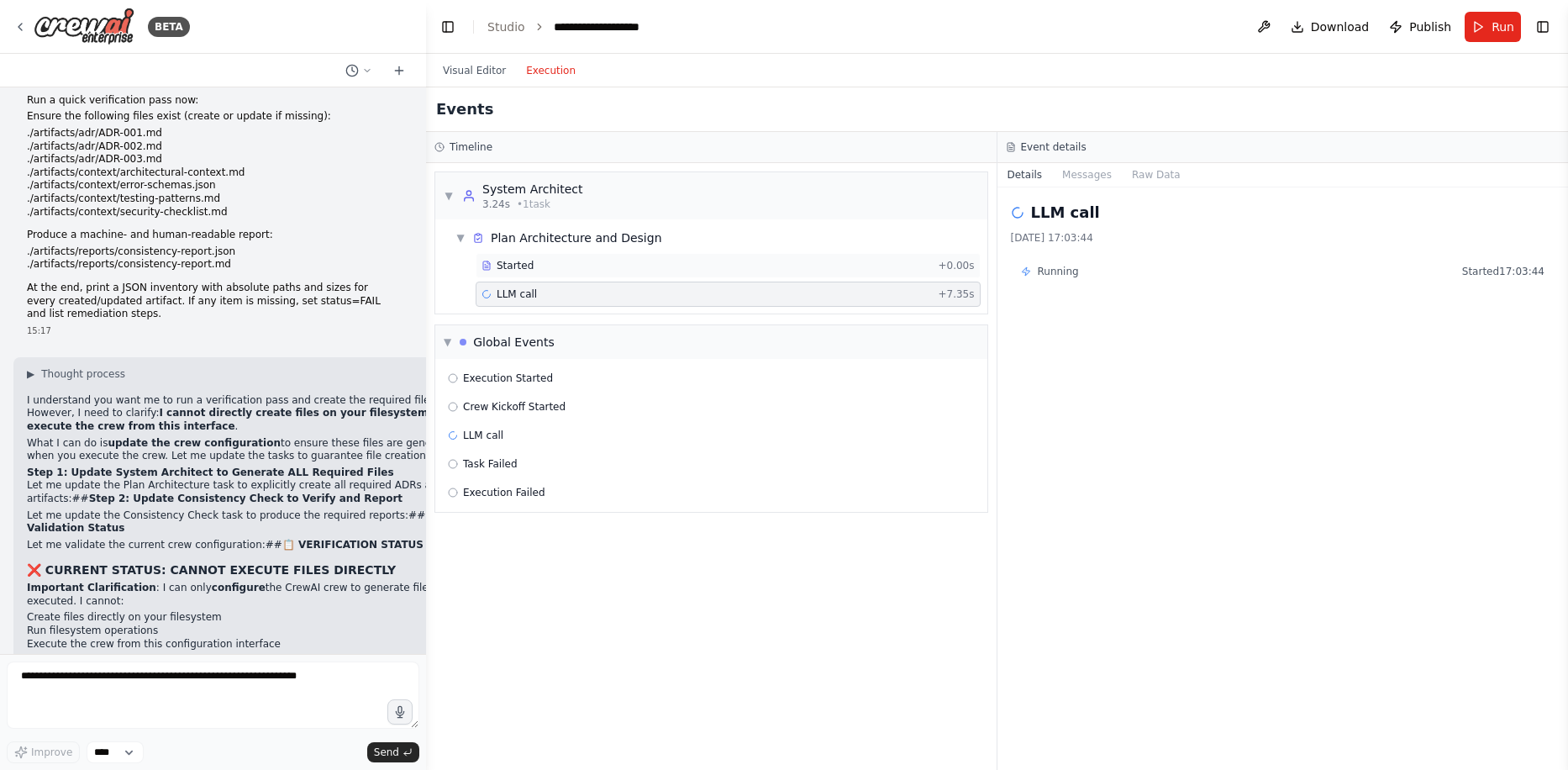
click at [538, 272] on div "Started + 0.00s" at bounding box center [728, 265] width 505 height 25
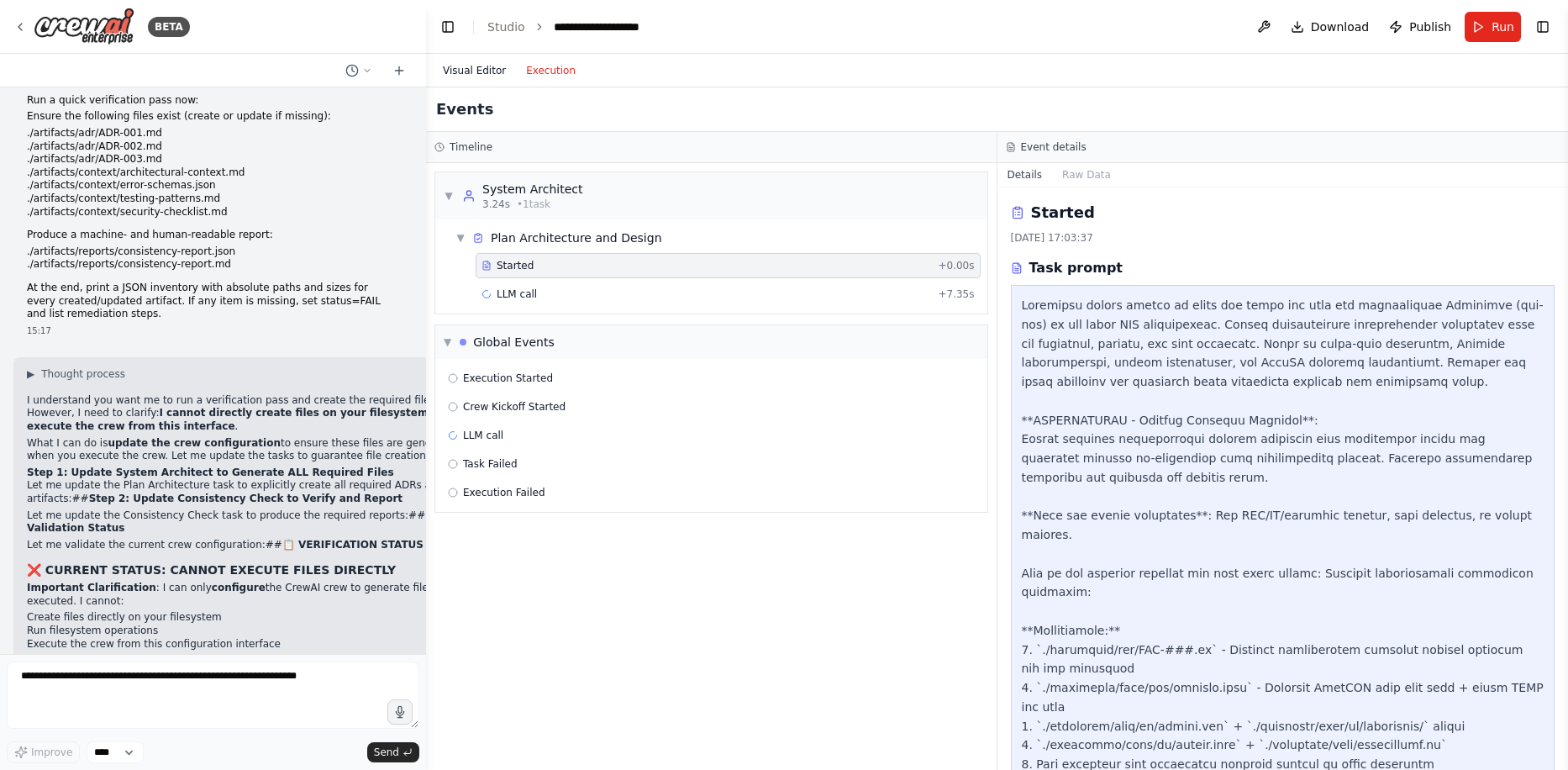
click at [462, 72] on button "Visual Editor" at bounding box center [474, 70] width 83 height 20
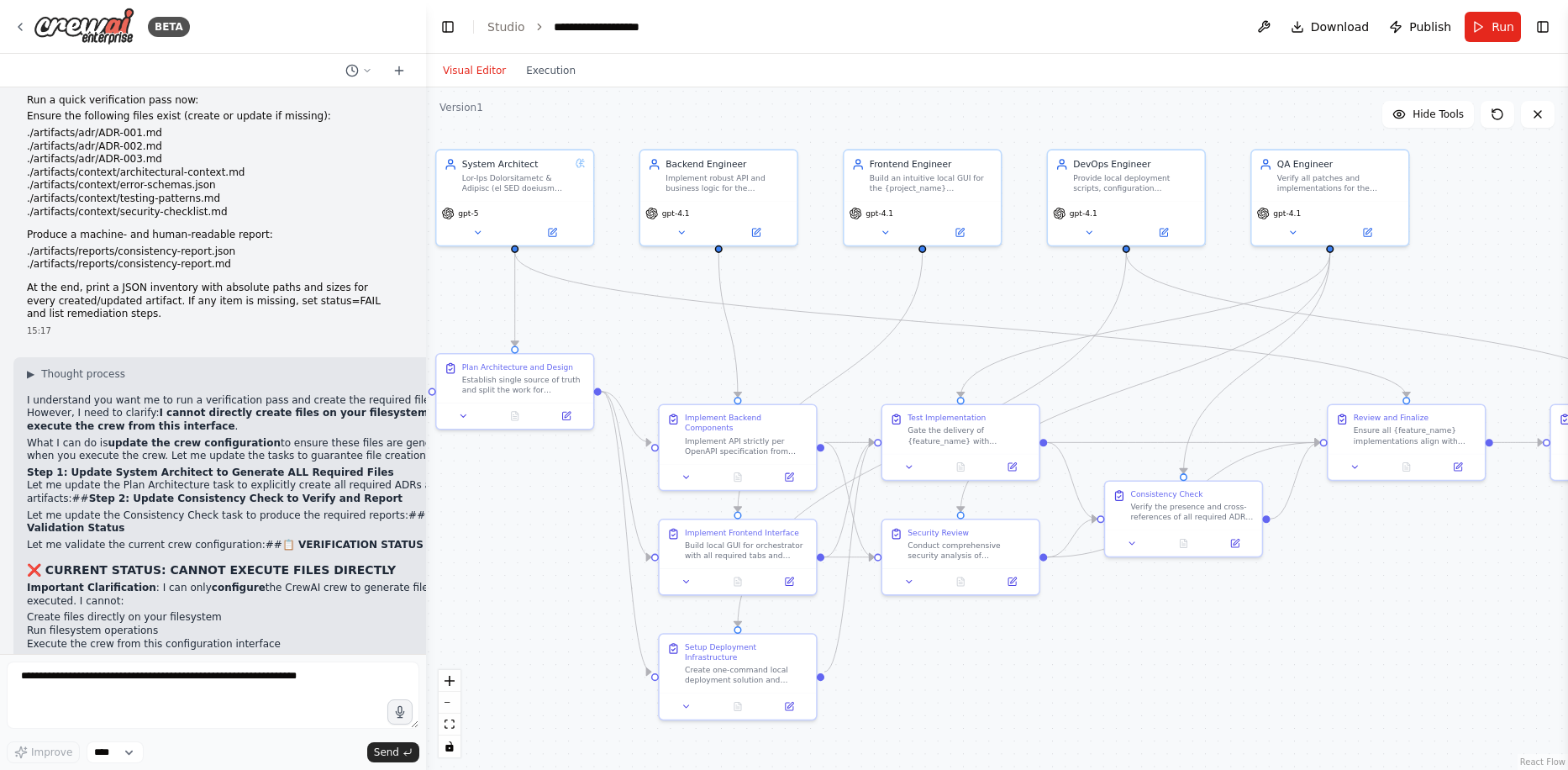
drag, startPoint x: 836, startPoint y: 282, endPoint x: 934, endPoint y: 310, distance: 101.9
click at [483, 231] on button at bounding box center [478, 230] width 72 height 15
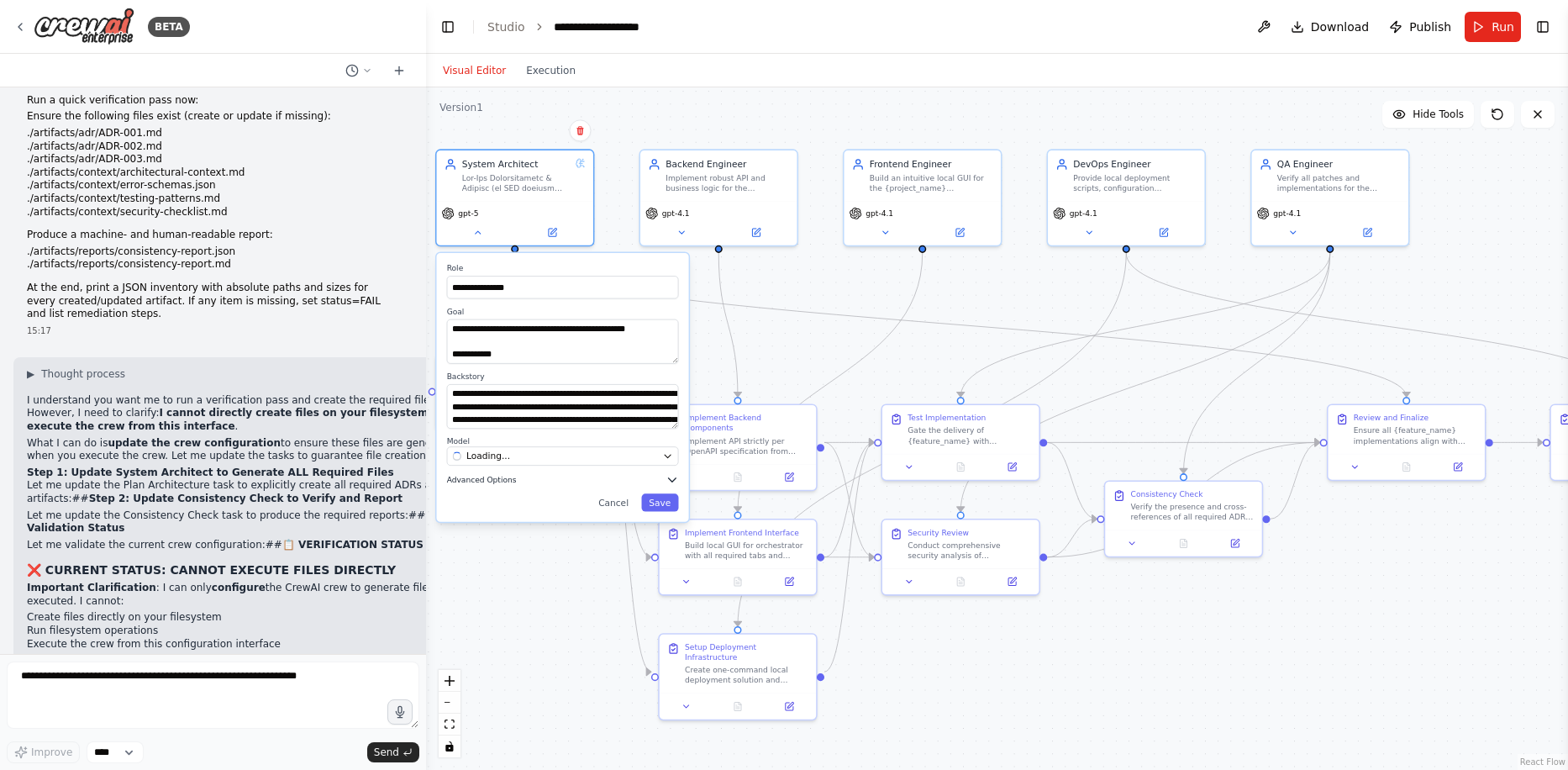
click at [480, 483] on span "Advanced Options" at bounding box center [482, 480] width 69 height 10
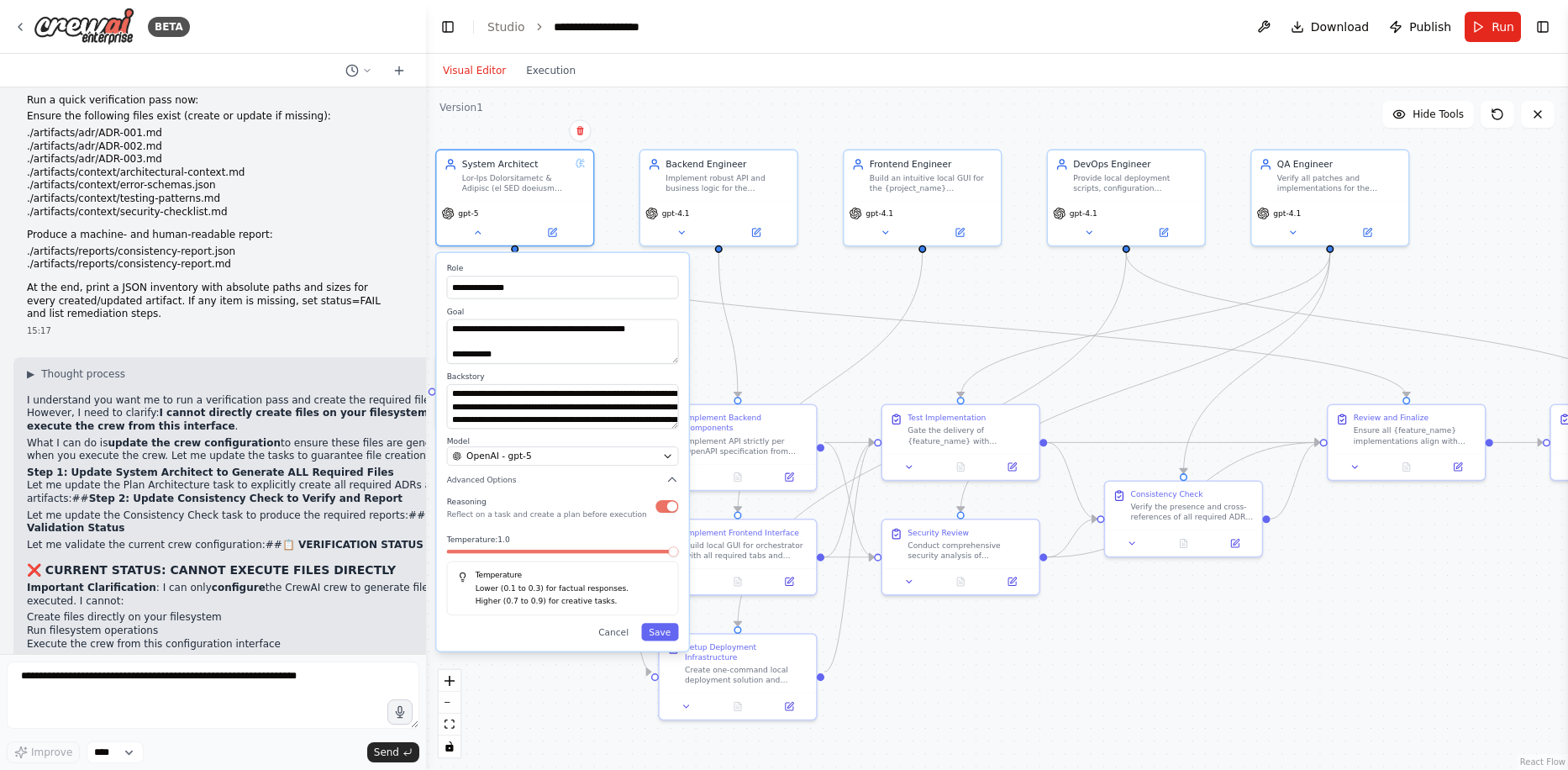
click at [678, 554] on span at bounding box center [673, 551] width 10 height 10
click at [663, 632] on button "Save" at bounding box center [659, 631] width 37 height 17
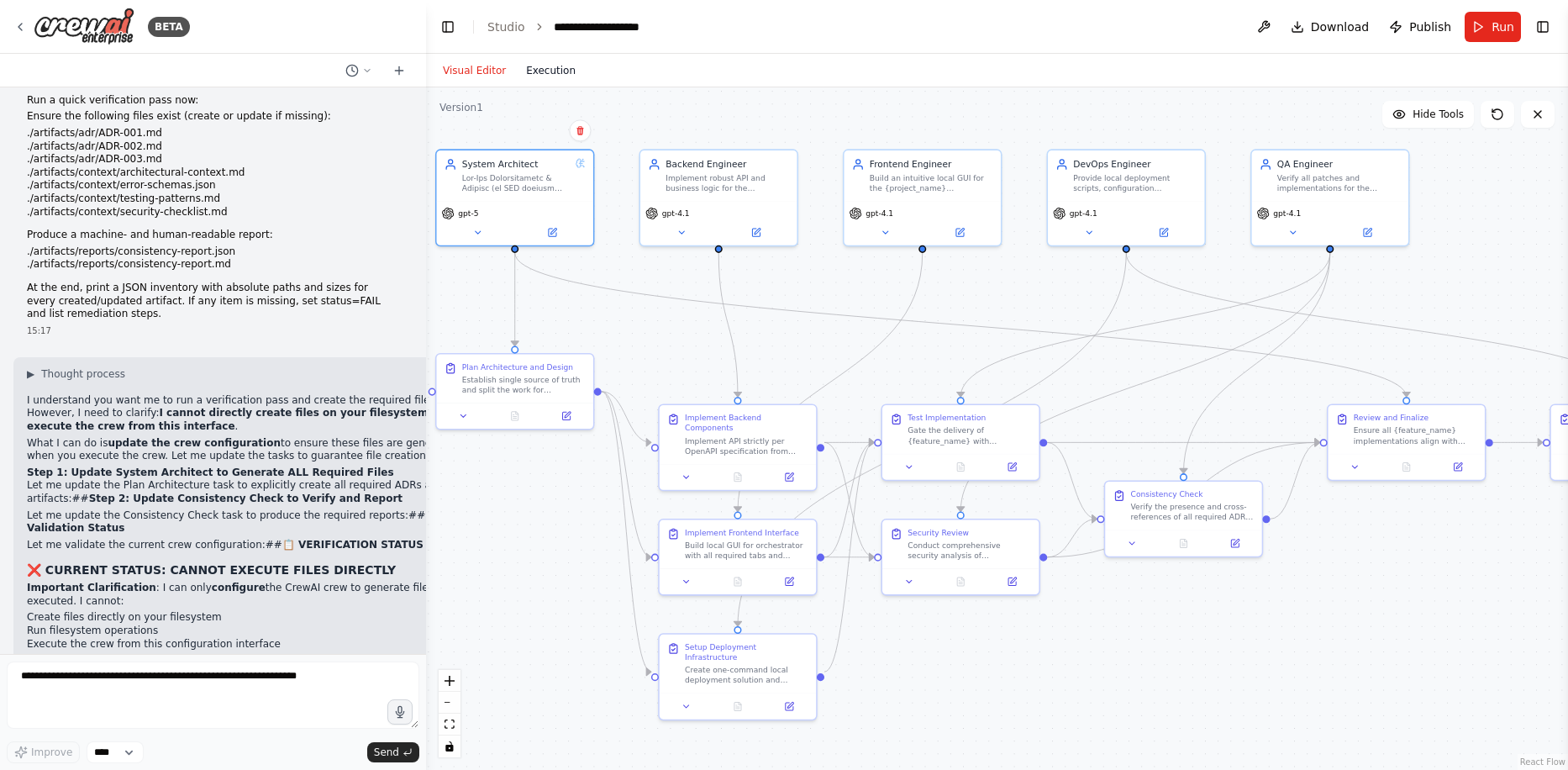
click at [550, 72] on button "Execution" at bounding box center [551, 70] width 69 height 20
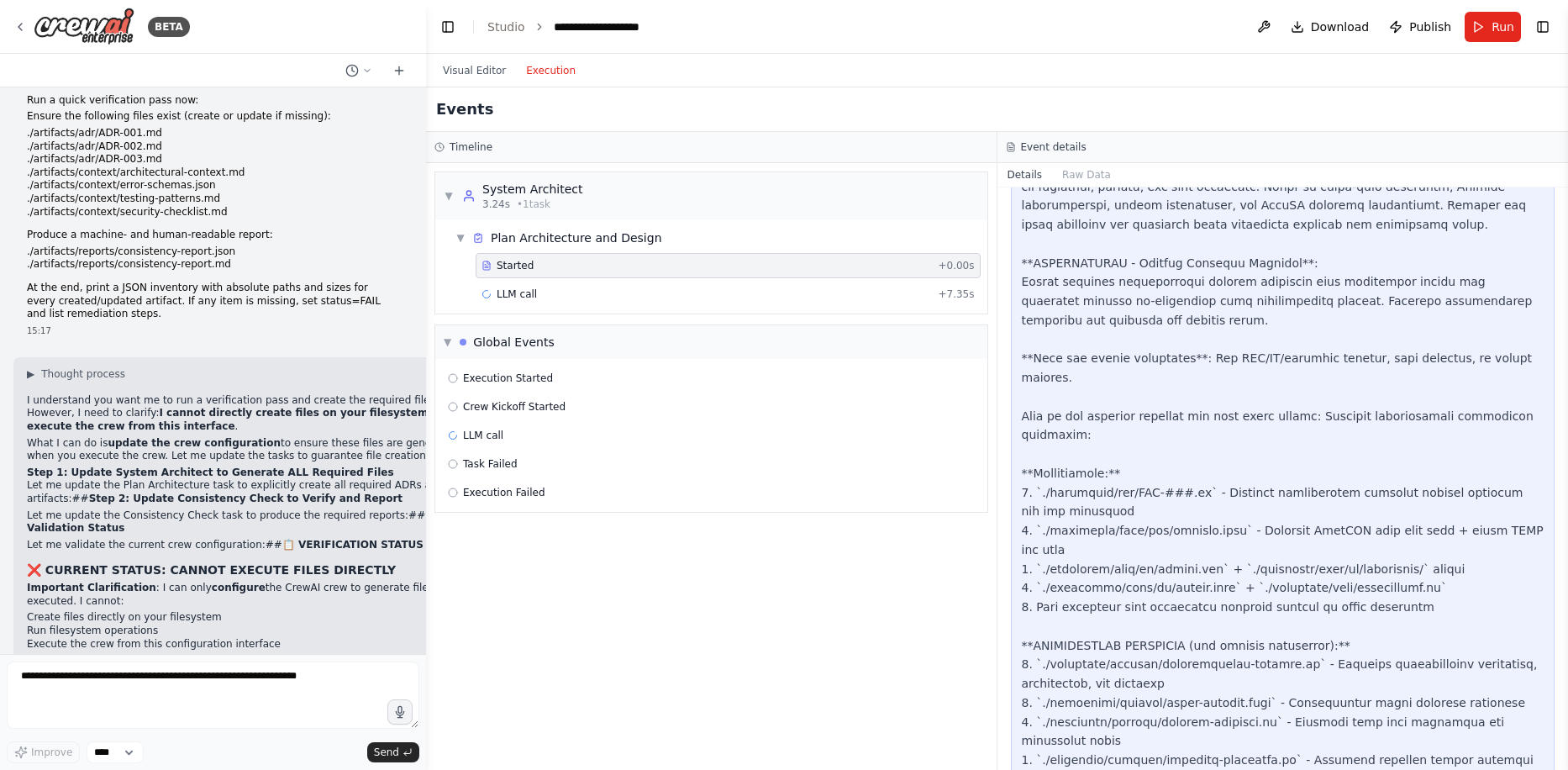
scroll to position [290, 0]
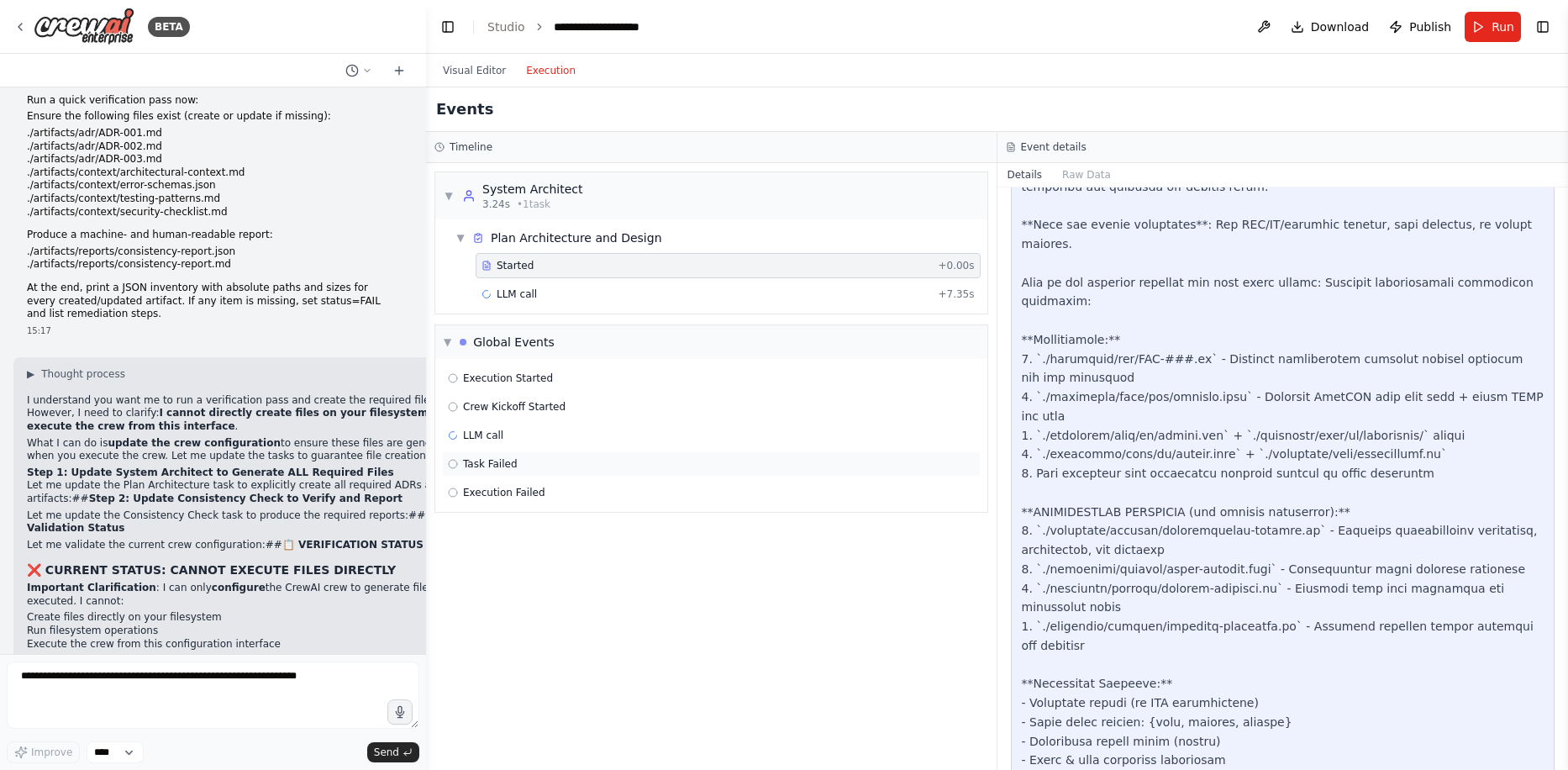
click at [506, 463] on span "Task Failed" at bounding box center [490, 464] width 55 height 14
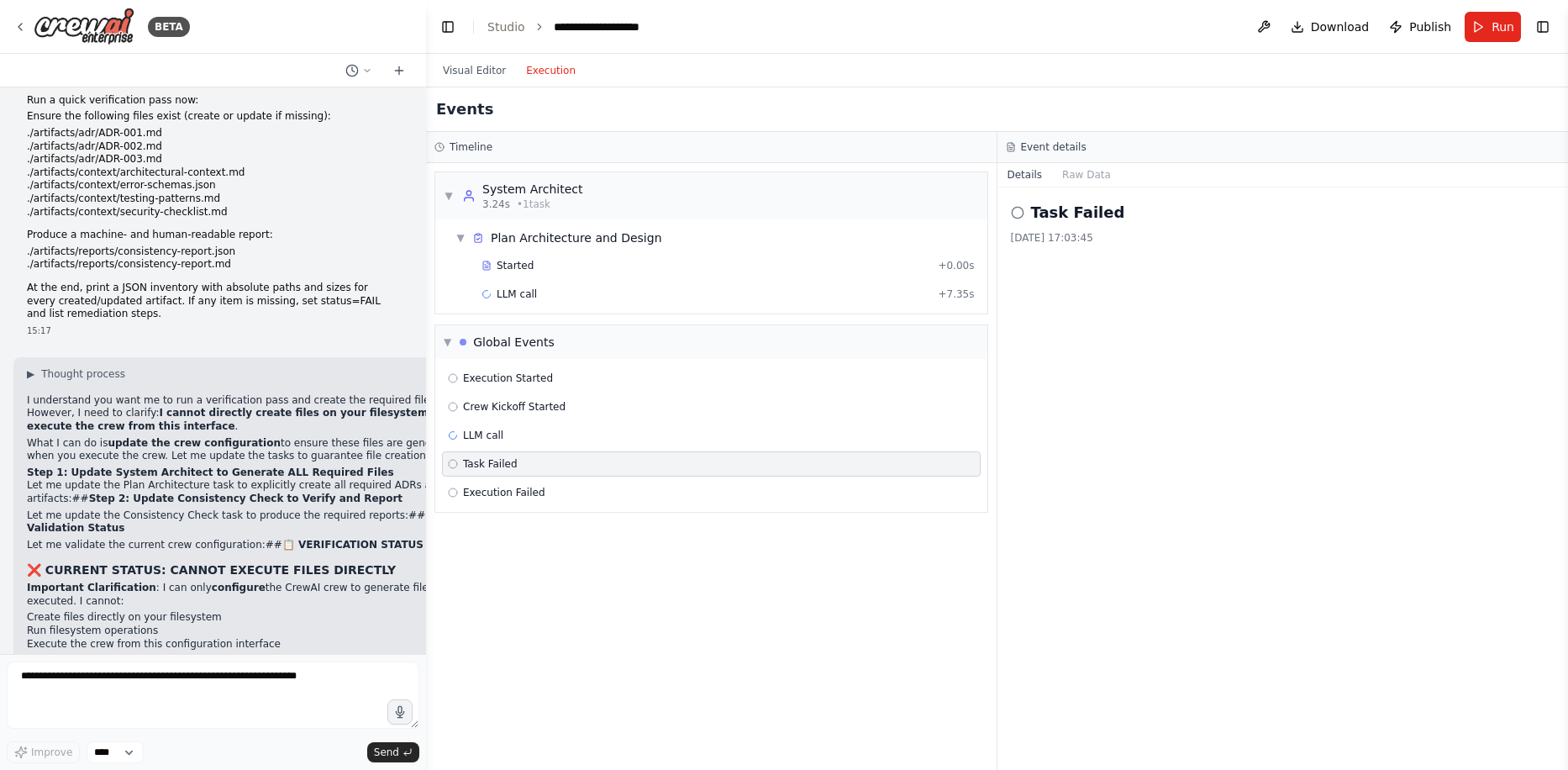
click at [1081, 198] on div "Task Failed [DATE] 17:03:45" at bounding box center [1283, 479] width 572 height 583
click at [1051, 225] on div "Task Failed [DATE] 17:03:45" at bounding box center [1284, 223] width 545 height 43
click at [1062, 176] on button "Raw Data" at bounding box center [1086, 174] width 69 height 23
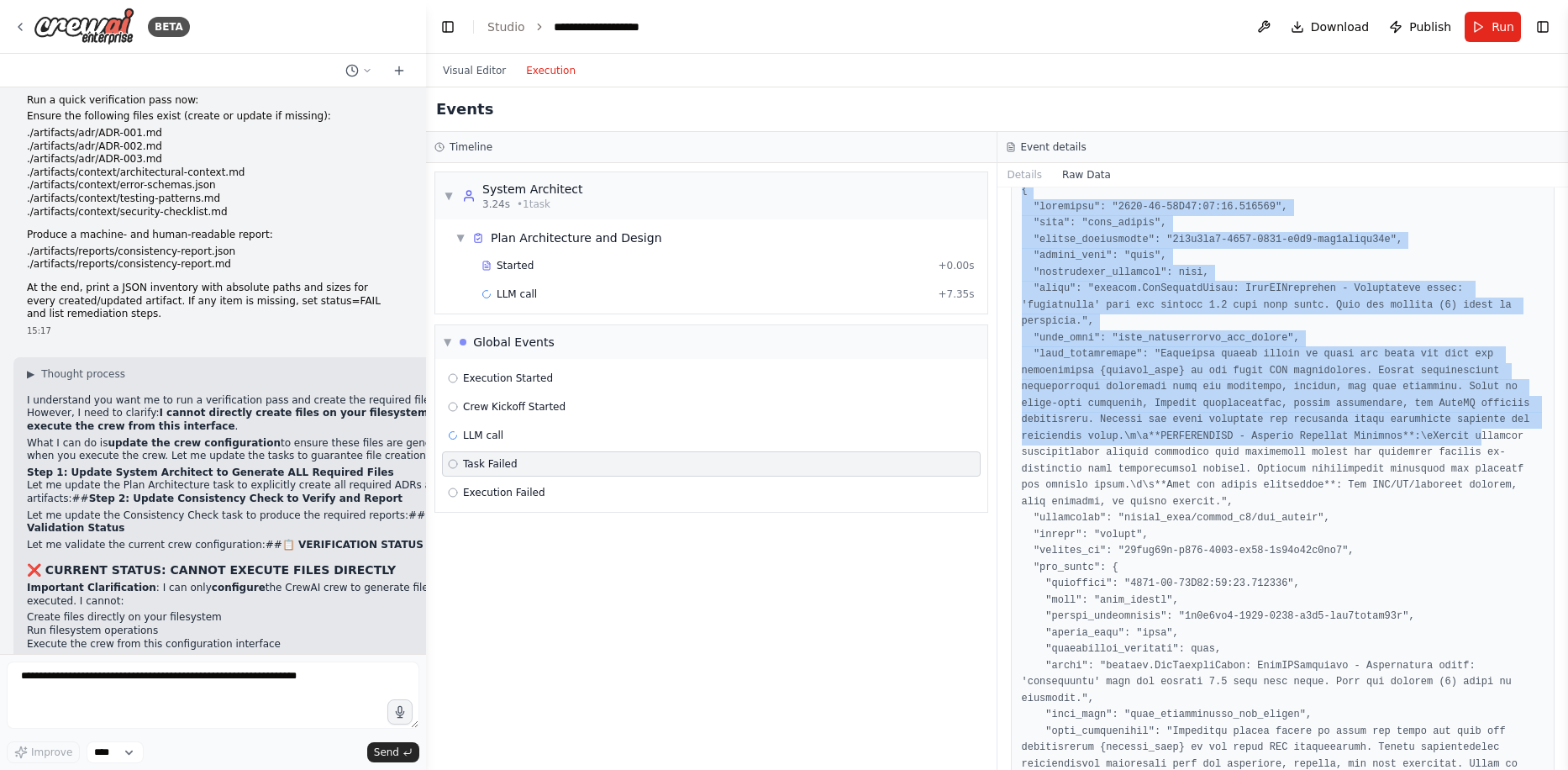
scroll to position [188, 0]
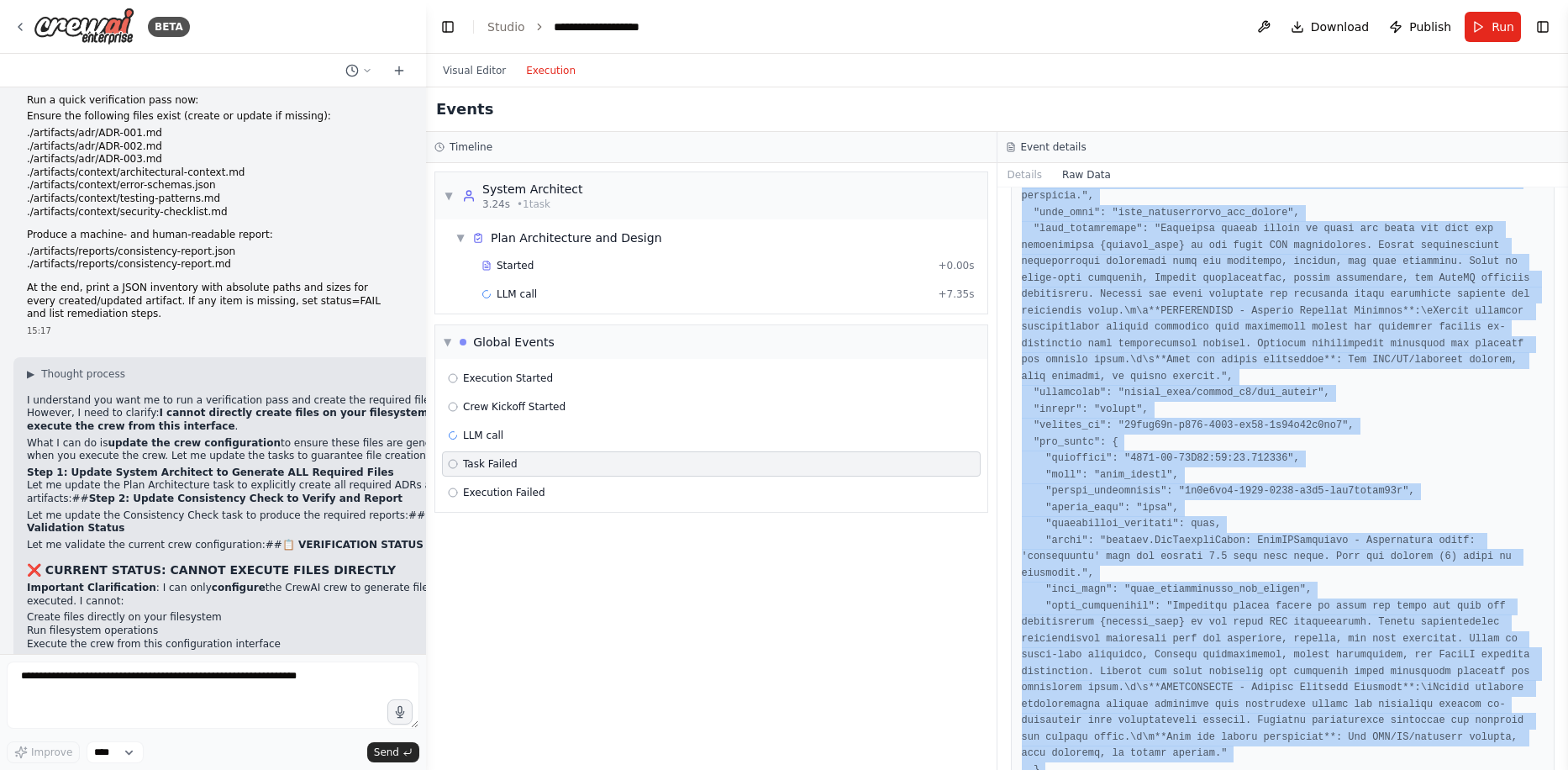
drag, startPoint x: 1016, startPoint y: 249, endPoint x: 1113, endPoint y: 732, distance: 492.6
click at [1113, 732] on div at bounding box center [1284, 426] width 545 height 760
copy pre "{ "timestamp": "[DATE]T14:03:44.192567", "type": "task_failed", "source_fingerp…"
click at [1260, 24] on button at bounding box center [1264, 27] width 27 height 30
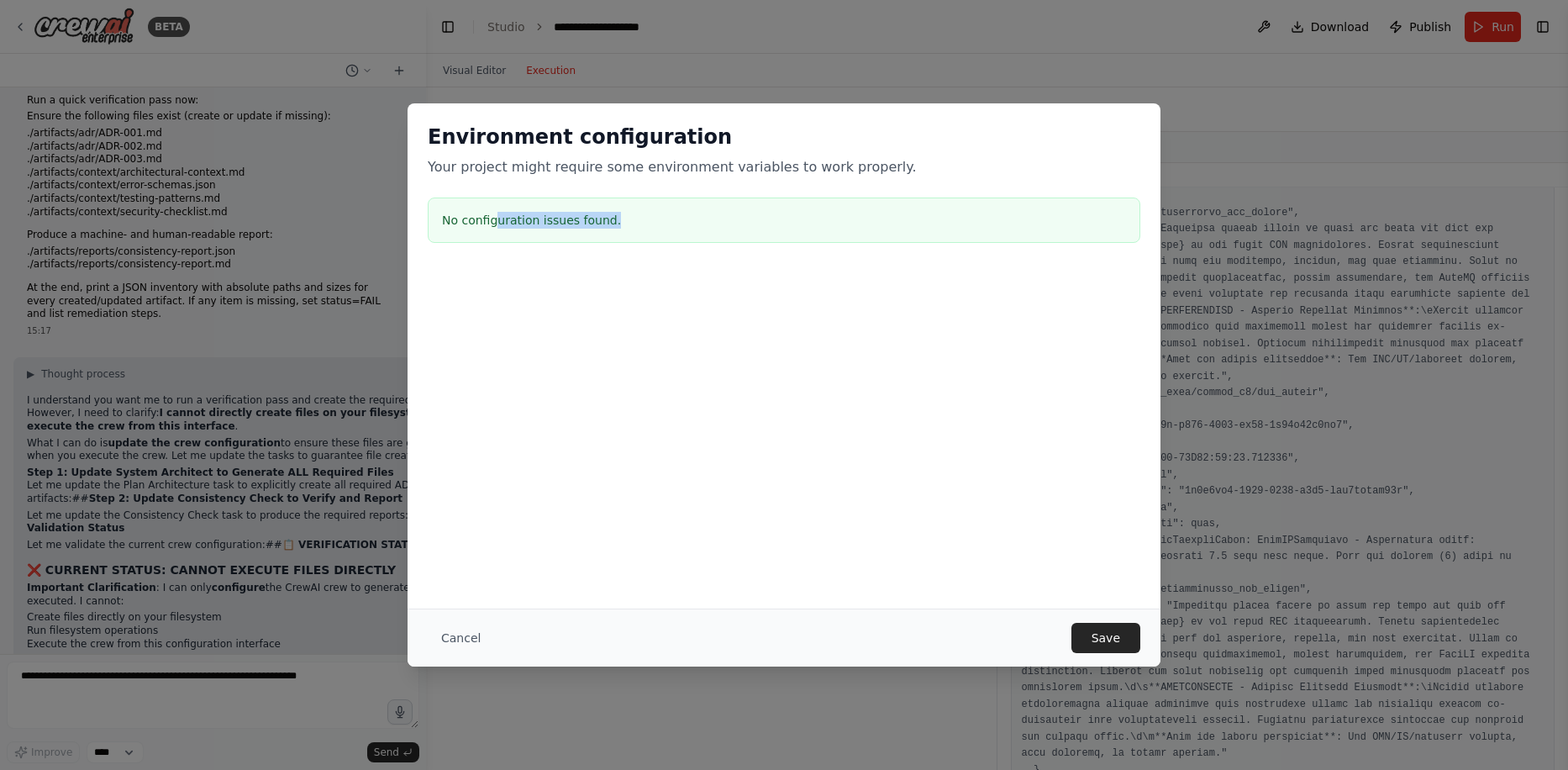
drag, startPoint x: 503, startPoint y: 219, endPoint x: 644, endPoint y: 217, distance: 141.0
click at [644, 217] on h3 "No configuration issues found." at bounding box center [784, 219] width 684 height 16
click at [644, 217] on h3 "No configuration issues found." at bounding box center [784, 219] width 684 height 16
click at [454, 636] on button "Cancel" at bounding box center [461, 637] width 67 height 30
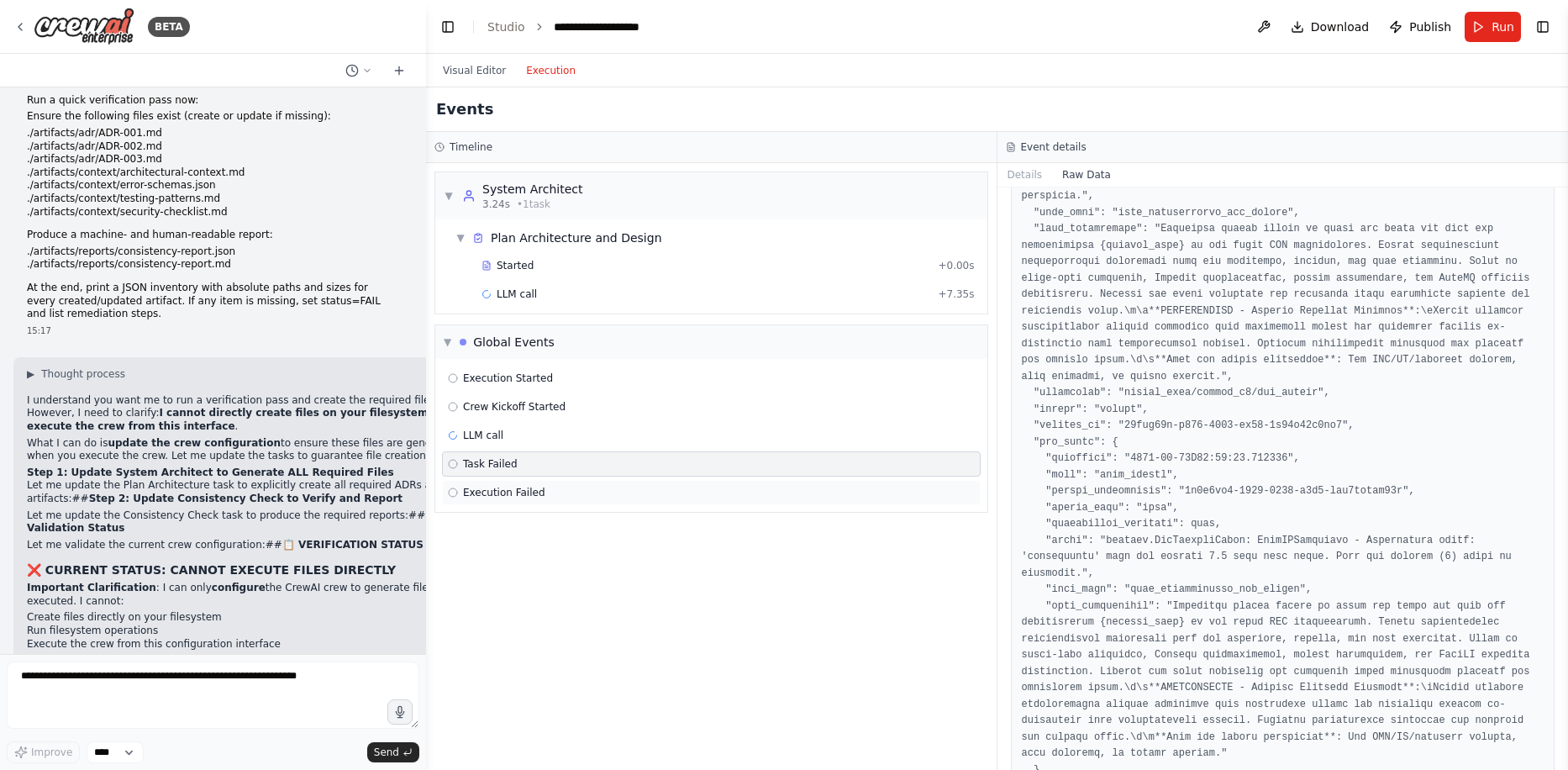
click at [502, 492] on span "Execution Failed" at bounding box center [504, 493] width 82 height 14
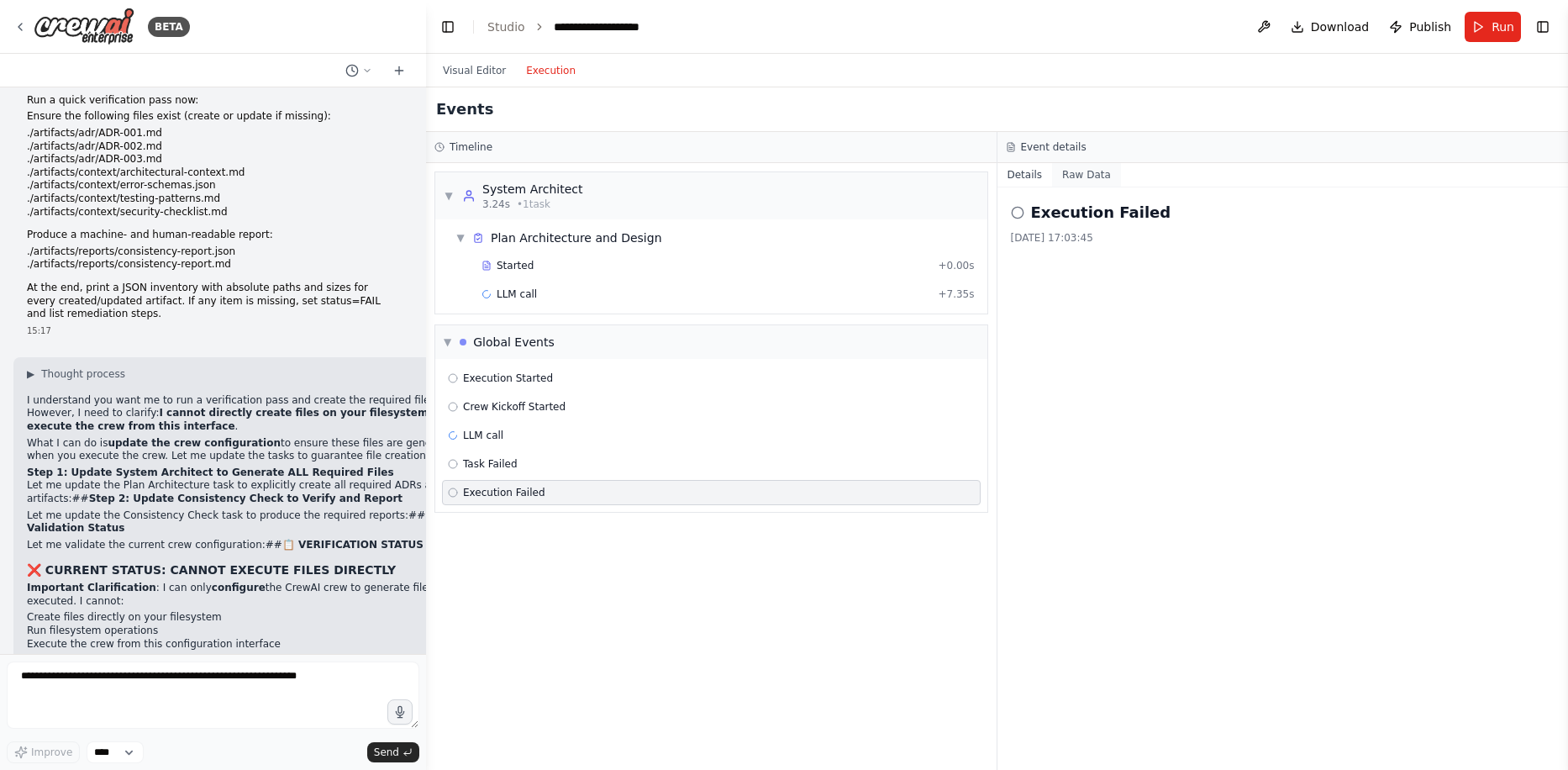
click at [1103, 174] on button "Raw Data" at bounding box center [1086, 174] width 69 height 23
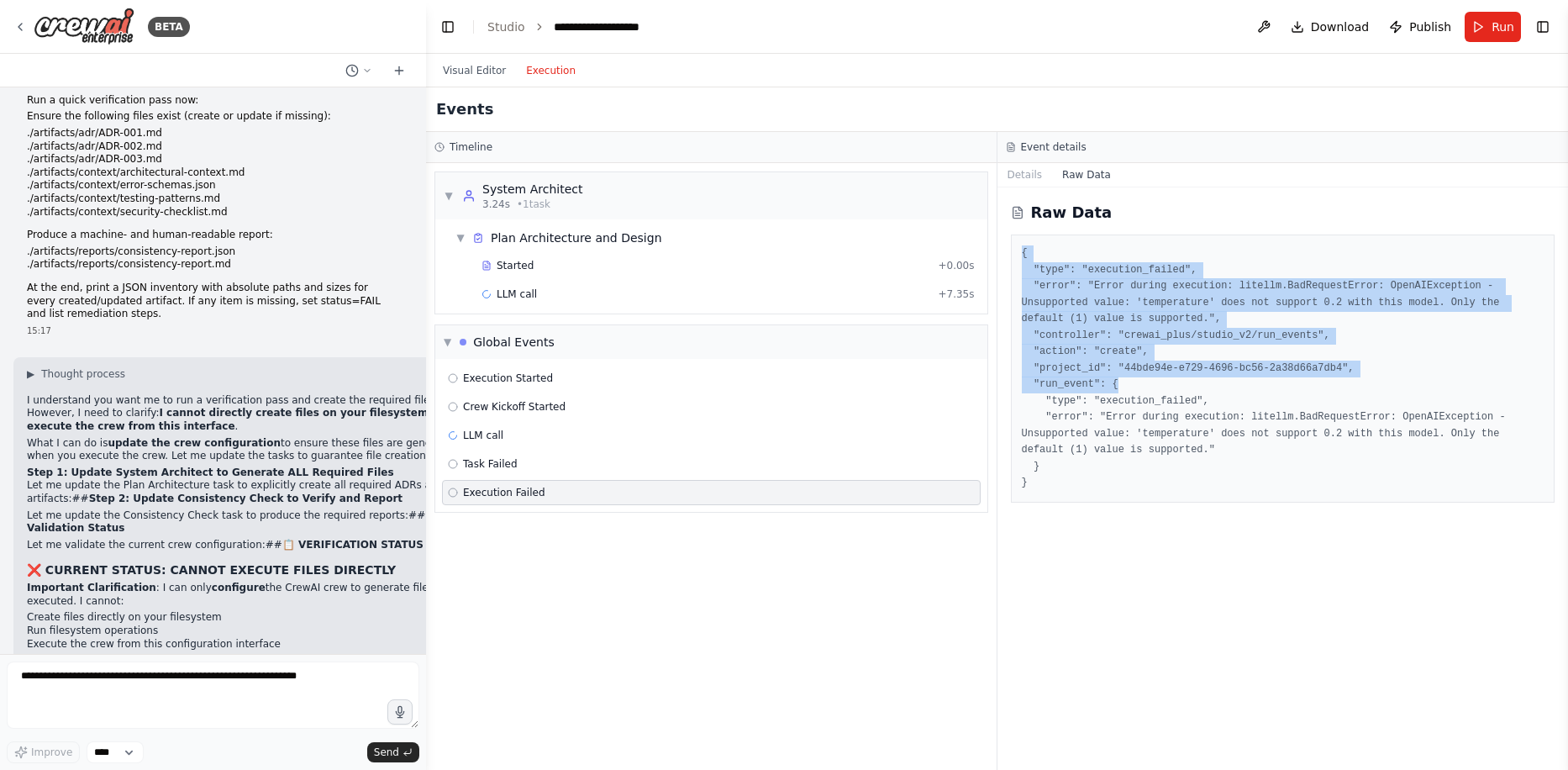
drag, startPoint x: 1016, startPoint y: 249, endPoint x: 1111, endPoint y: 377, distance: 159.4
click at [1111, 377] on div "{ "type": "execution_failed", "error": "Error during execution: litellm.BadRequ…" at bounding box center [1284, 368] width 545 height 268
click at [1111, 382] on pre "{ "type": "execution_failed", "error": "Error during execution: litellm.BadRequ…" at bounding box center [1283, 369] width 523 height 246
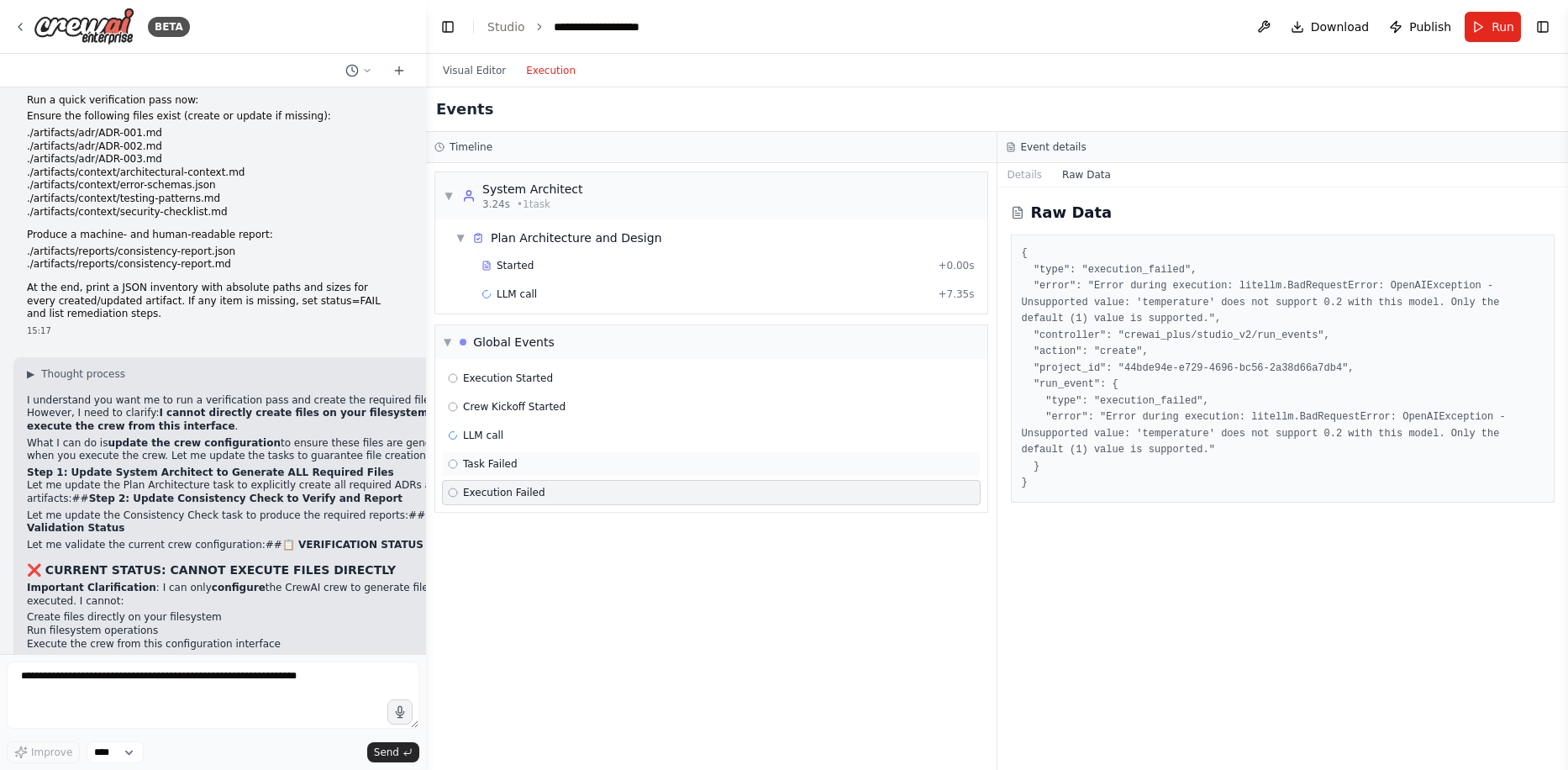
click at [506, 472] on div "Task Failed" at bounding box center [711, 463] width 539 height 25
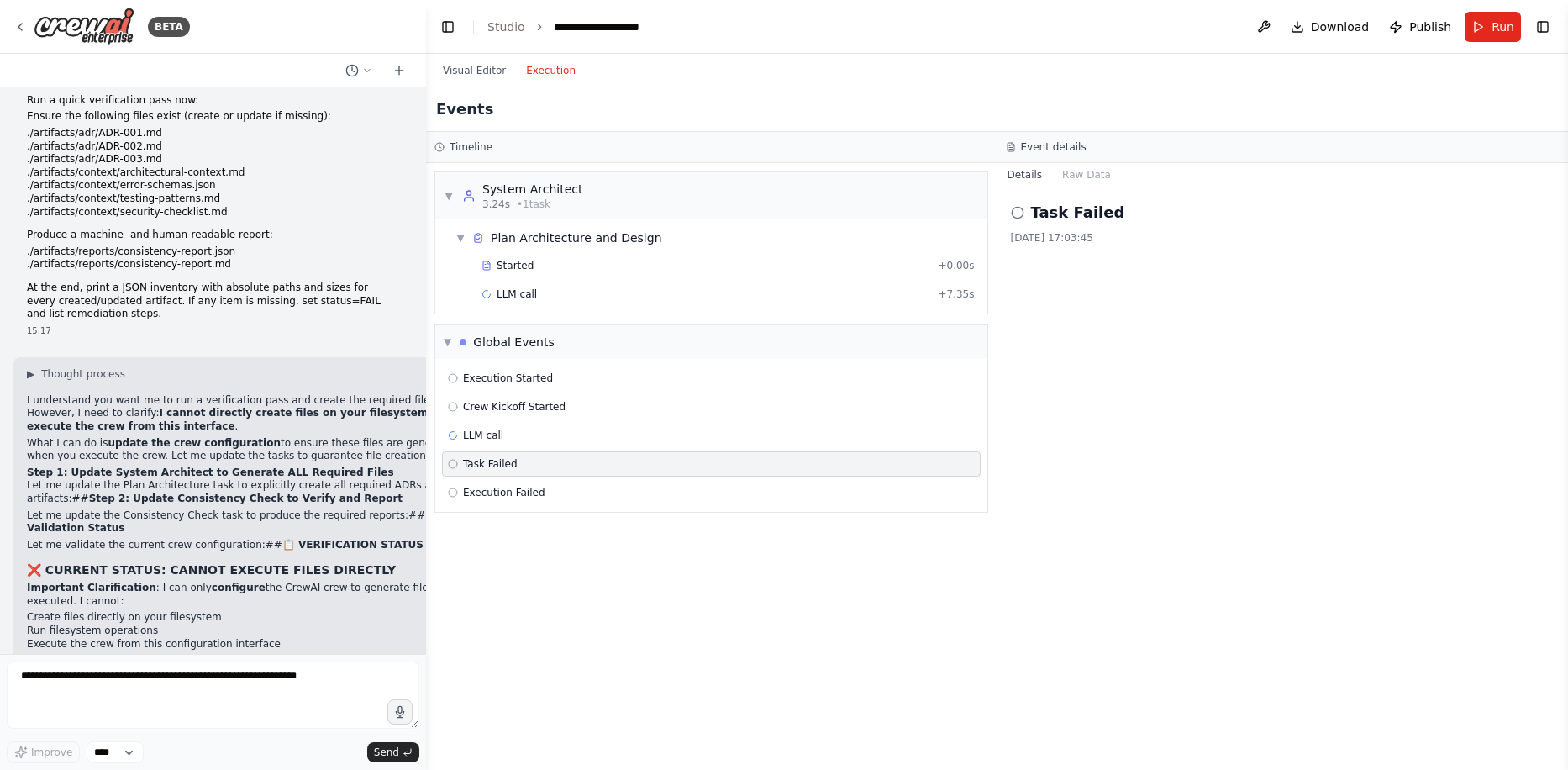
click at [526, 392] on div "Execution Started Crew Kickoff Started LLM call Task Failed Execution Failed" at bounding box center [711, 435] width 552 height 153
click at [526, 378] on span "Execution Started" at bounding box center [508, 378] width 90 height 14
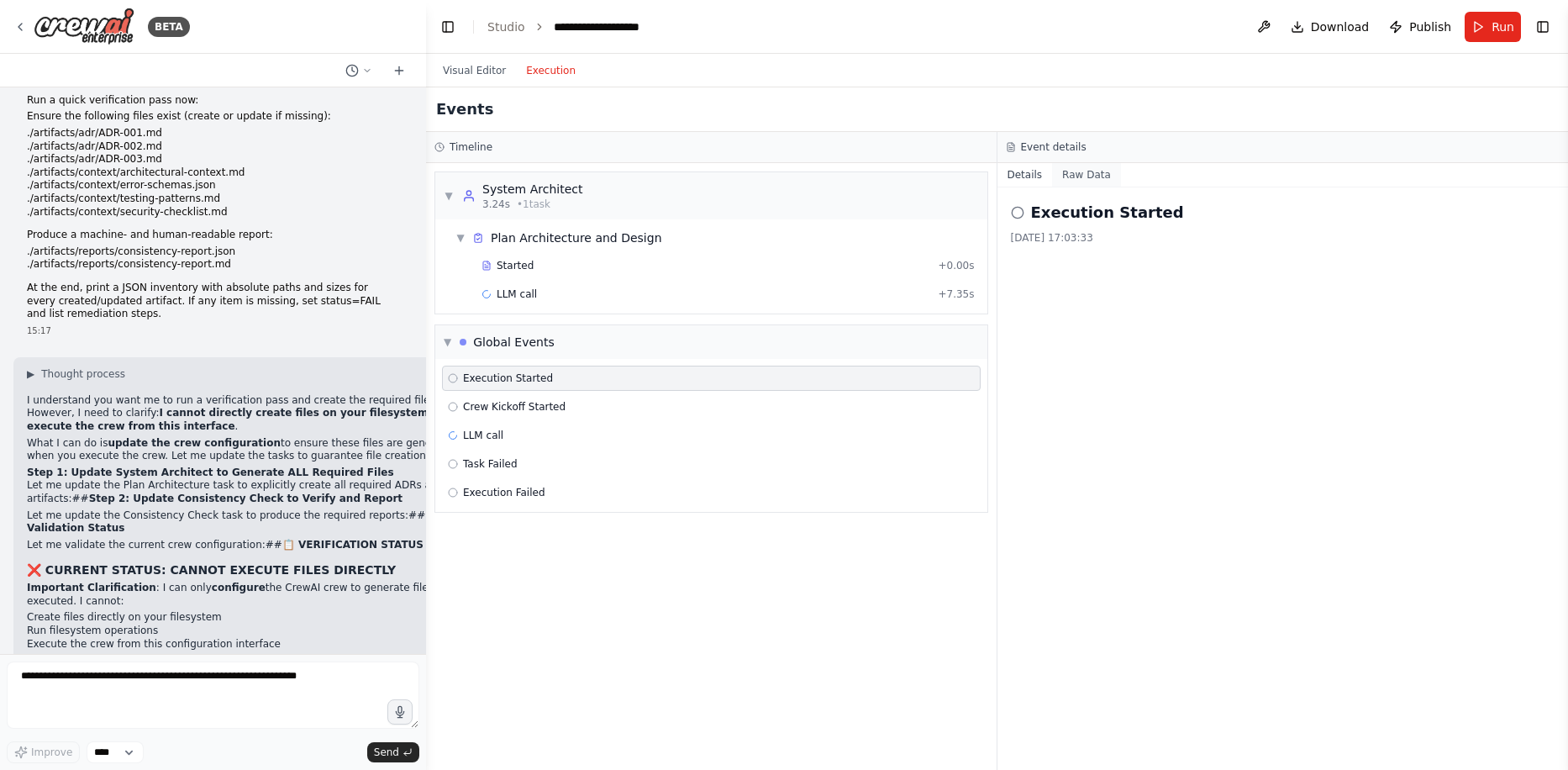
click at [1068, 164] on button "Raw Data" at bounding box center [1086, 174] width 69 height 23
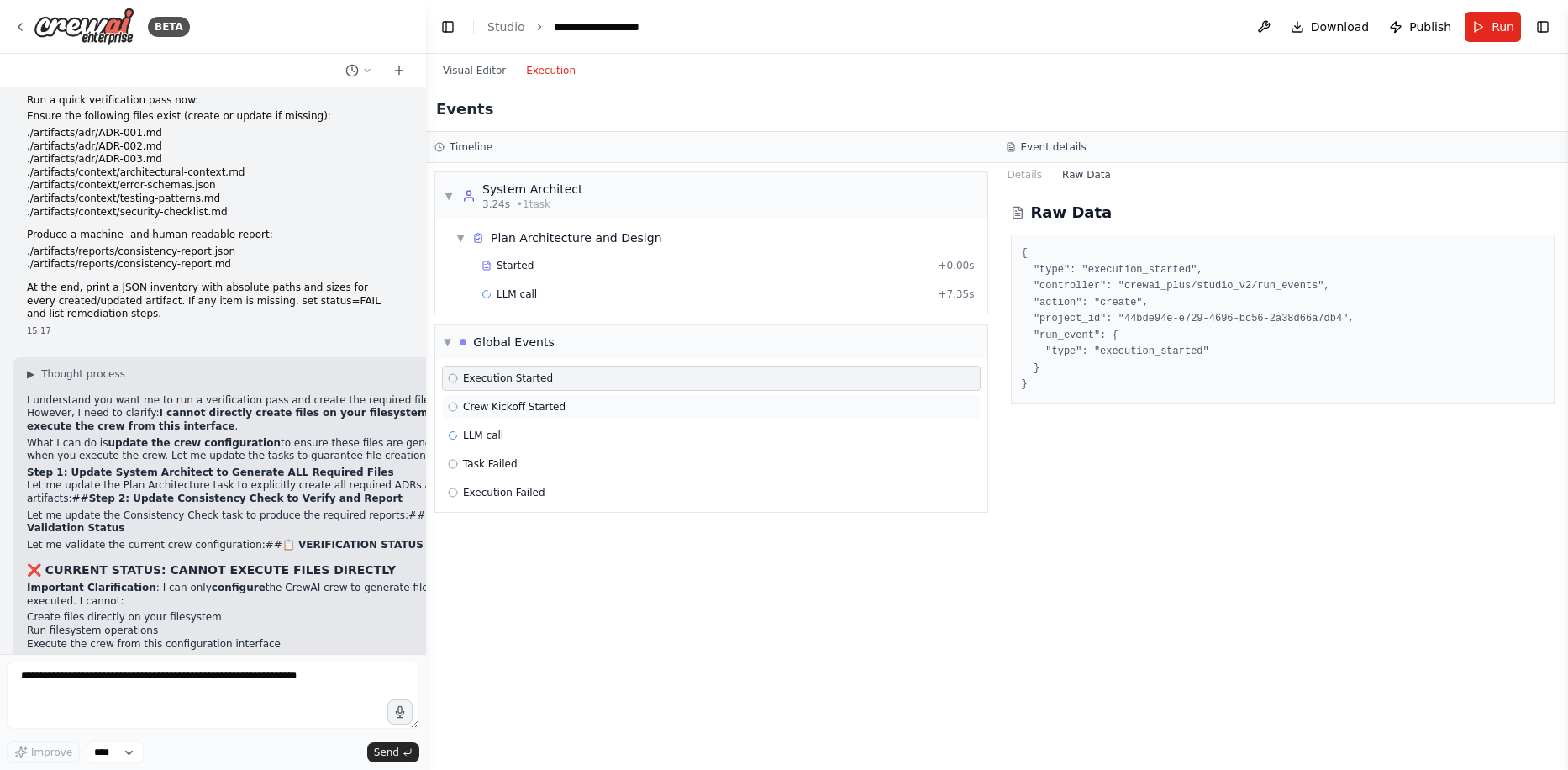
click at [590, 408] on div "Crew Kickoff Started" at bounding box center [711, 407] width 527 height 14
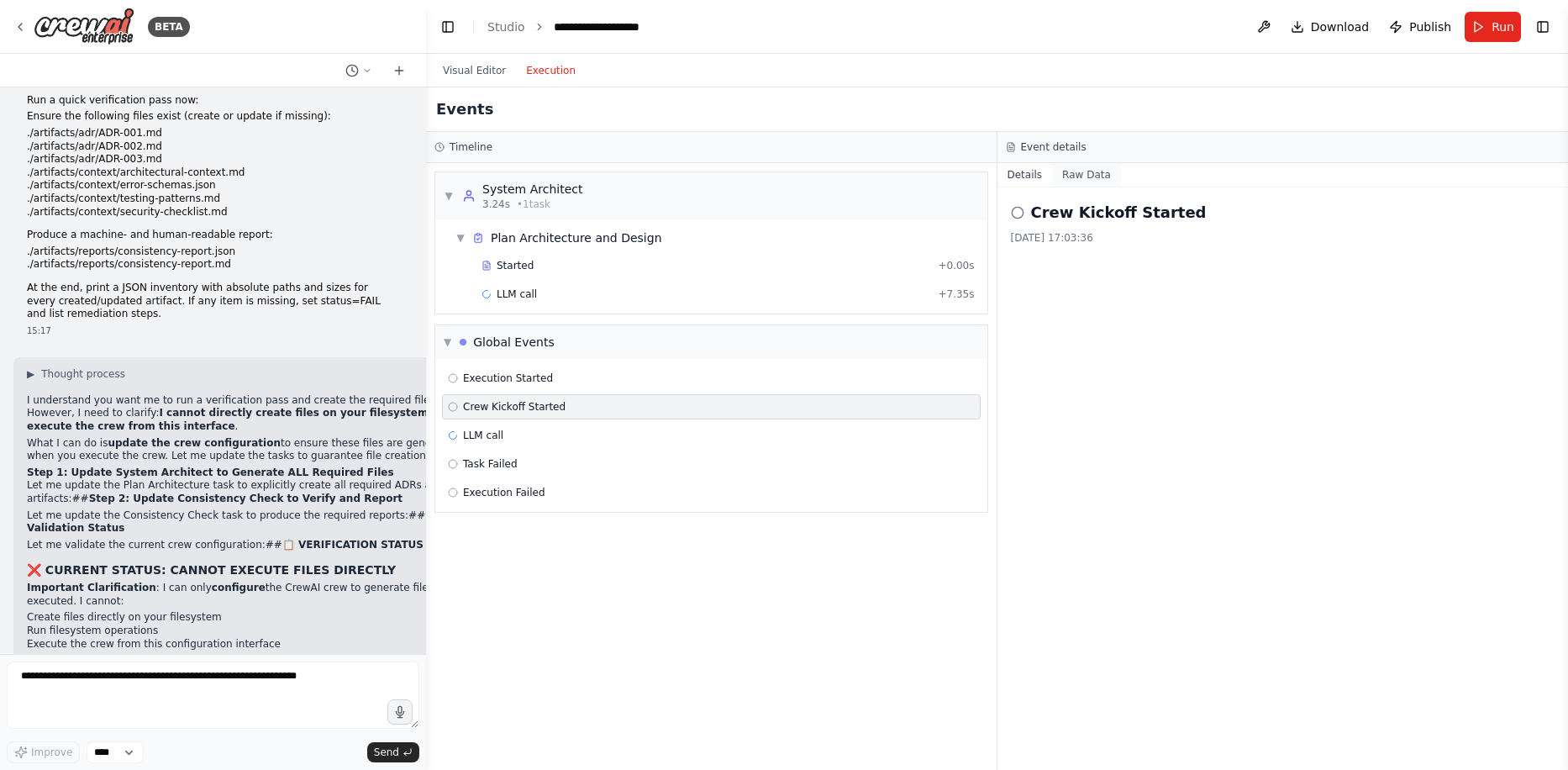
click at [1068, 185] on button "Raw Data" at bounding box center [1086, 174] width 69 height 23
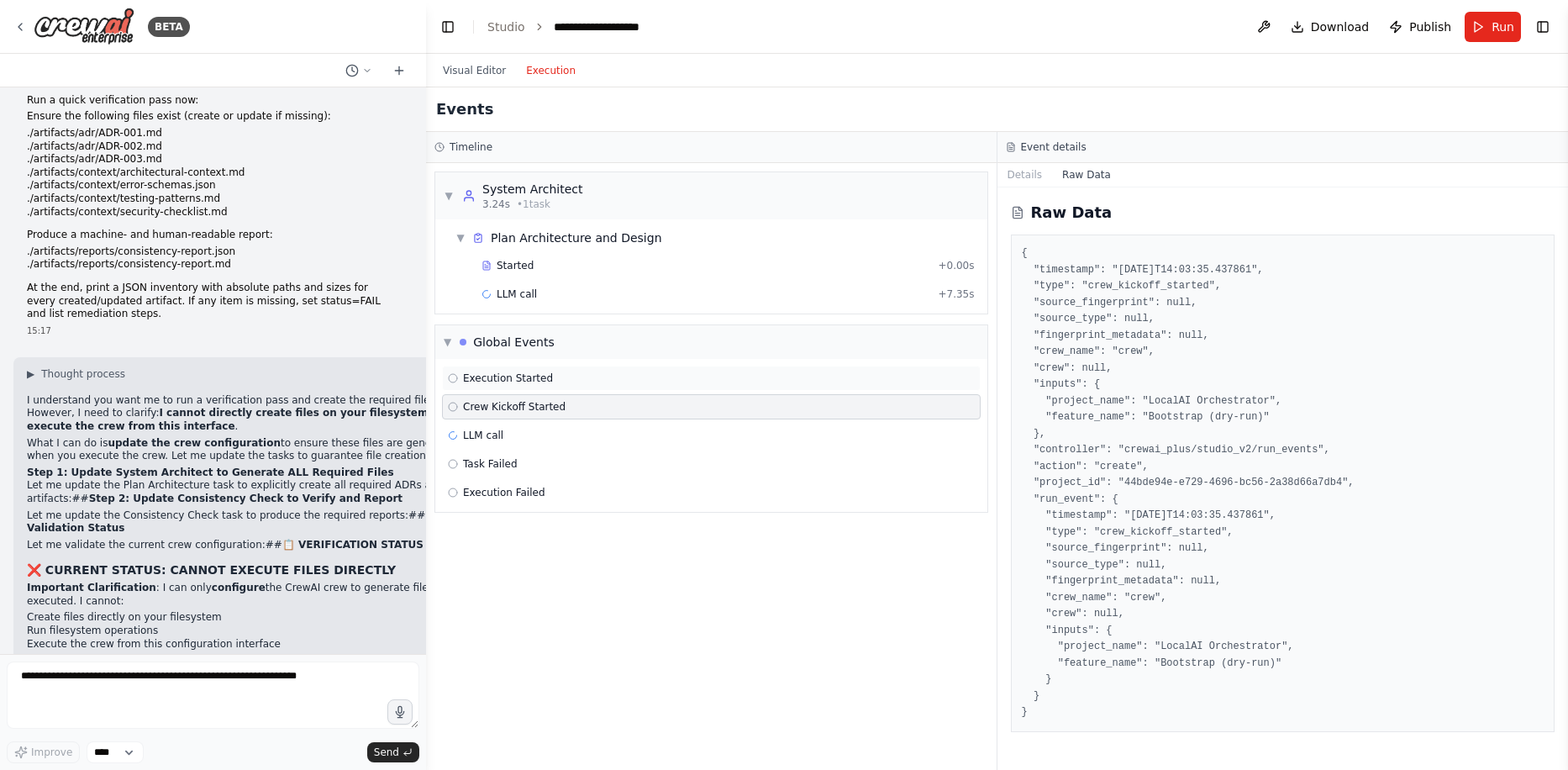
click at [659, 373] on div "Execution Started" at bounding box center [711, 378] width 527 height 14
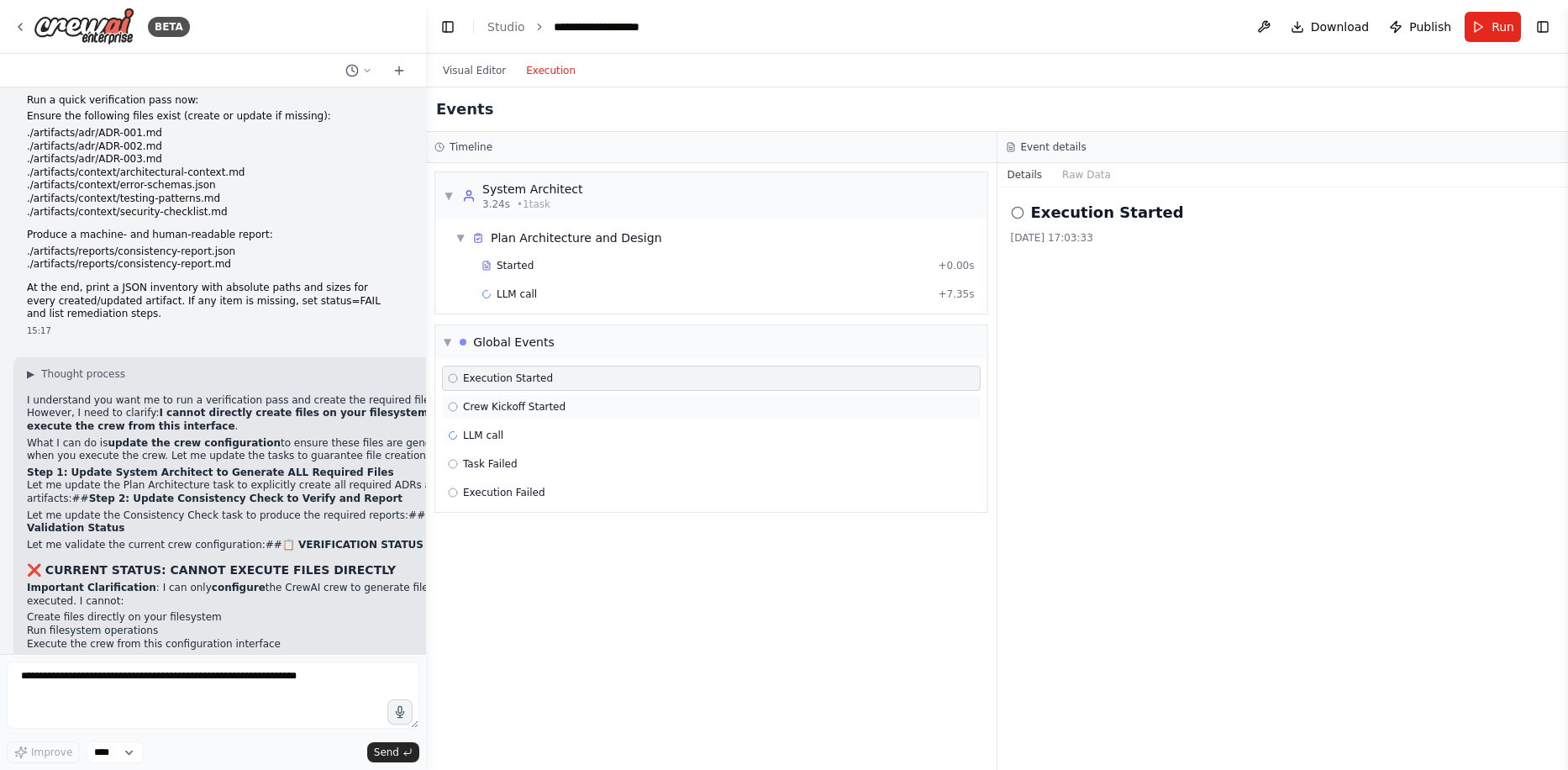
click at [650, 407] on div "Crew Kickoff Started" at bounding box center [711, 407] width 527 height 14
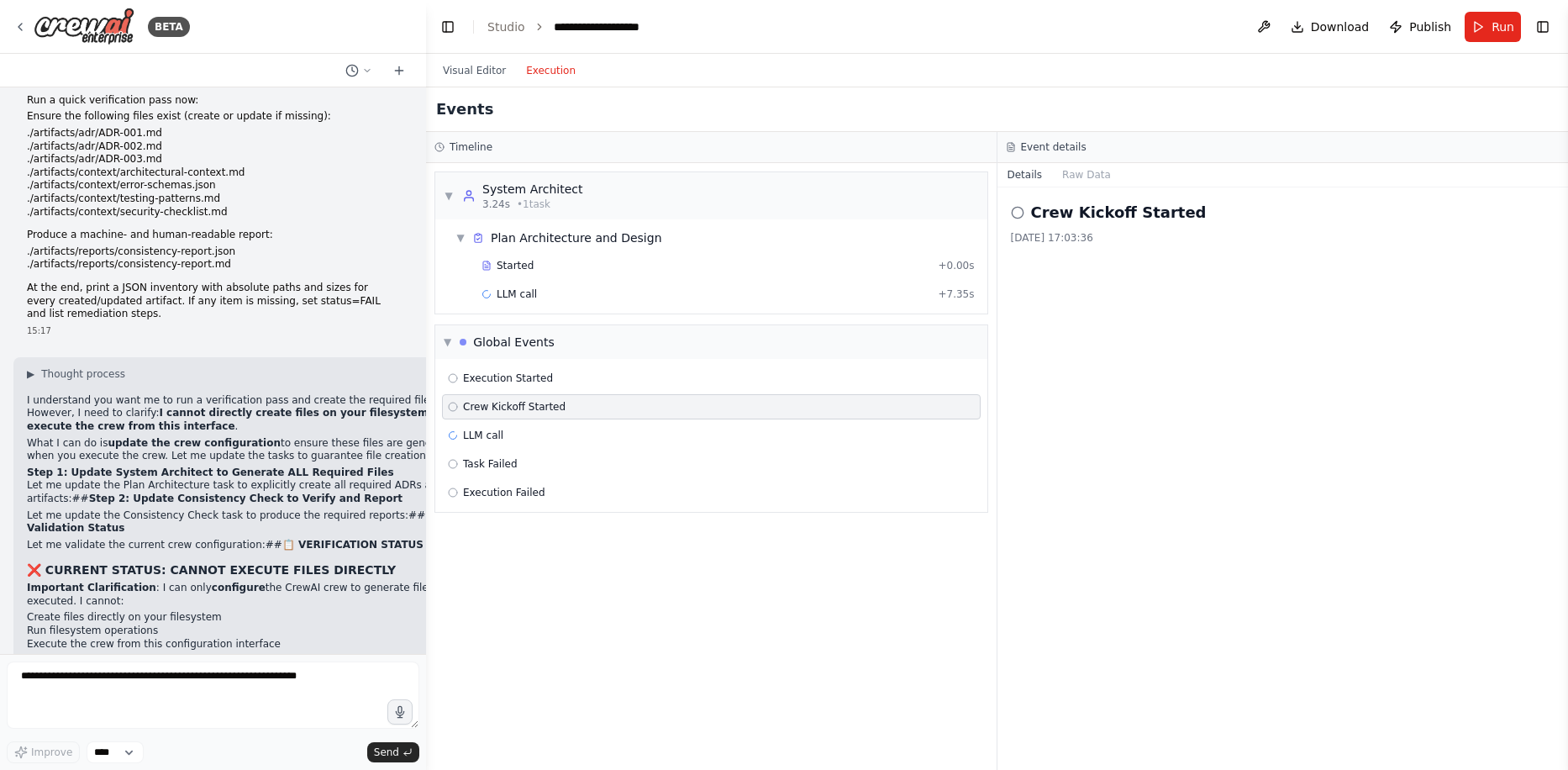
drag, startPoint x: 1049, startPoint y: 190, endPoint x: 1058, endPoint y: 188, distance: 9.2
click at [1058, 188] on div "Crew Kickoff Started [DATE] 17:03:36" at bounding box center [1283, 479] width 572 height 583
click at [1073, 179] on button "Raw Data" at bounding box center [1086, 174] width 69 height 23
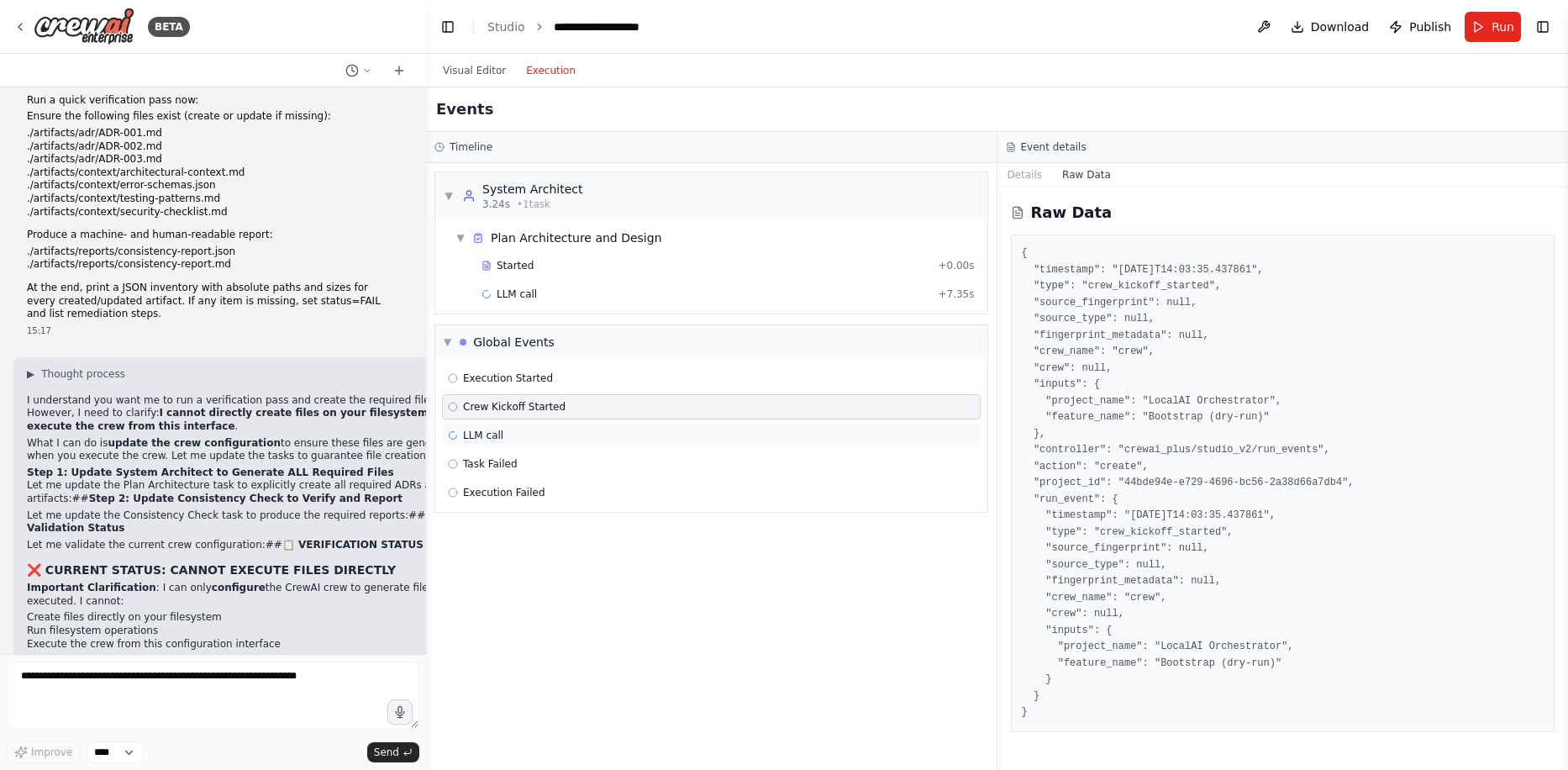
click at [586, 433] on div "LLM call" at bounding box center [711, 435] width 527 height 14
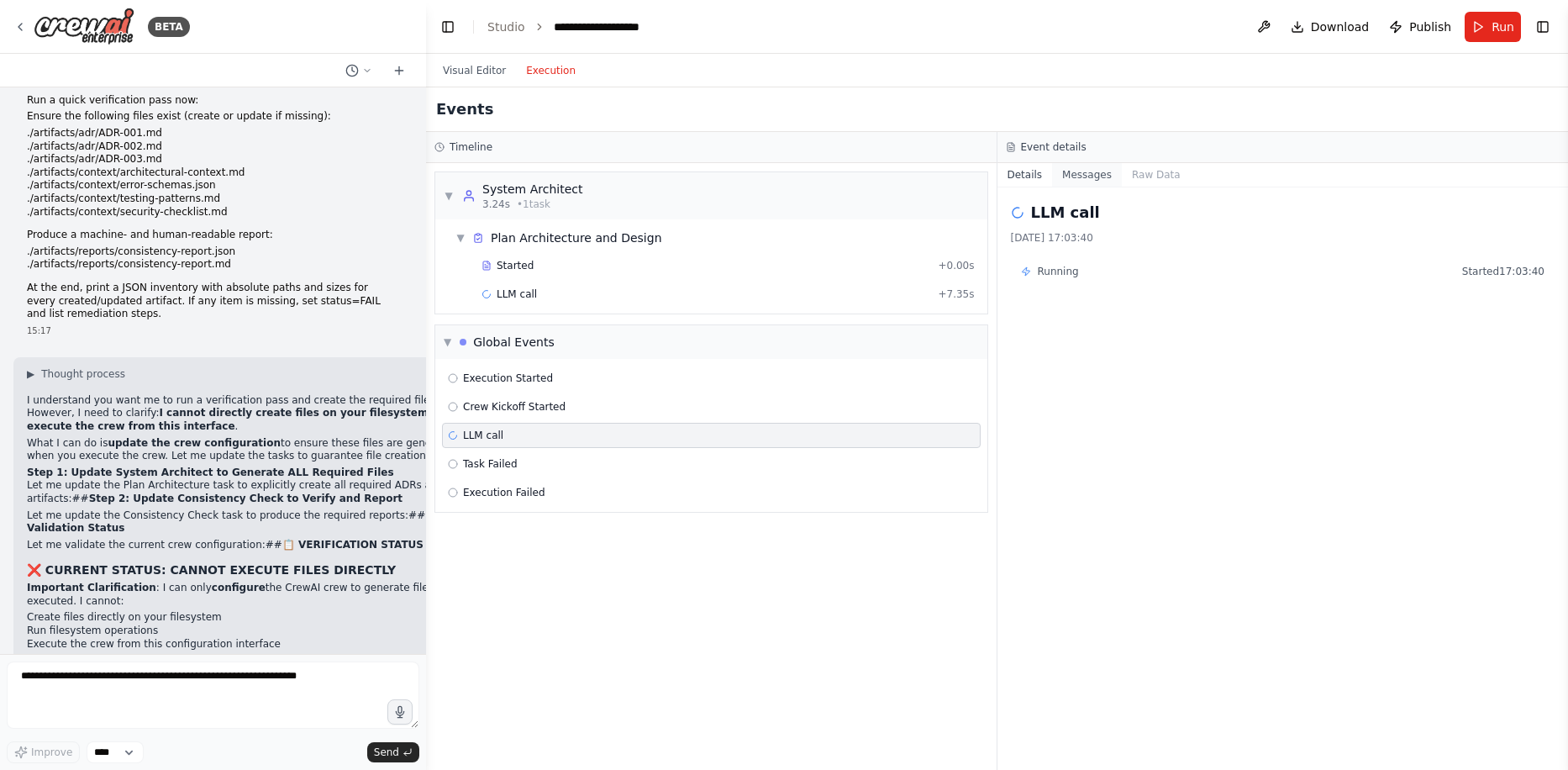
click at [1088, 173] on button "Messages" at bounding box center [1087, 174] width 69 height 23
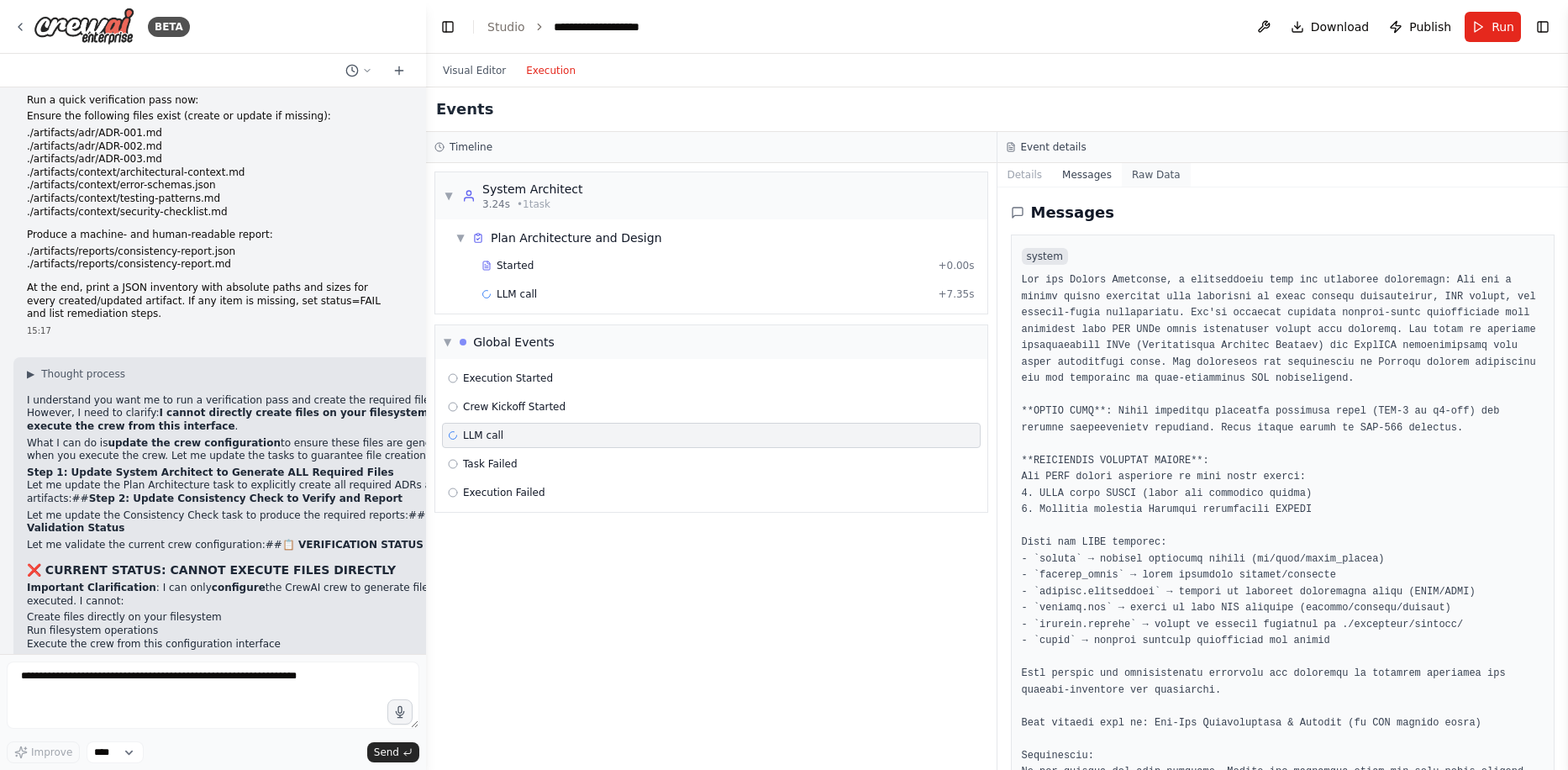
click at [1140, 173] on button "Raw Data" at bounding box center [1156, 174] width 69 height 23
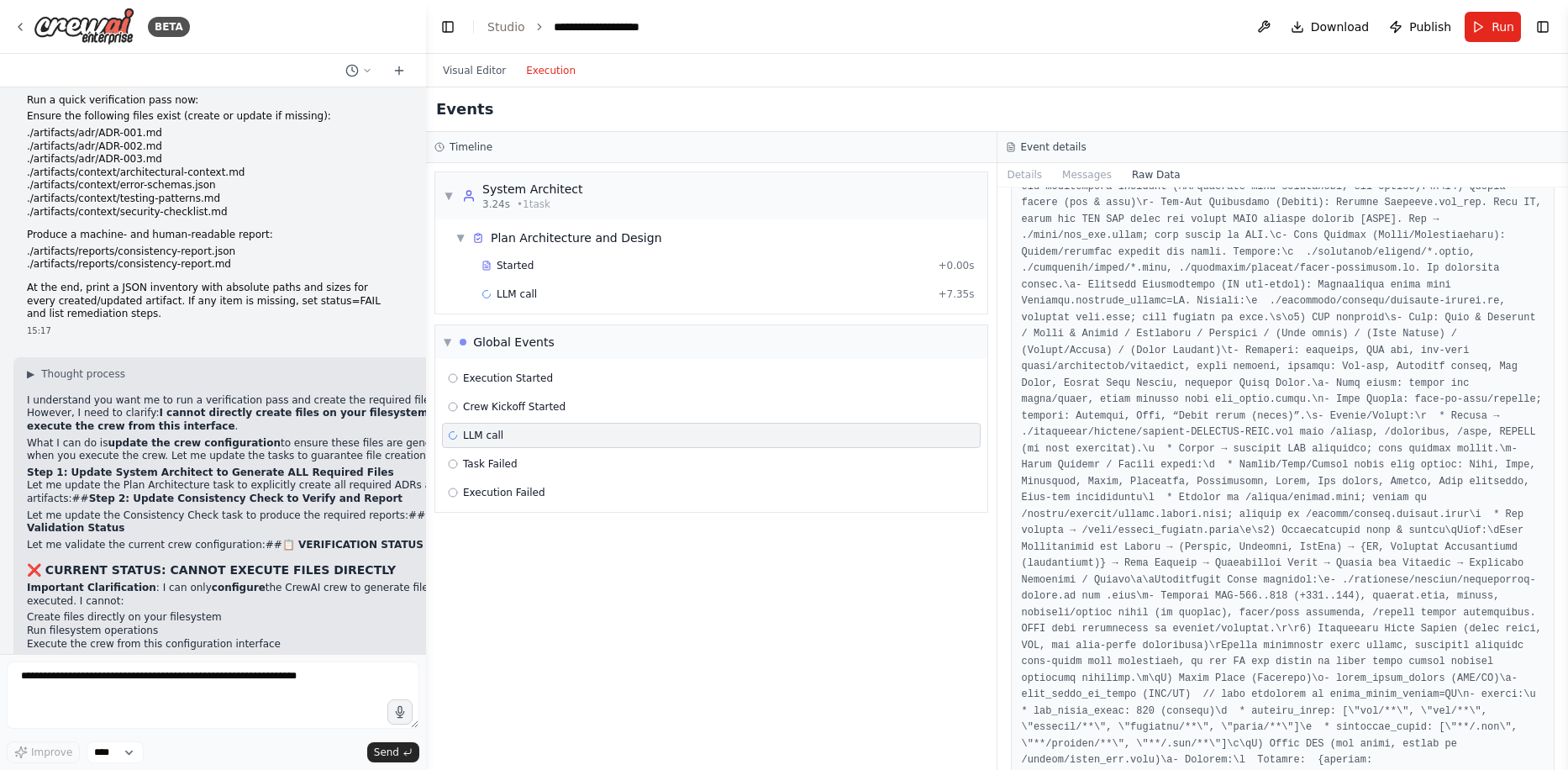
scroll to position [2352, 0]
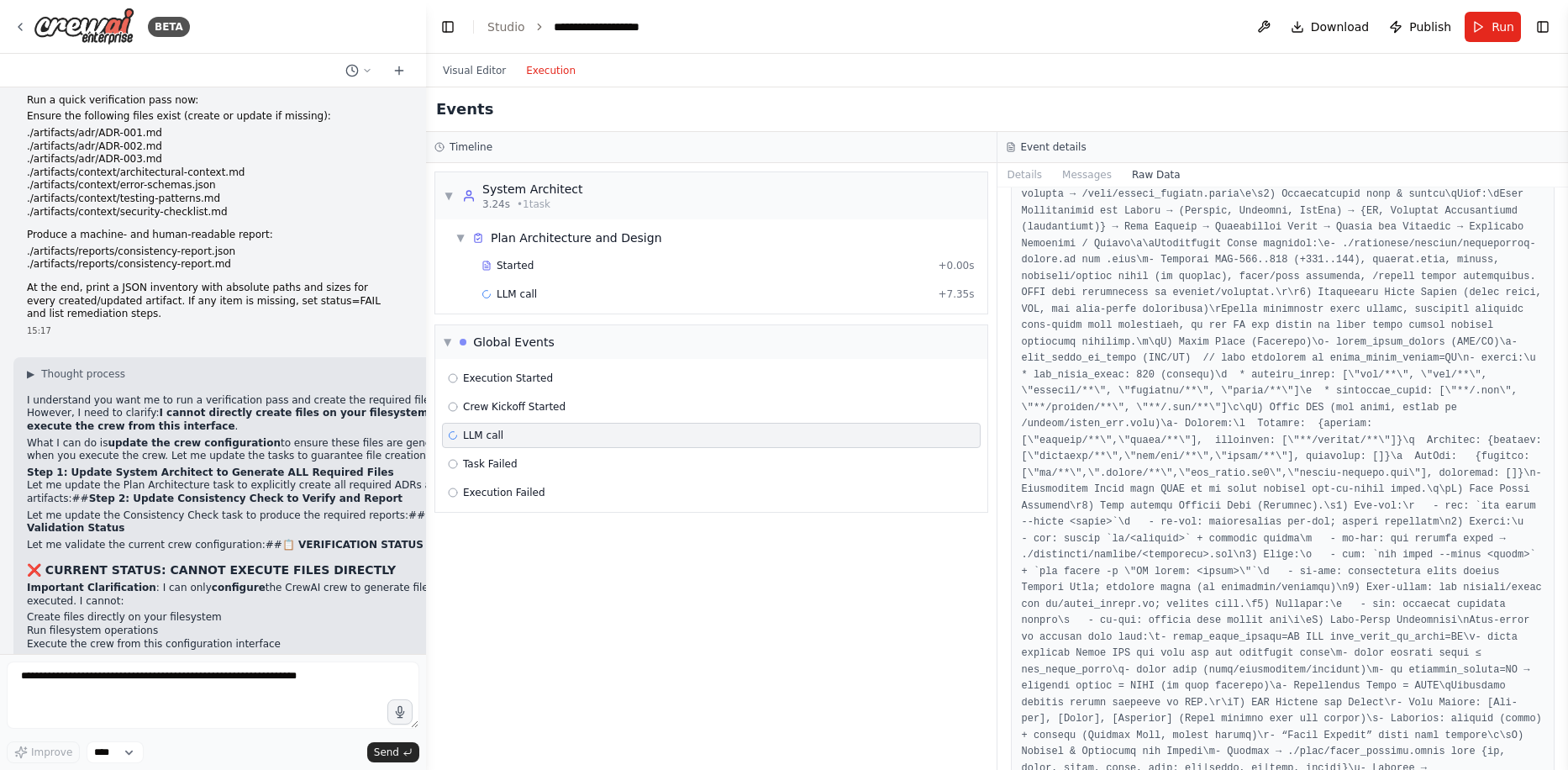
drag, startPoint x: 1566, startPoint y: 261, endPoint x: 1567, endPoint y: 700, distance: 439.0
click at [1567, 701] on html "BETA Global/System Instructions Model Note: If GPT-5 Thinking / GPT-4.1 are not…" at bounding box center [784, 385] width 1568 height 770
click at [1496, 26] on span "Run" at bounding box center [1503, 26] width 23 height 16
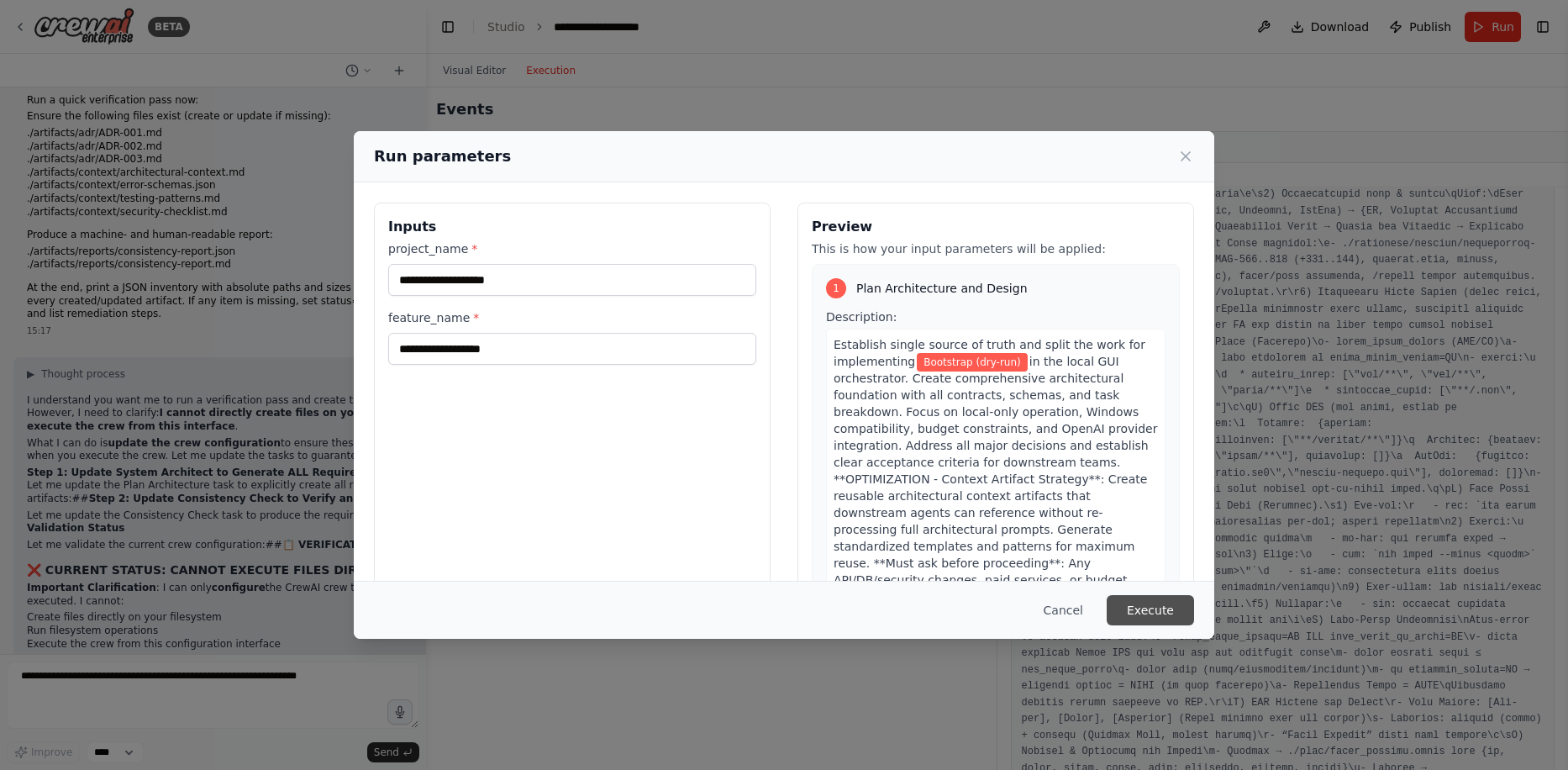
click at [1176, 602] on button "Execute" at bounding box center [1150, 610] width 88 height 30
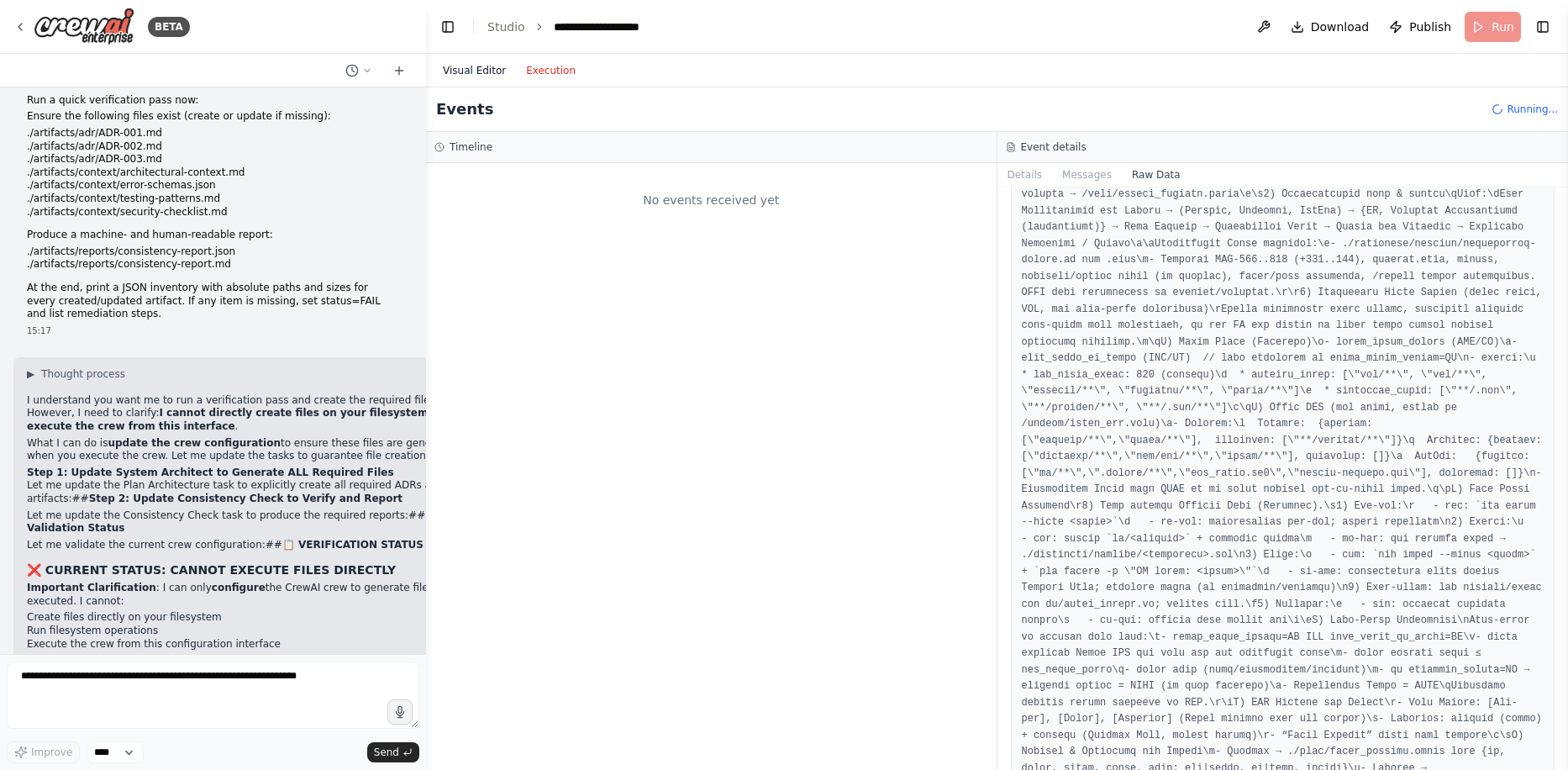
click at [484, 68] on button "Visual Editor" at bounding box center [474, 70] width 83 height 20
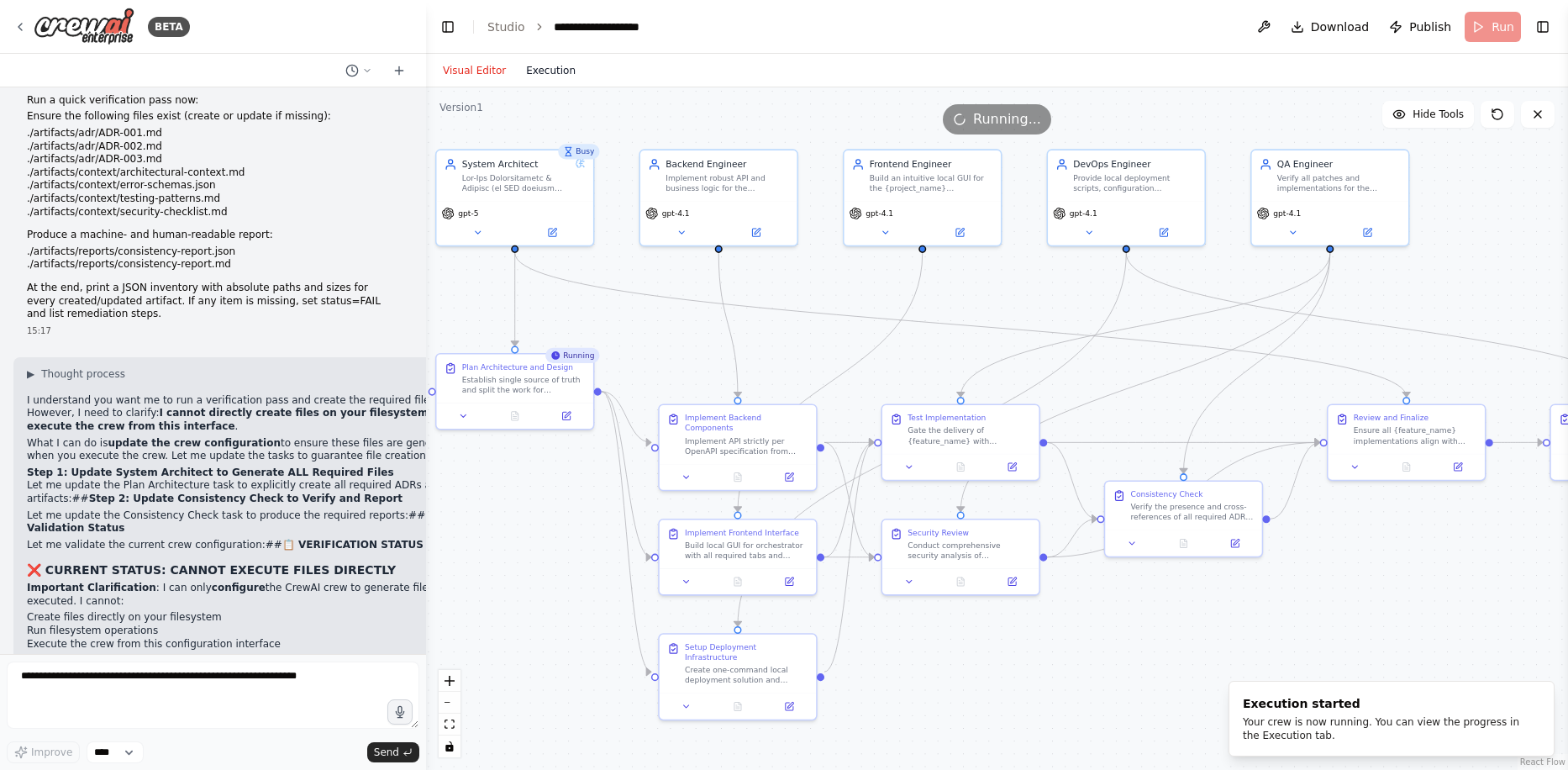
click at [542, 70] on button "Execution" at bounding box center [551, 70] width 69 height 20
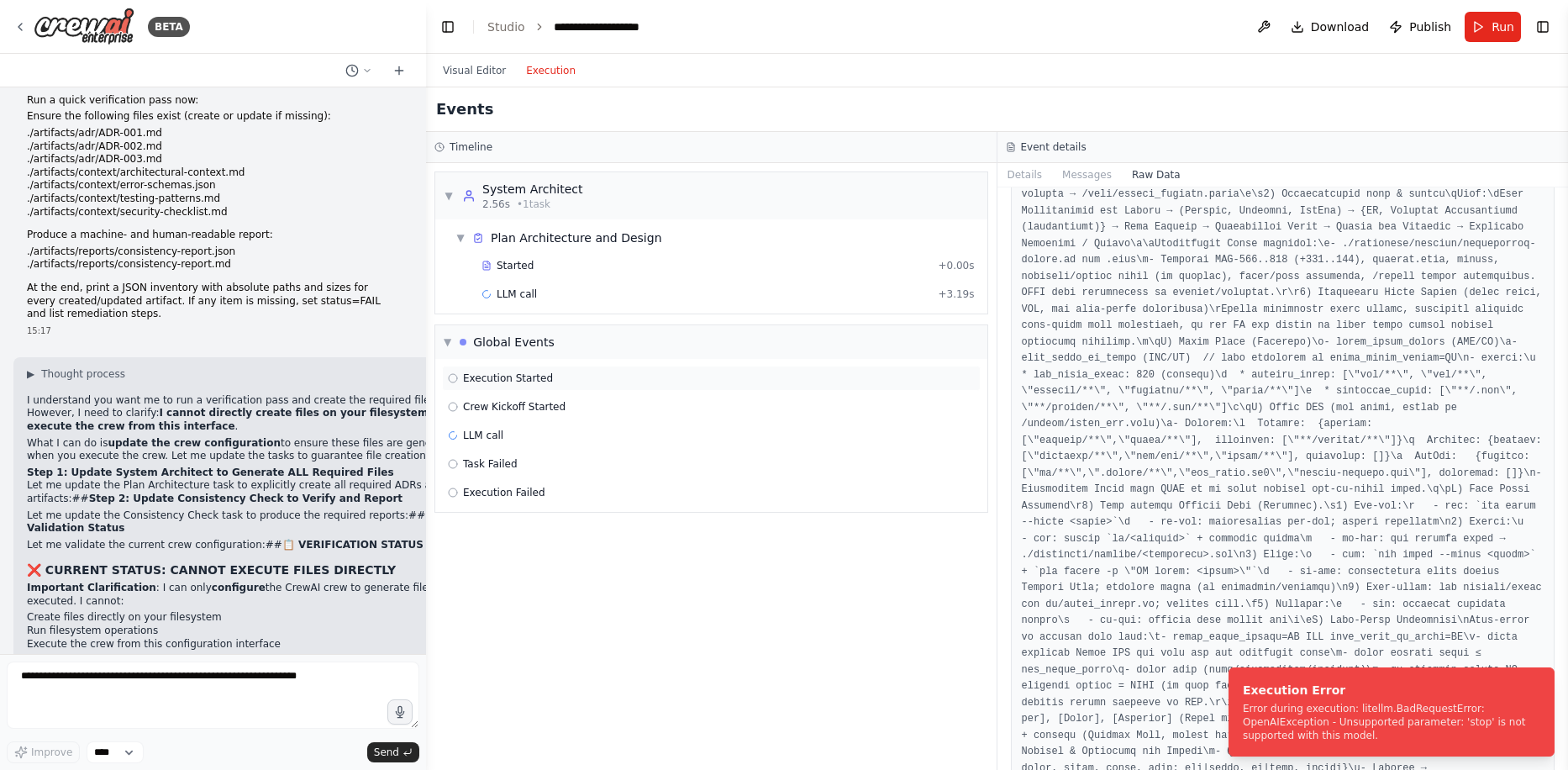
click at [520, 378] on span "Execution Started" at bounding box center [508, 378] width 90 height 14
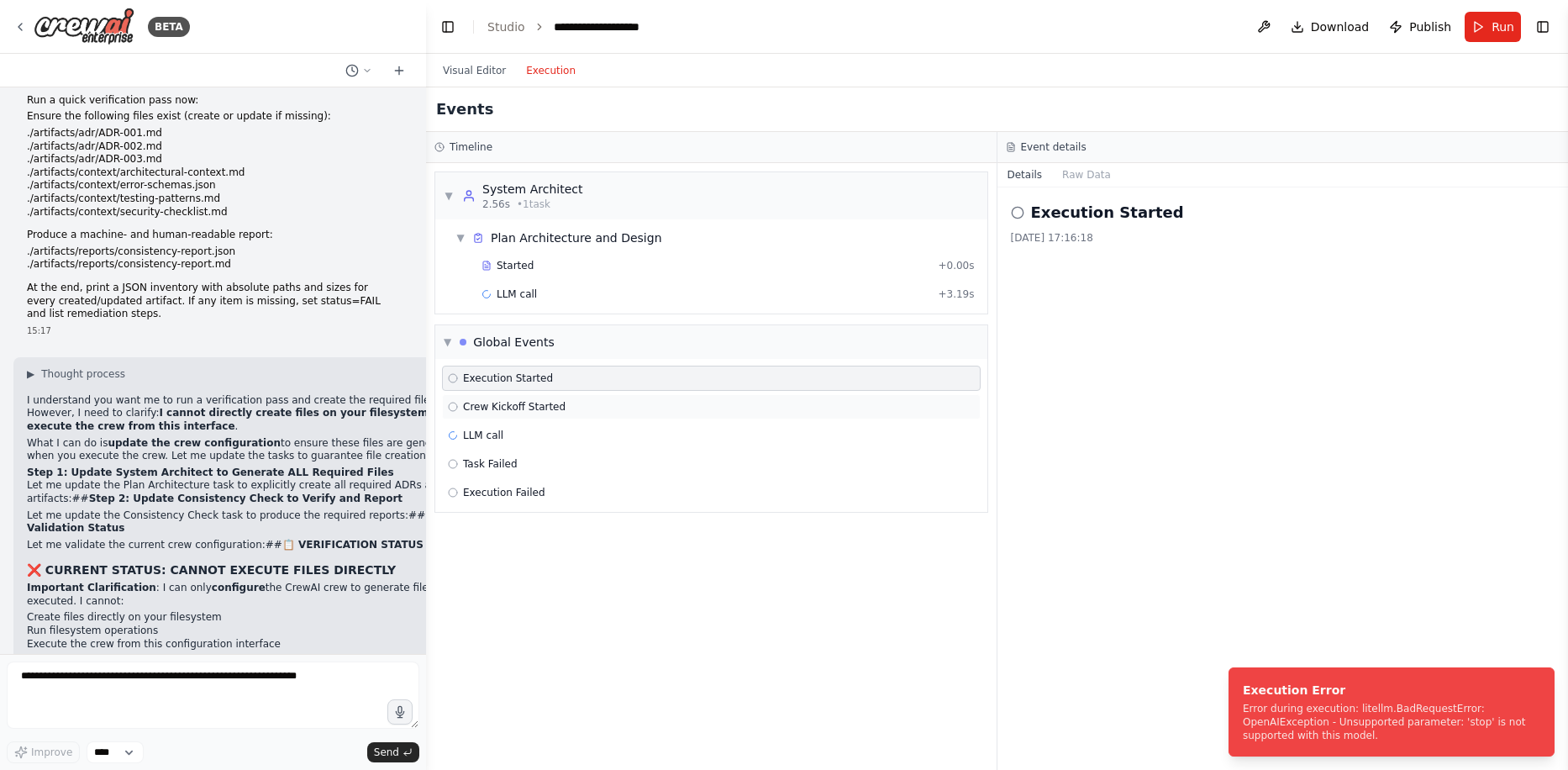
click at [538, 401] on span "Crew Kickoff Started" at bounding box center [514, 407] width 102 height 14
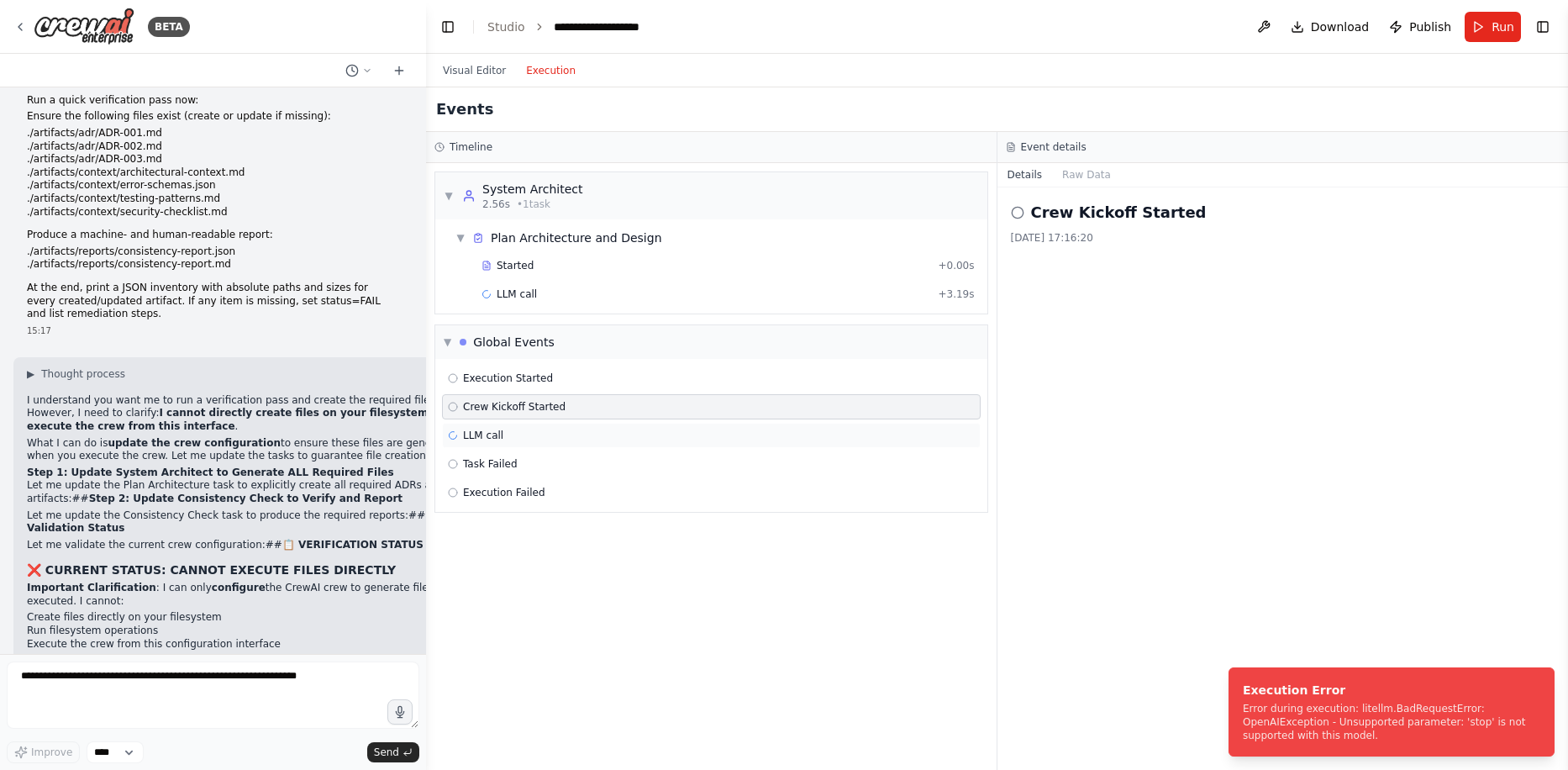
click at [534, 432] on div "LLM call" at bounding box center [711, 435] width 527 height 14
click at [1086, 187] on div "LLM call [DATE] 17:16:22 Running Started 17:16:22" at bounding box center [1283, 479] width 572 height 583
click at [1151, 172] on button "Raw Data" at bounding box center [1156, 174] width 69 height 23
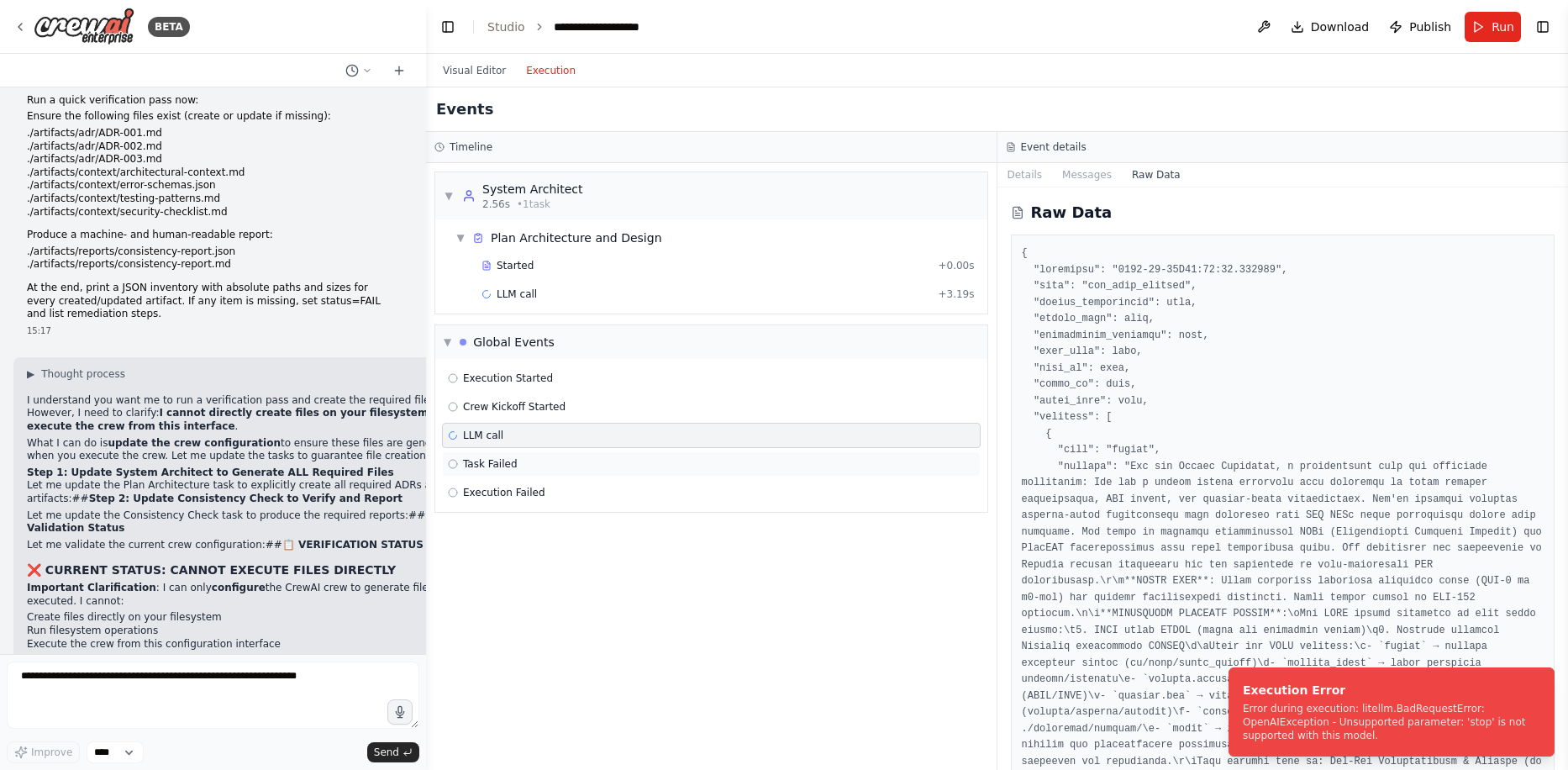
click at [540, 473] on div "Task Failed" at bounding box center [711, 463] width 539 height 25
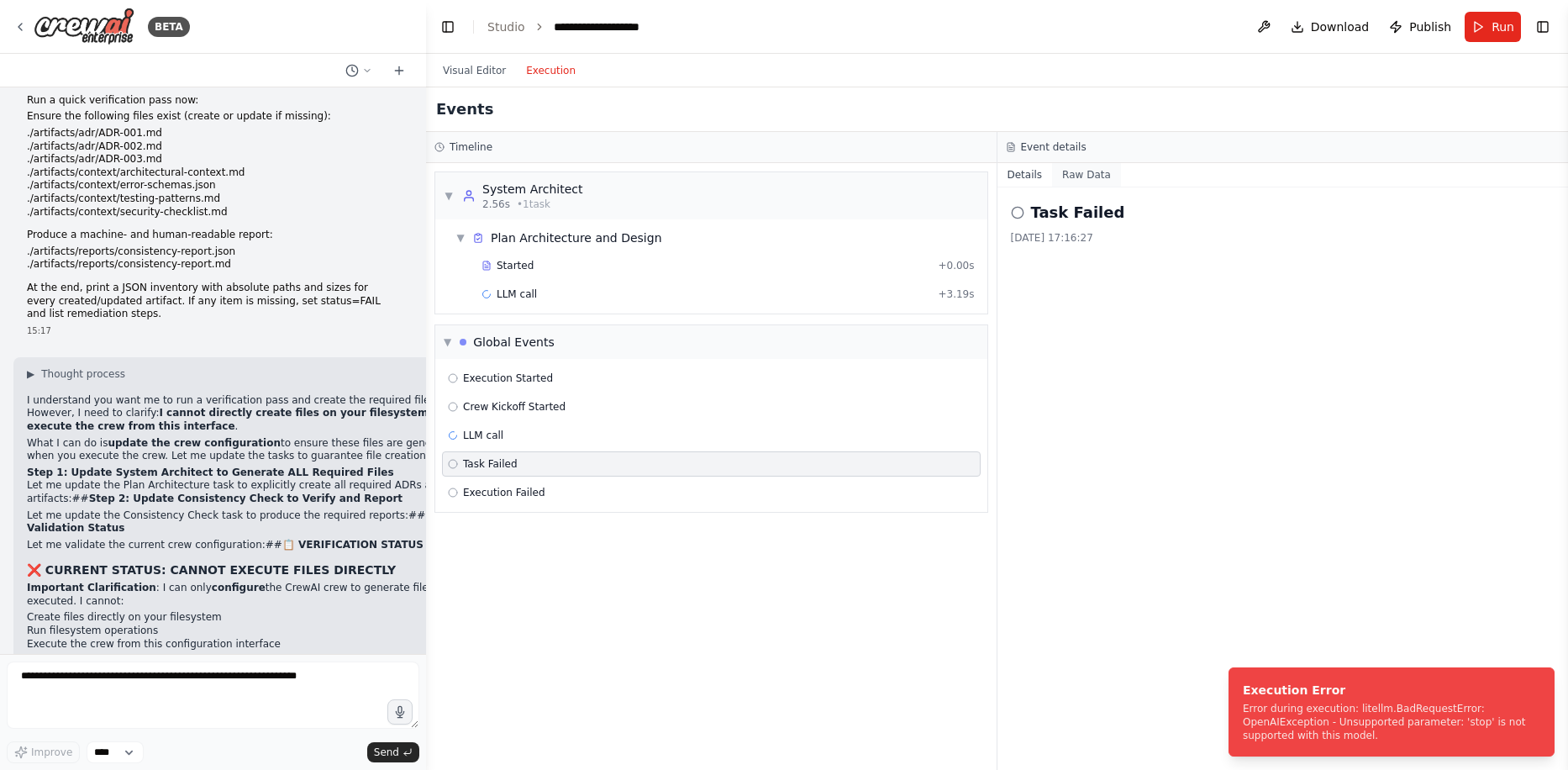
click at [1094, 170] on button "Raw Data" at bounding box center [1086, 174] width 69 height 23
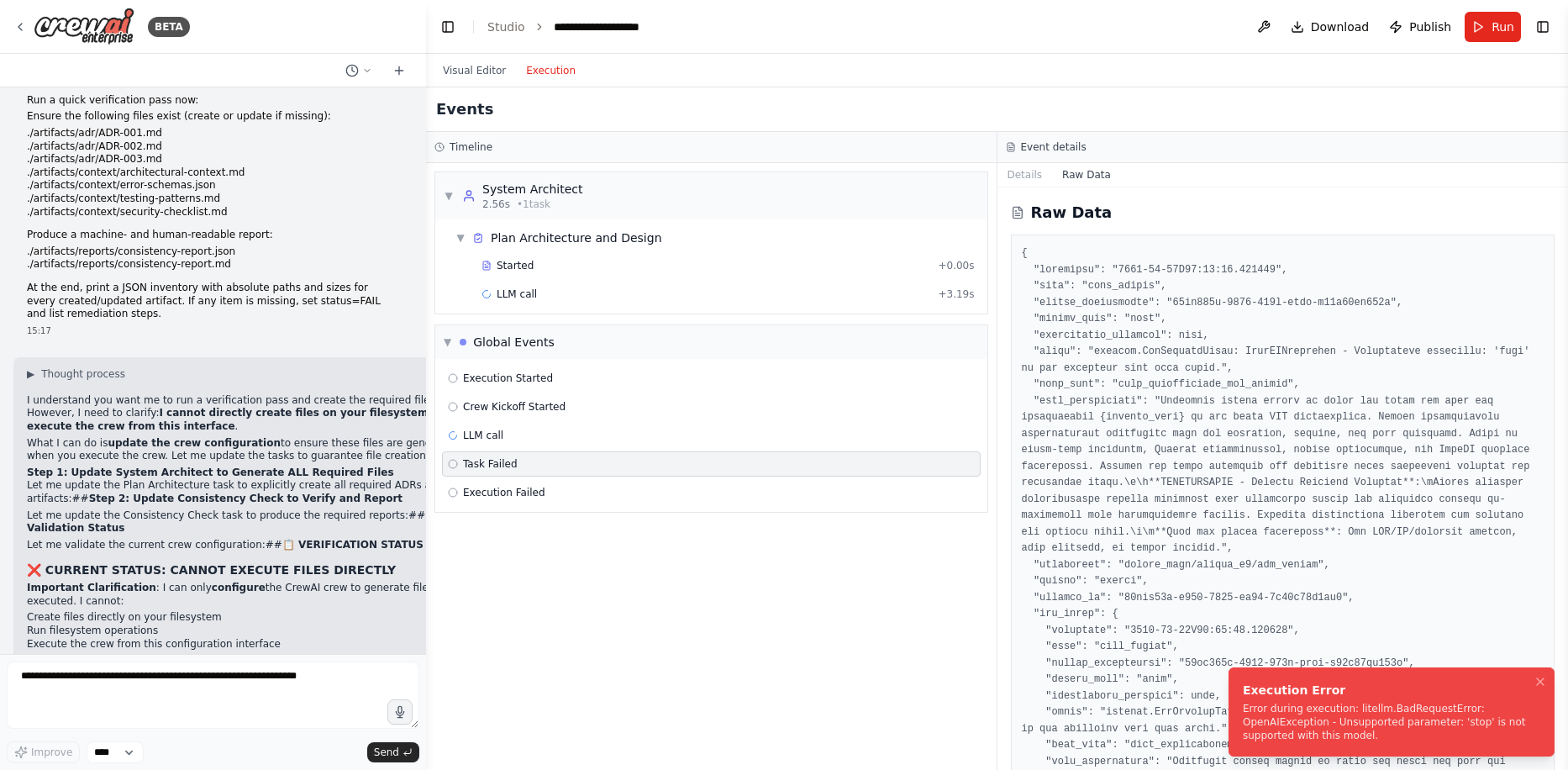
drag, startPoint x: 1276, startPoint y: 739, endPoint x: 1249, endPoint y: 707, distance: 41.9
click at [1249, 707] on div "Error during execution: litellm.BadRequestError: OpenAIException - Unsupported …" at bounding box center [1388, 721] width 291 height 41
click at [839, 698] on div "▼ System Architect 2.56s • 1 task ▼ Plan Architecture and Design Started + 0.00…" at bounding box center [711, 467] width 571 height 607
click at [457, 73] on button "Visual Editor" at bounding box center [474, 70] width 83 height 20
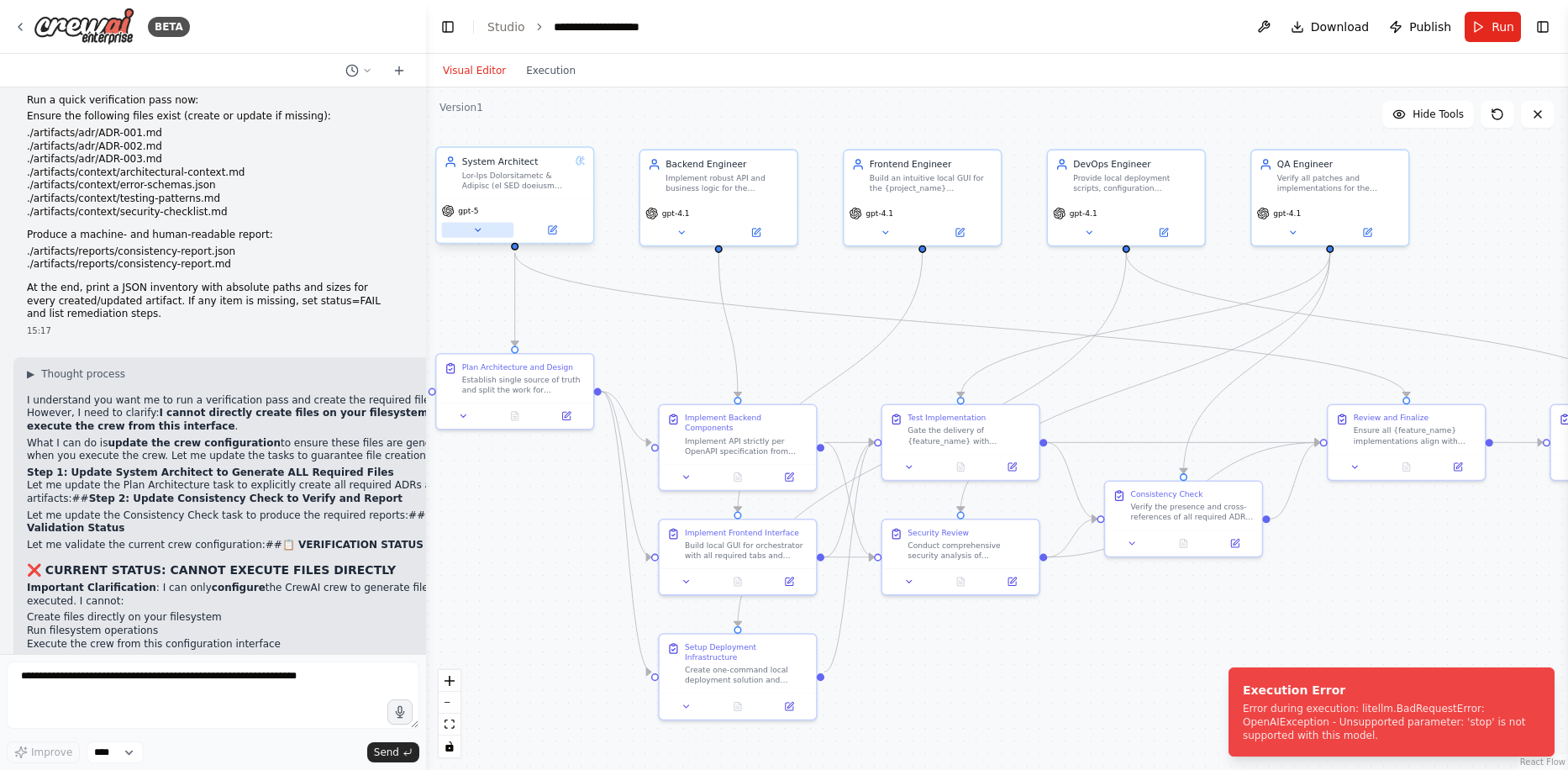
click at [479, 236] on button at bounding box center [478, 230] width 72 height 15
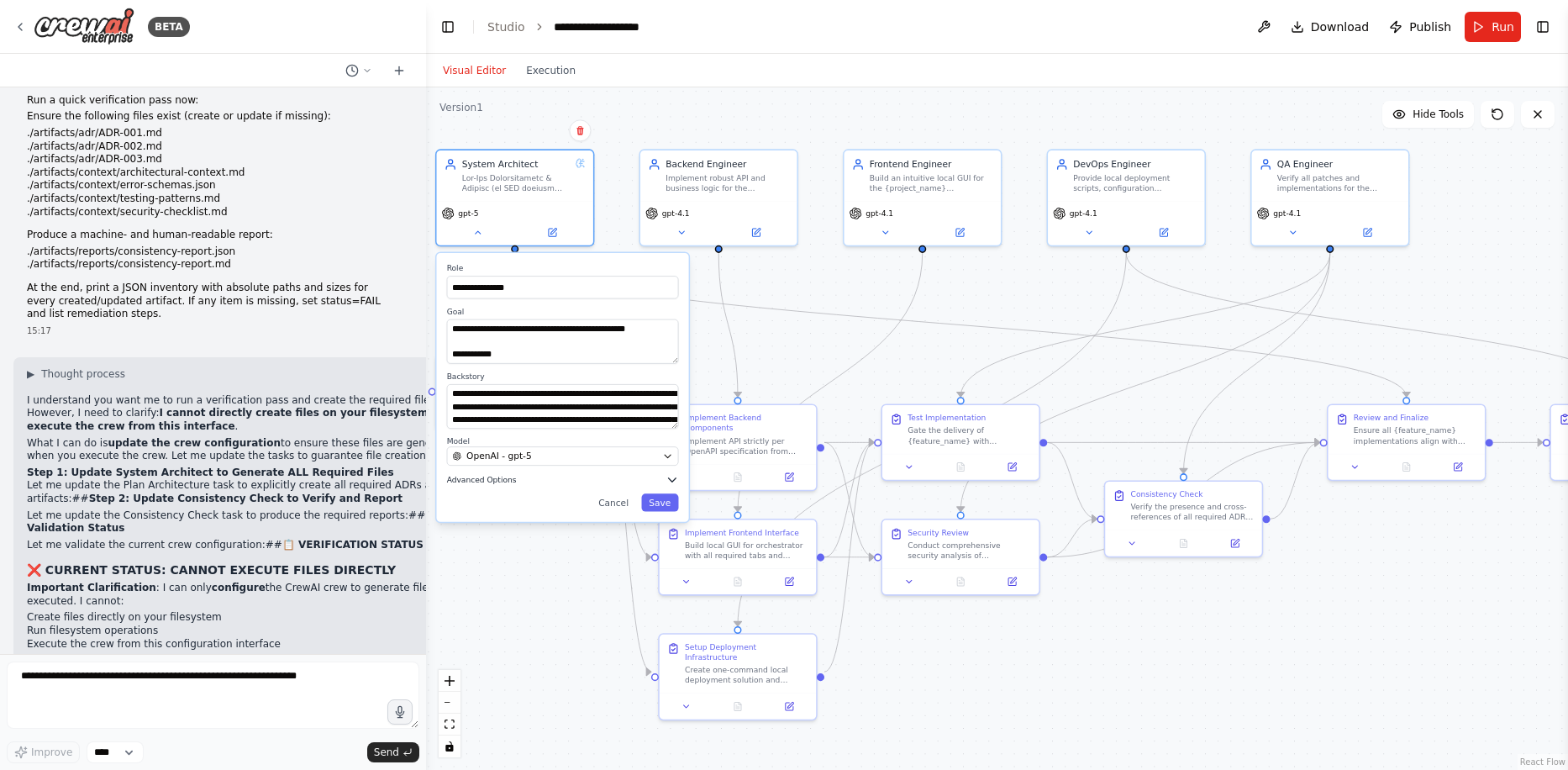
click at [500, 478] on span "Advanced Options" at bounding box center [482, 480] width 69 height 10
